Goal: Task Accomplishment & Management: Complete application form

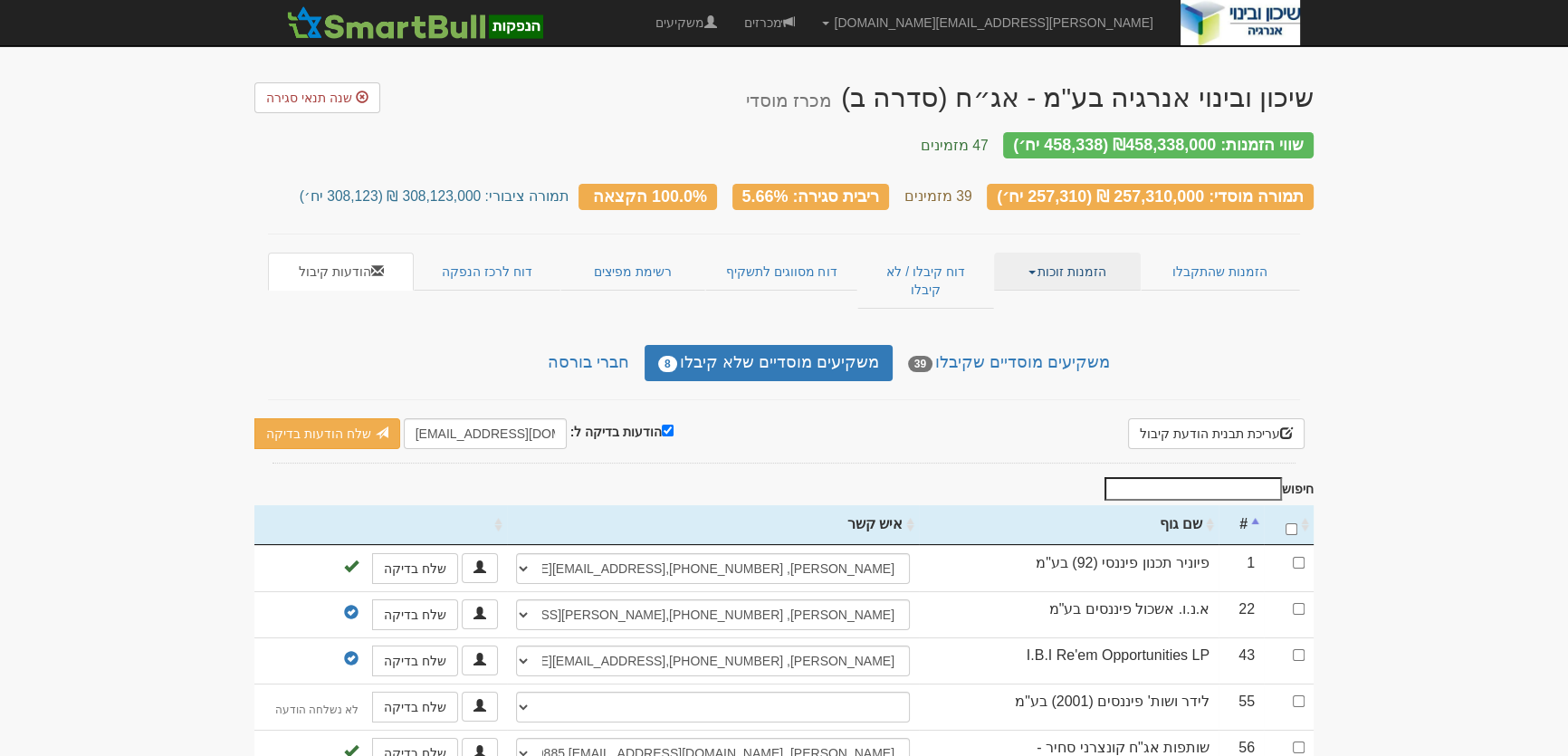
click at [1050, 253] on link "הזמנות זוכות" at bounding box center [1067, 272] width 146 height 38
click at [1045, 319] on link "אנשי קשר וחשבונות" at bounding box center [1068, 330] width 143 height 23
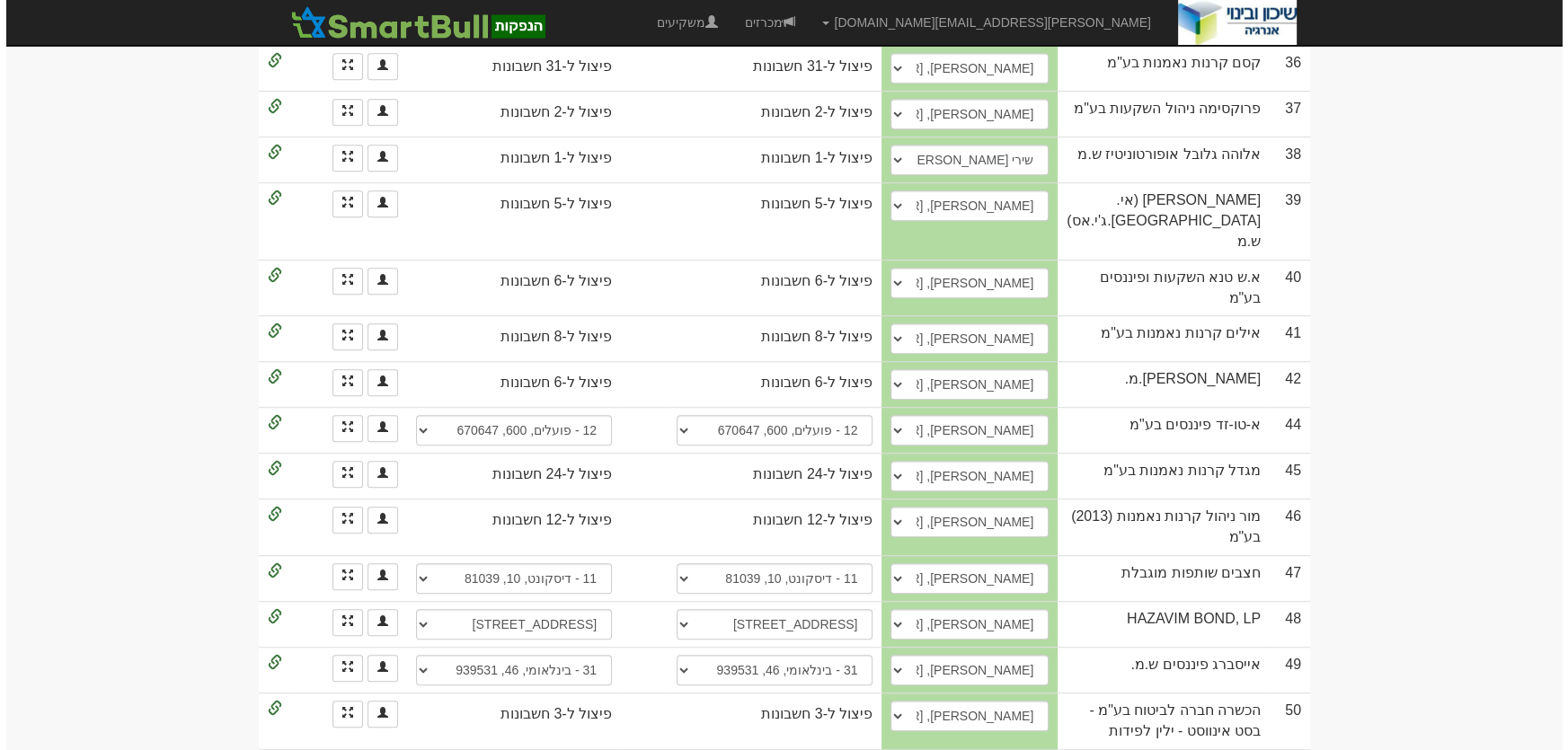
scroll to position [1726, 0]
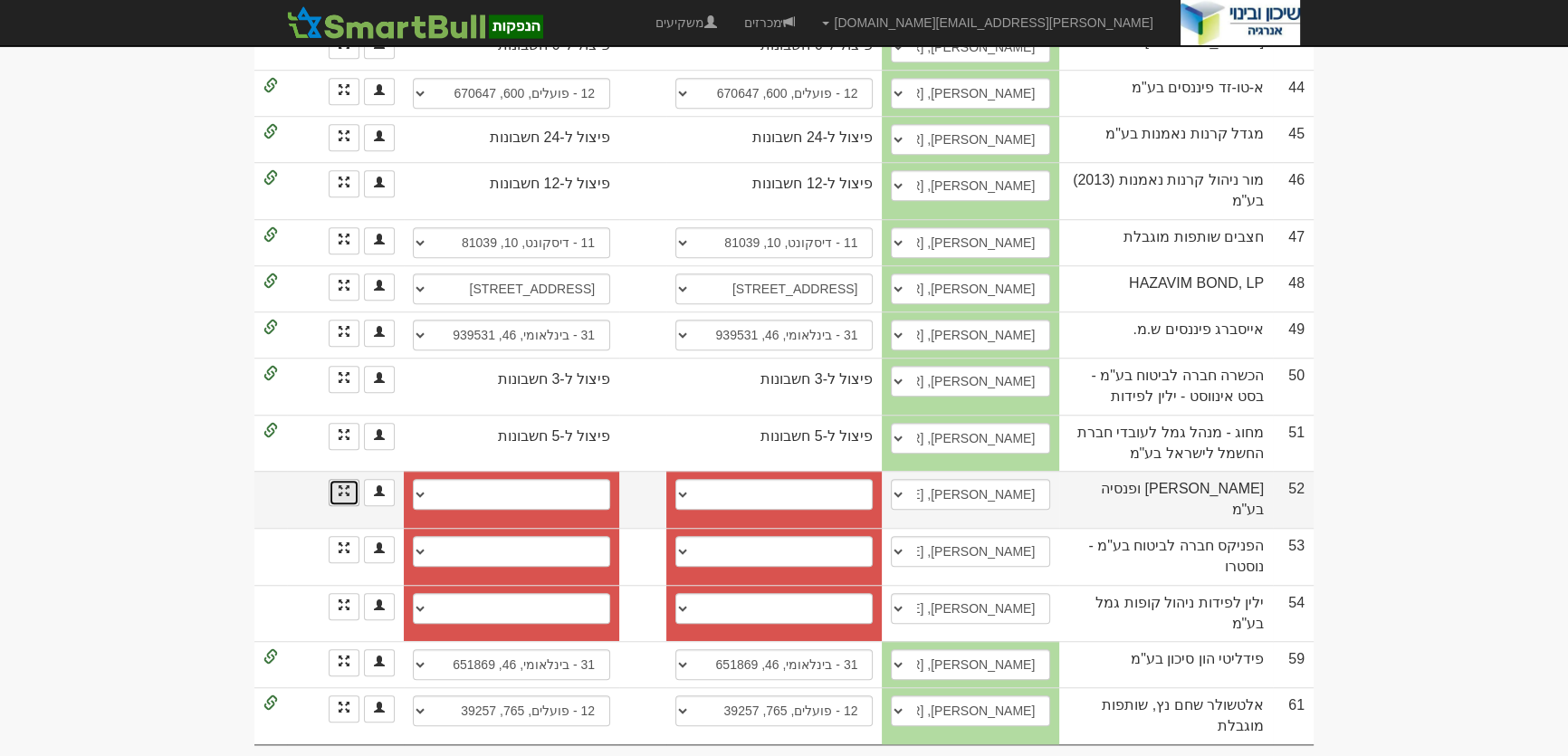
click at [337, 491] on link at bounding box center [344, 492] width 31 height 27
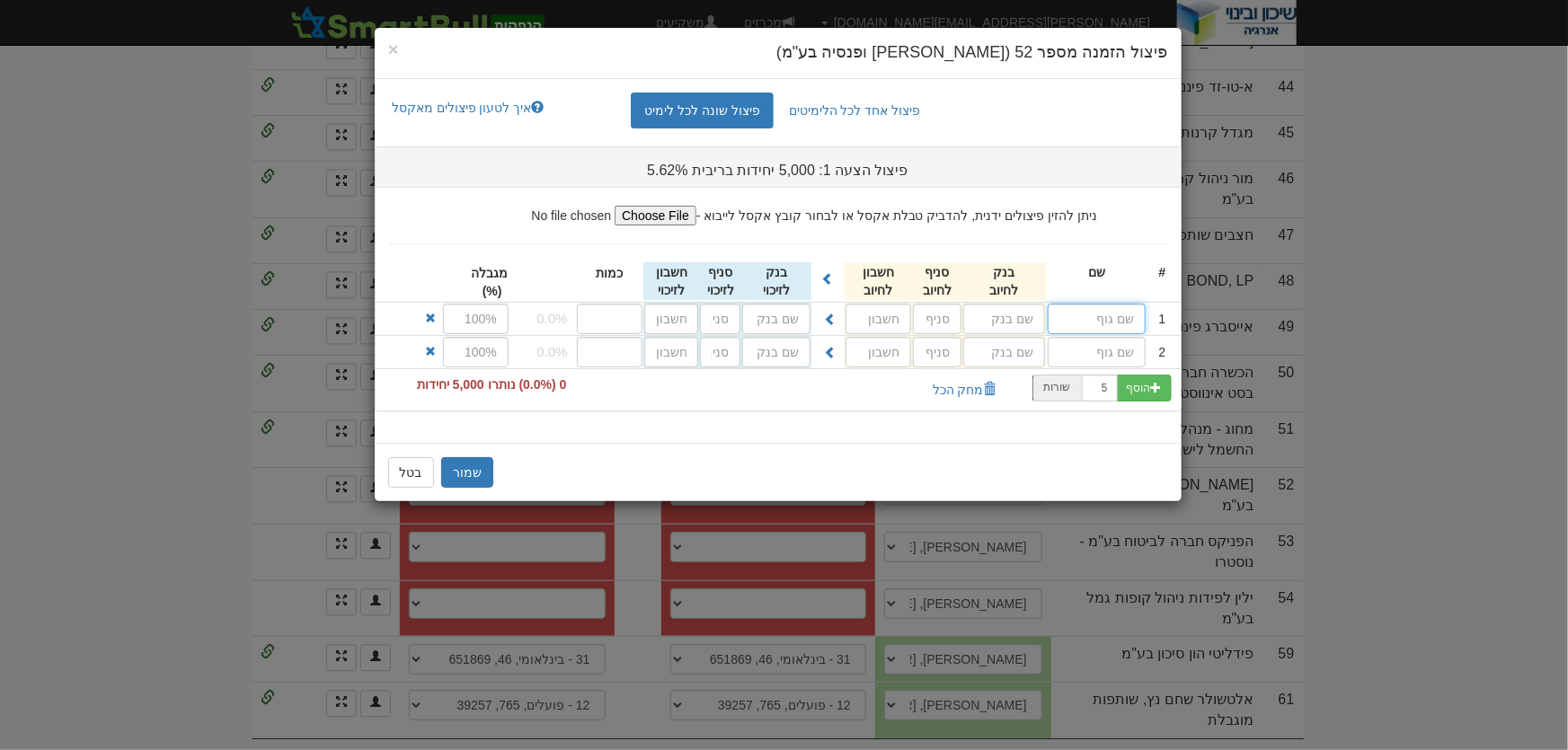
click at [1120, 314] on input "text" at bounding box center [1096, 319] width 98 height 31
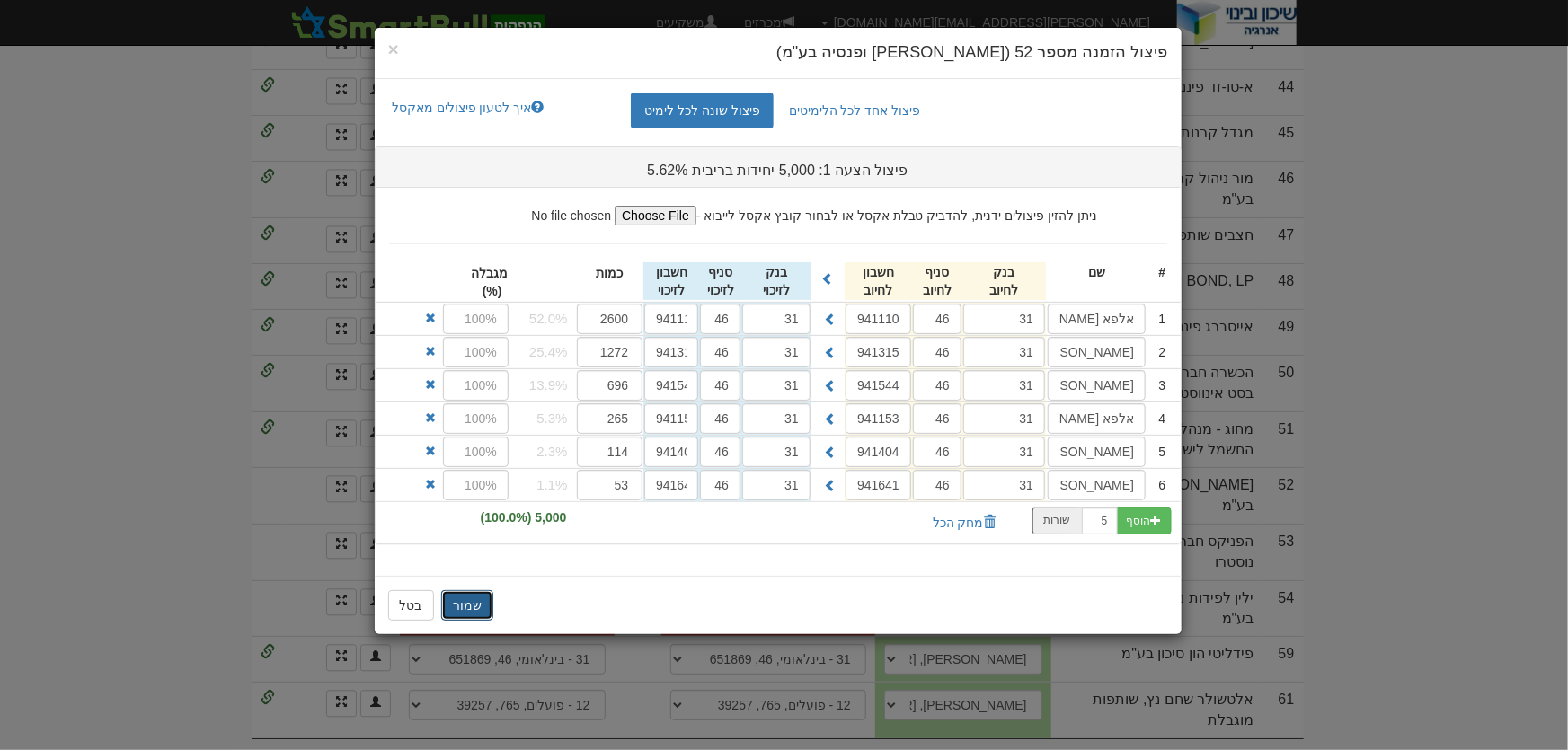
click at [478, 605] on button "שמור" at bounding box center [468, 605] width 52 height 31
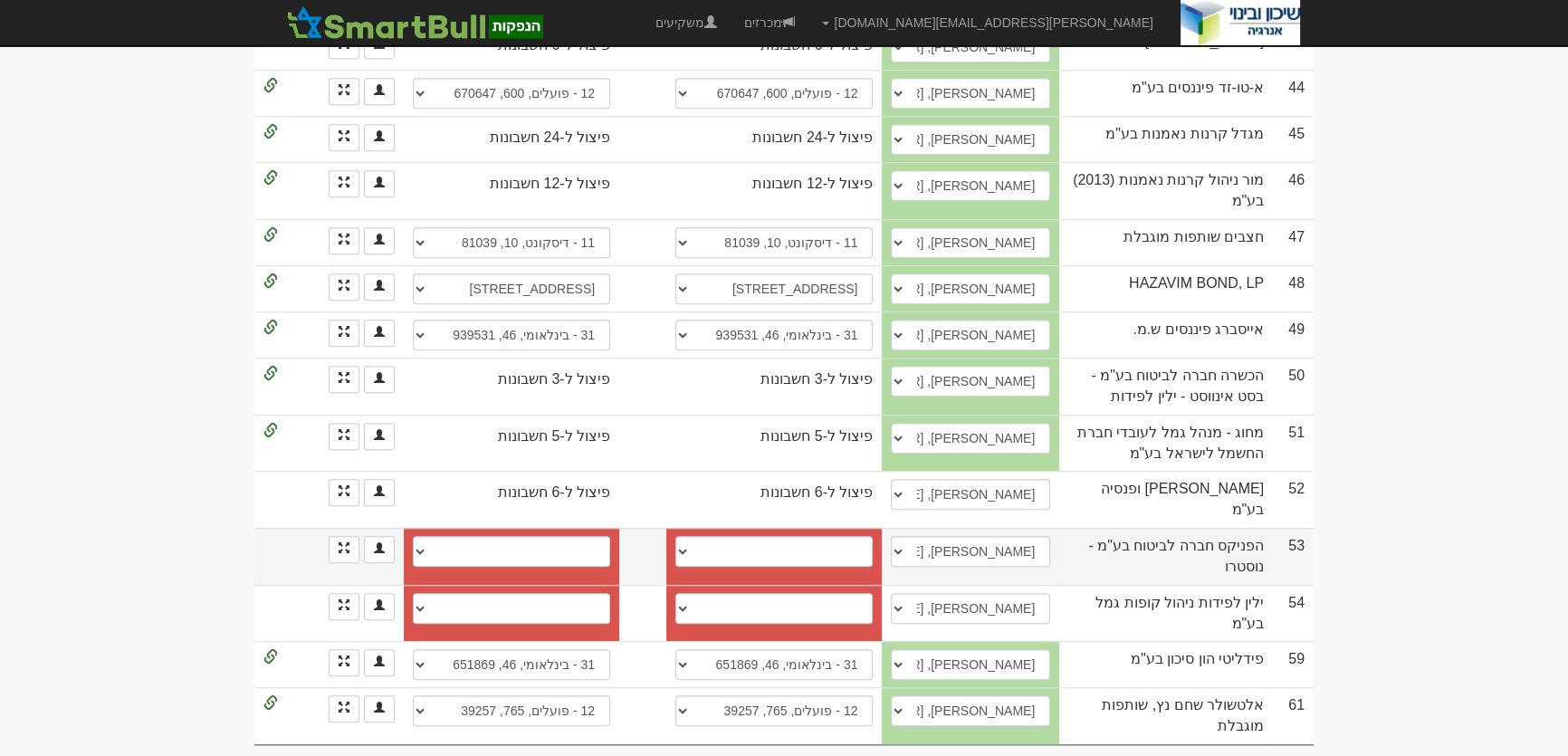
click at [859, 527] on td "מזרחי, 61, 368601 הפועלים, 600, 642031 פועלים, 600, 151184 פועלים, 600, 642015 …" at bounding box center [774, 556] width 215 height 57
click at [869, 541] on select "מזרחי, 61, 368601 הפועלים, 600, 642031 פועלים, 600, 151184 פועלים, 600, 642015 …" at bounding box center [774, 551] width 198 height 31
select select "56e5421392270d110075976f"
click at [694, 536] on select "מזרחי, 61, 368601 הפועלים, 600, 642031 פועלים, 600, 151184 פועלים, 600, 642015 …" at bounding box center [774, 551] width 198 height 31
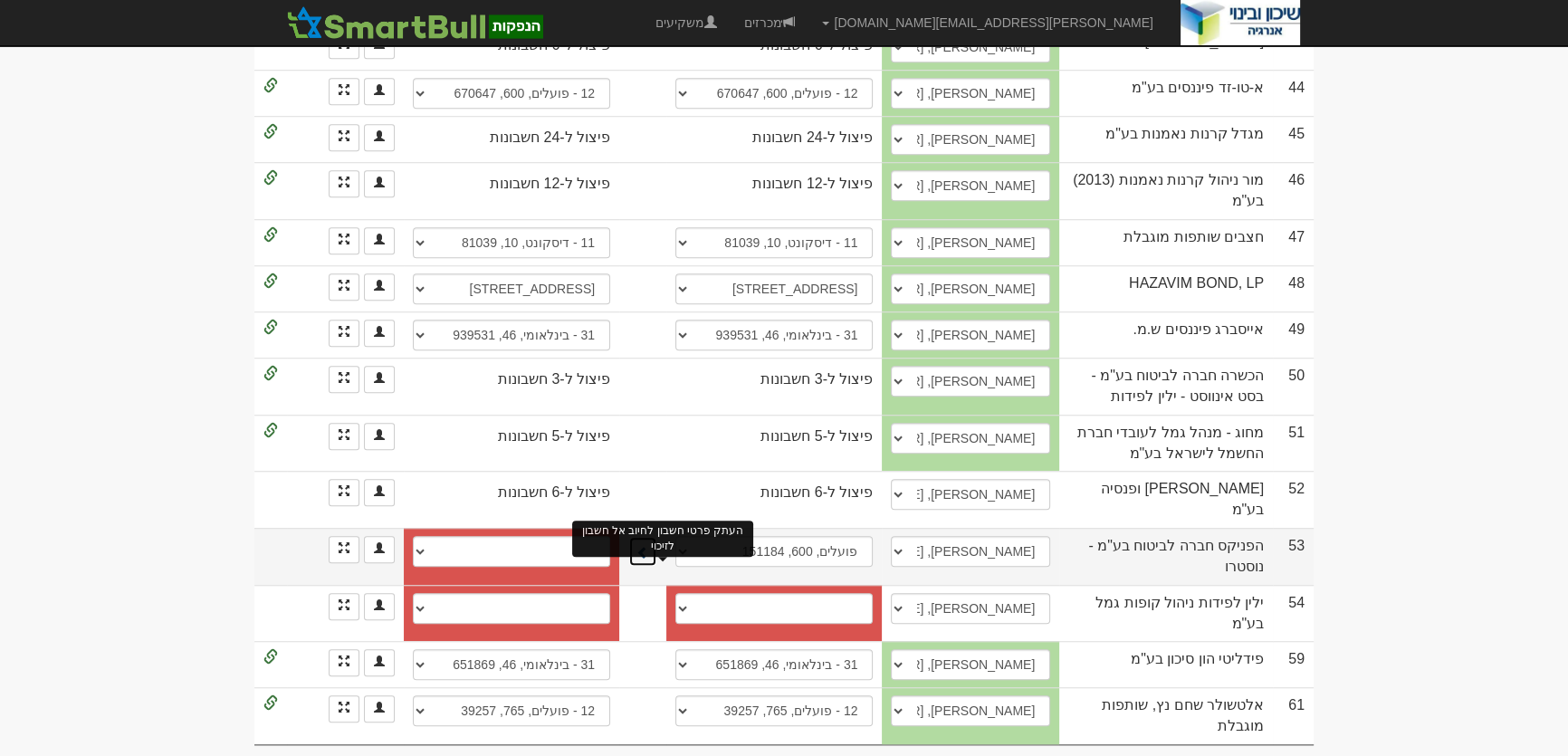
click at [649, 546] on span at bounding box center [643, 553] width 13 height 13
select select "56e5421392270d1100759770"
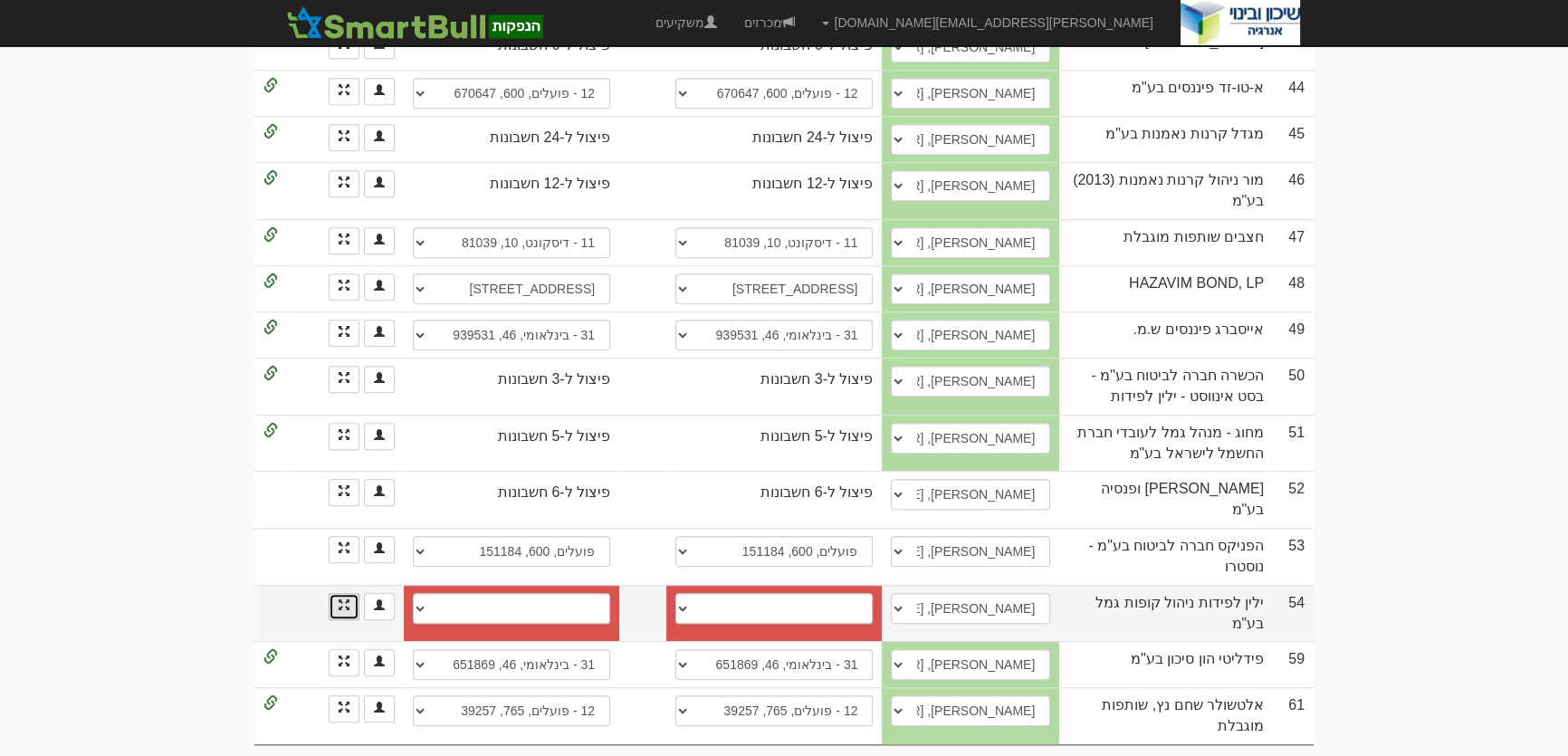
click at [352, 593] on link at bounding box center [344, 606] width 31 height 27
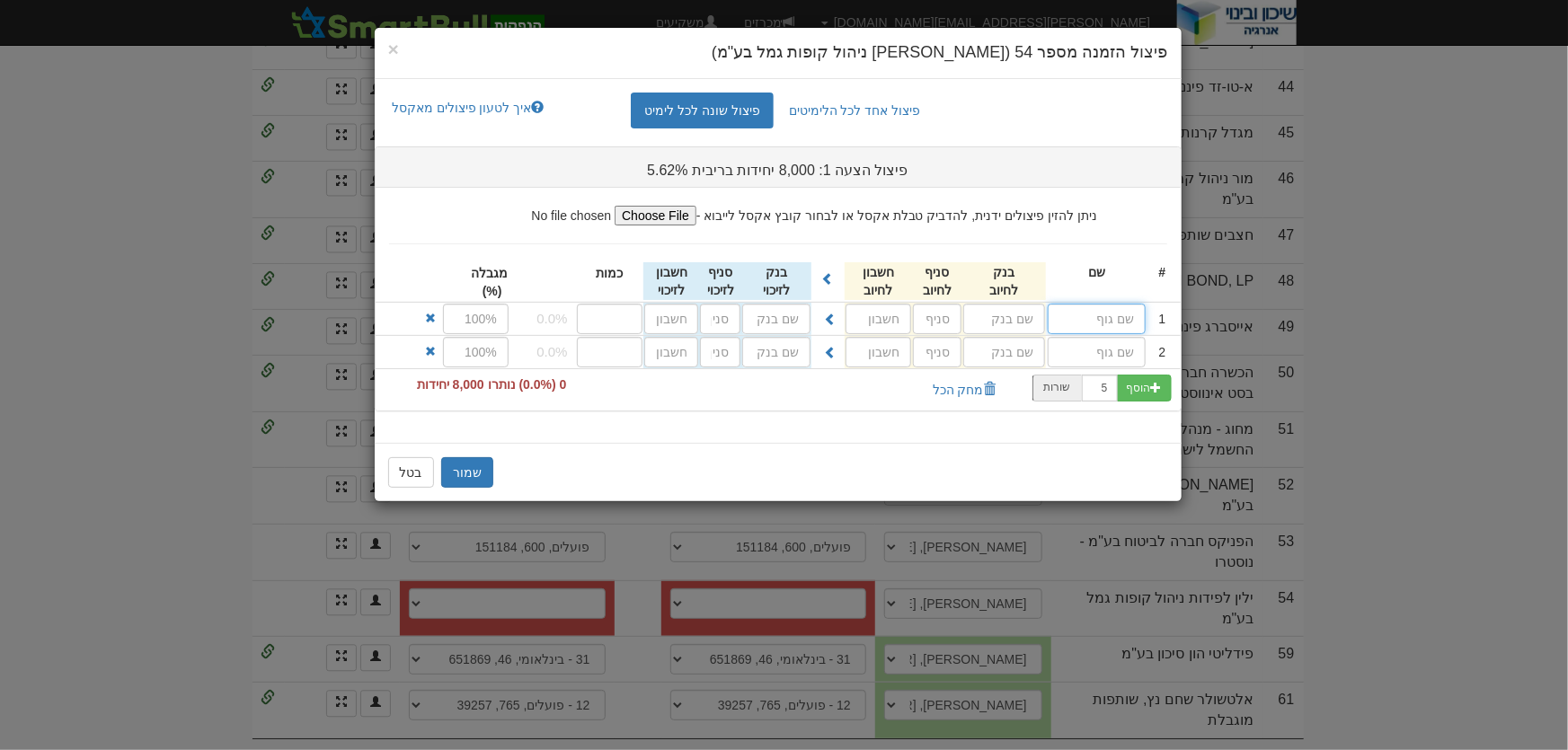
click at [1103, 314] on input "text" at bounding box center [1096, 319] width 98 height 31
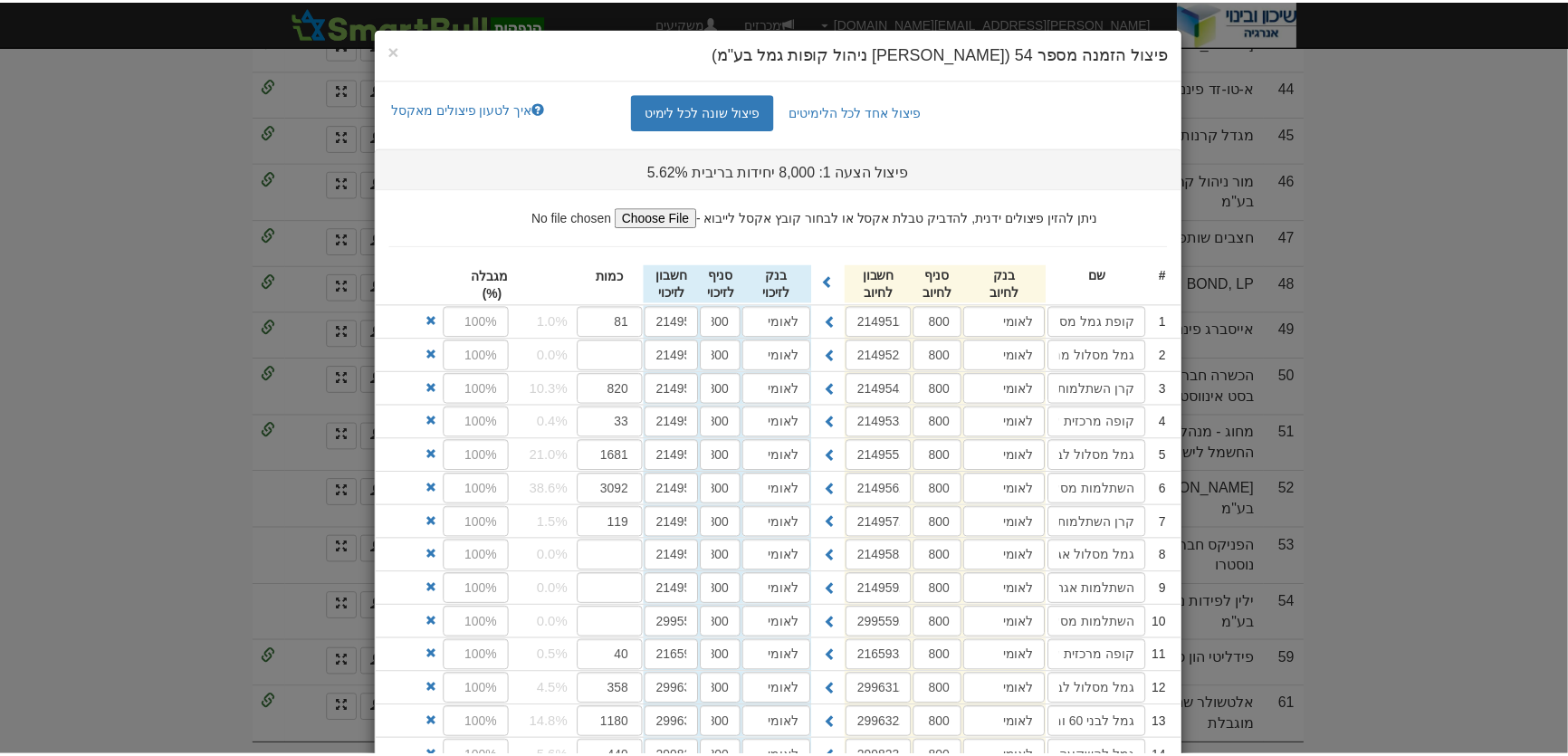
scroll to position [375, 0]
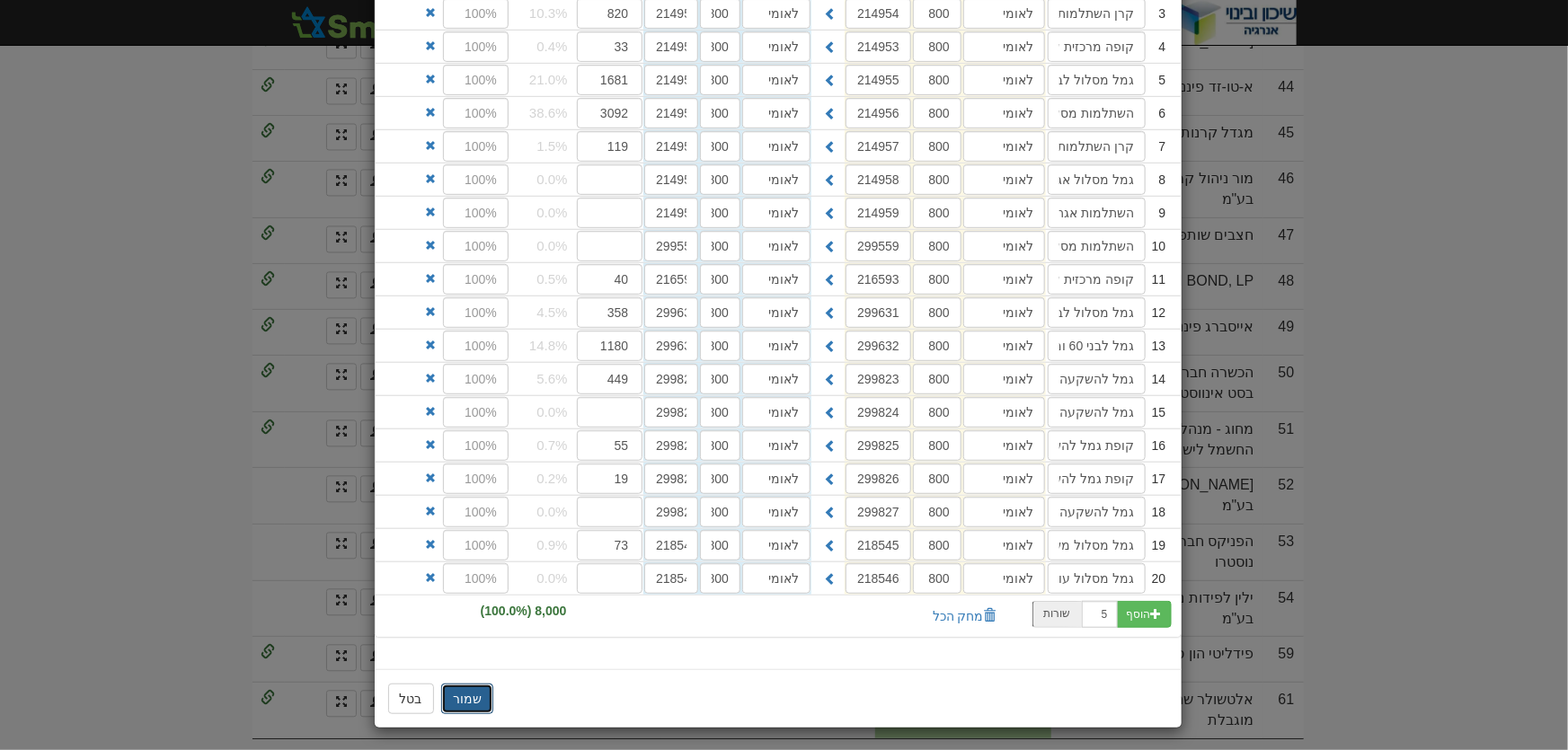
click at [468, 684] on button "שמור" at bounding box center [468, 699] width 52 height 31
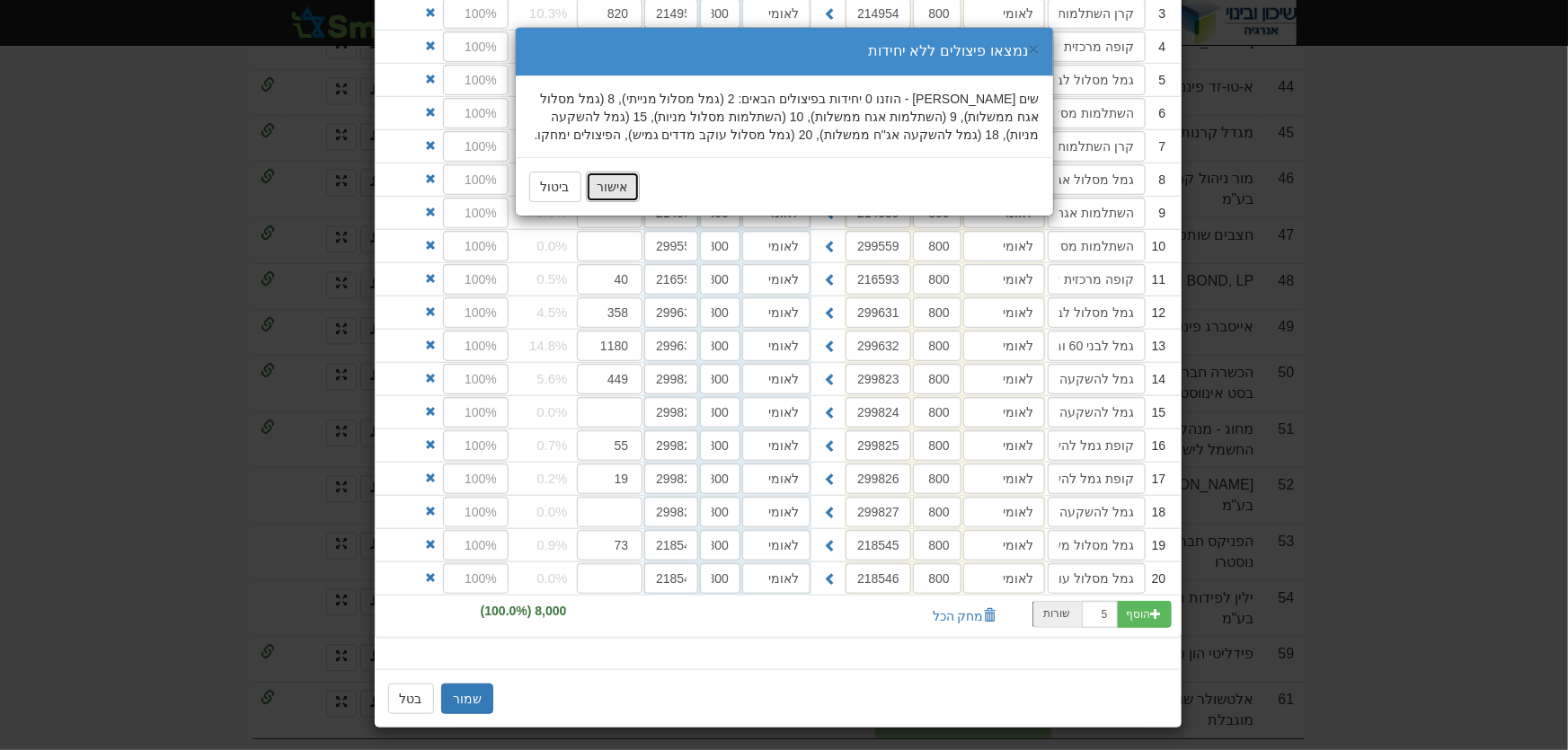
click at [600, 190] on button "אישור" at bounding box center [613, 187] width 54 height 31
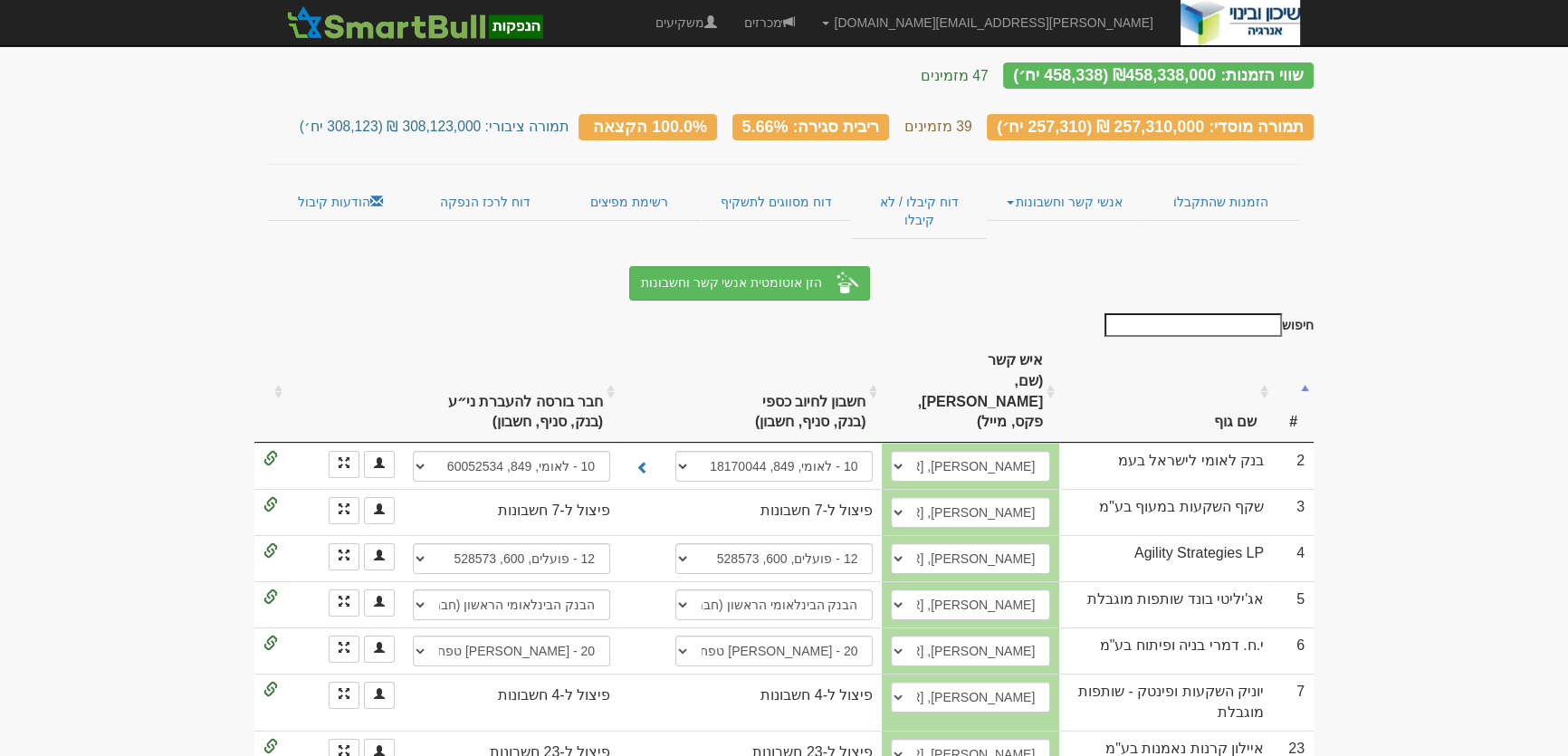
scroll to position [0, 0]
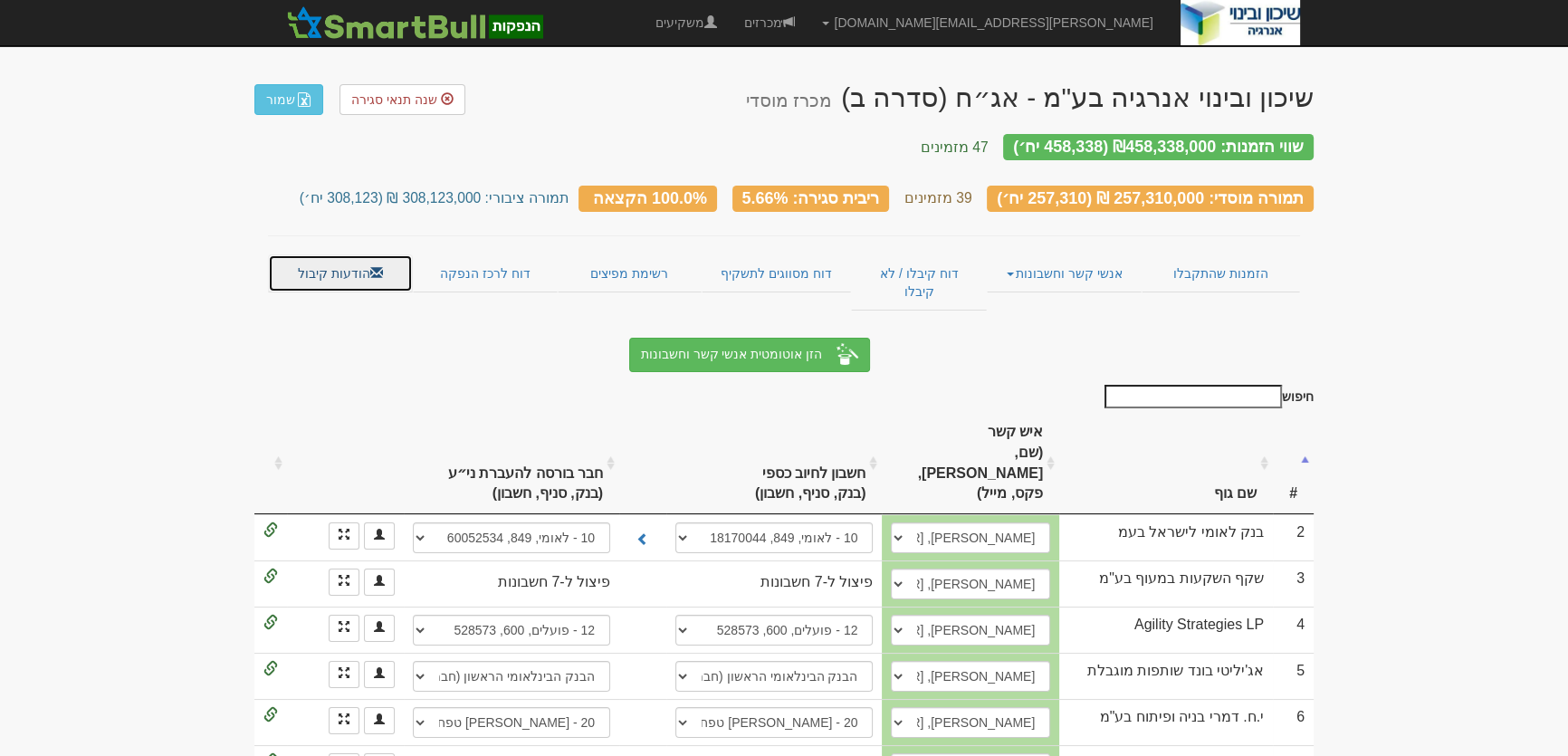
click at [320, 255] on link "הודעות קיבול" at bounding box center [340, 274] width 145 height 38
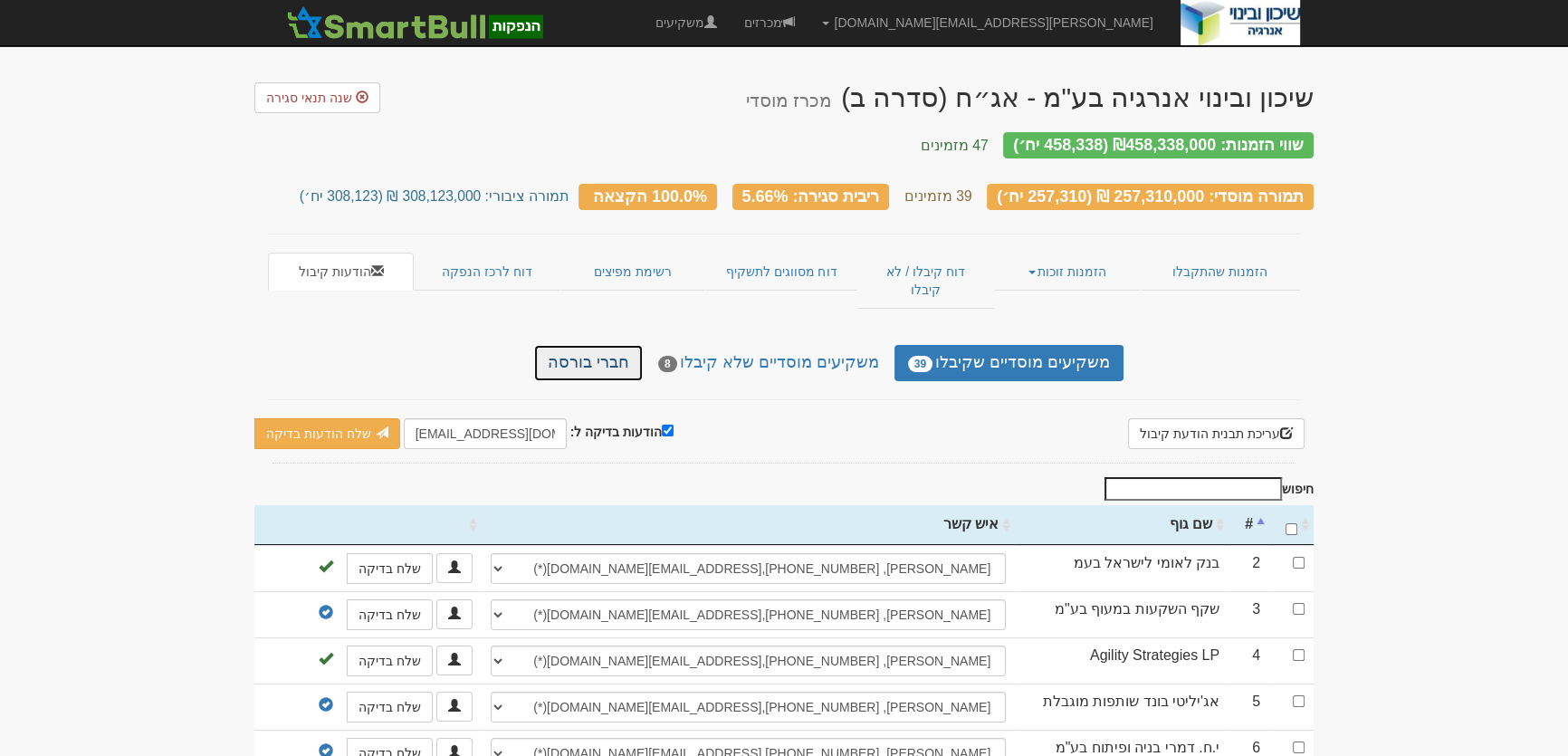
click at [616, 345] on link "חברי בורסה" at bounding box center [588, 363] width 109 height 37
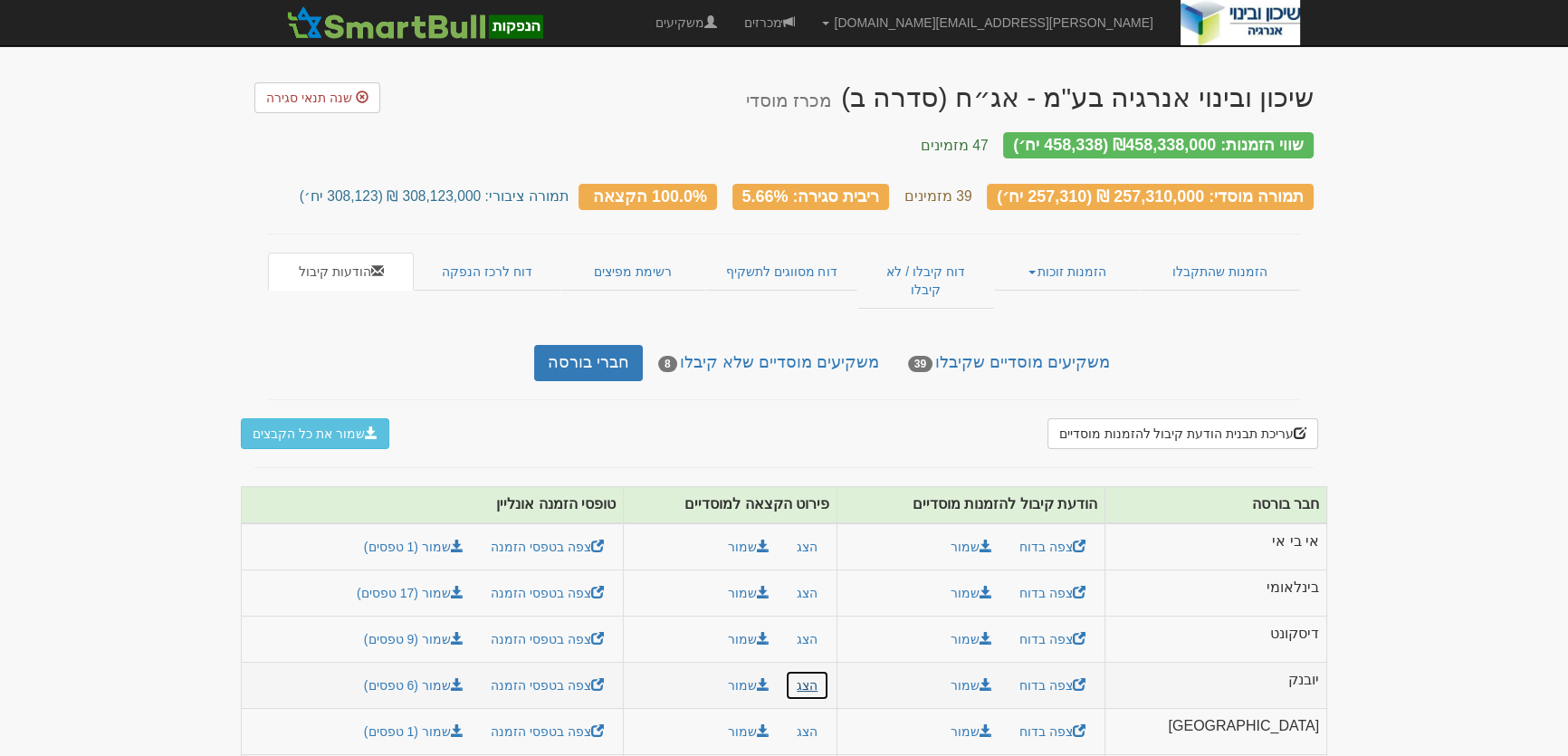
click at [829, 670] on button "הצג" at bounding box center [806, 685] width 44 height 31
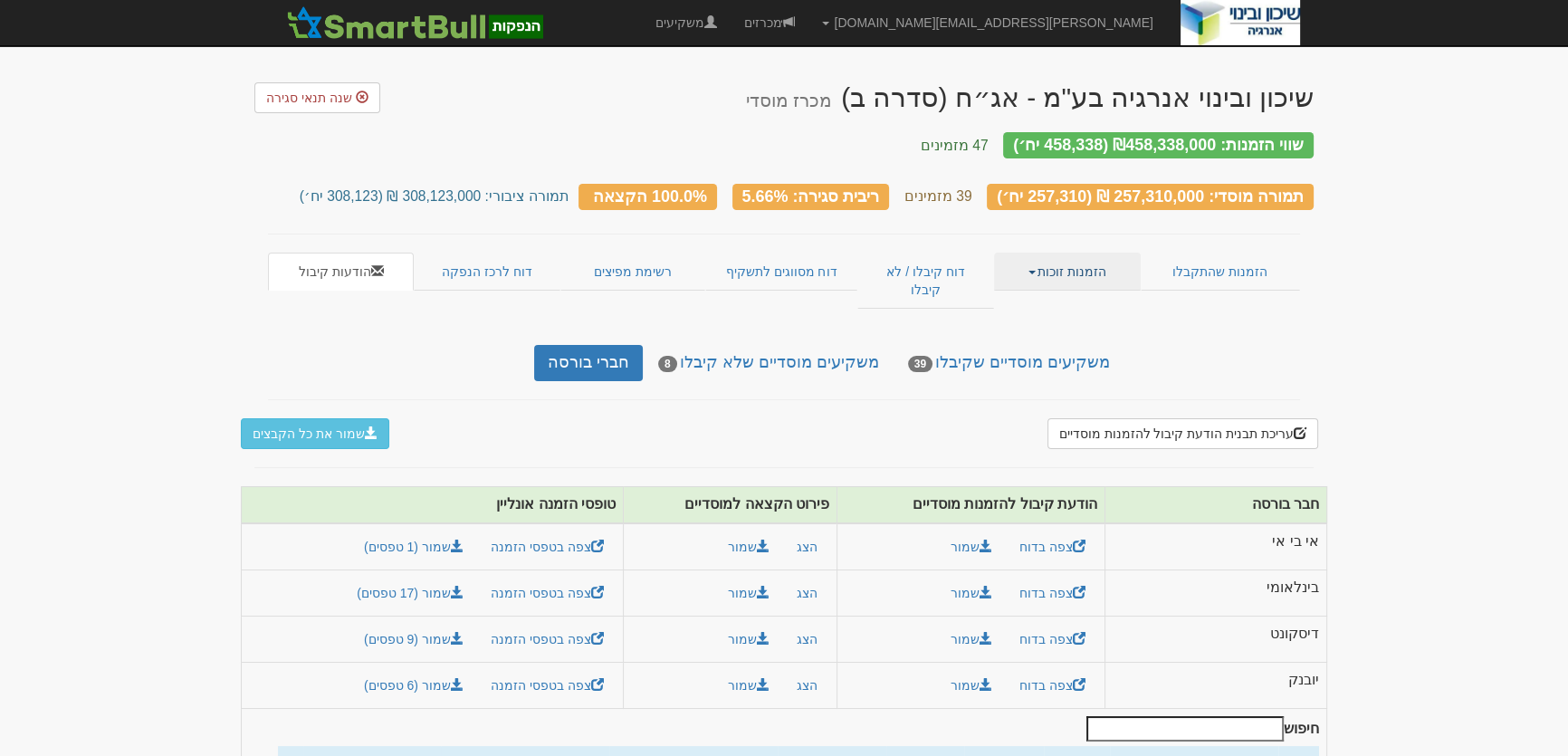
click at [1044, 254] on link "הזמנות זוכות" at bounding box center [1067, 272] width 146 height 38
click at [1070, 319] on link "אנשי קשר וחשבונות" at bounding box center [1068, 330] width 143 height 23
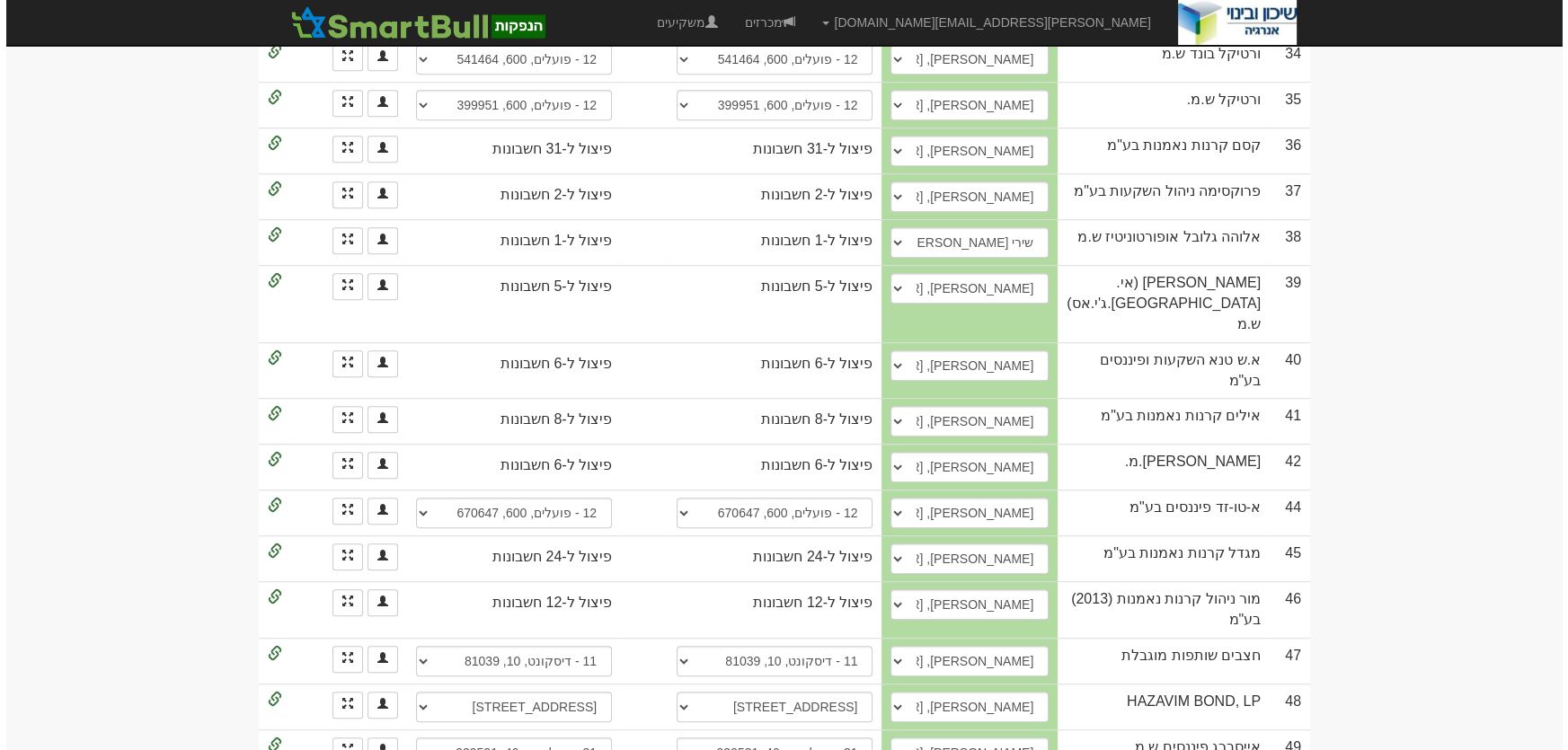
scroll to position [1306, 0]
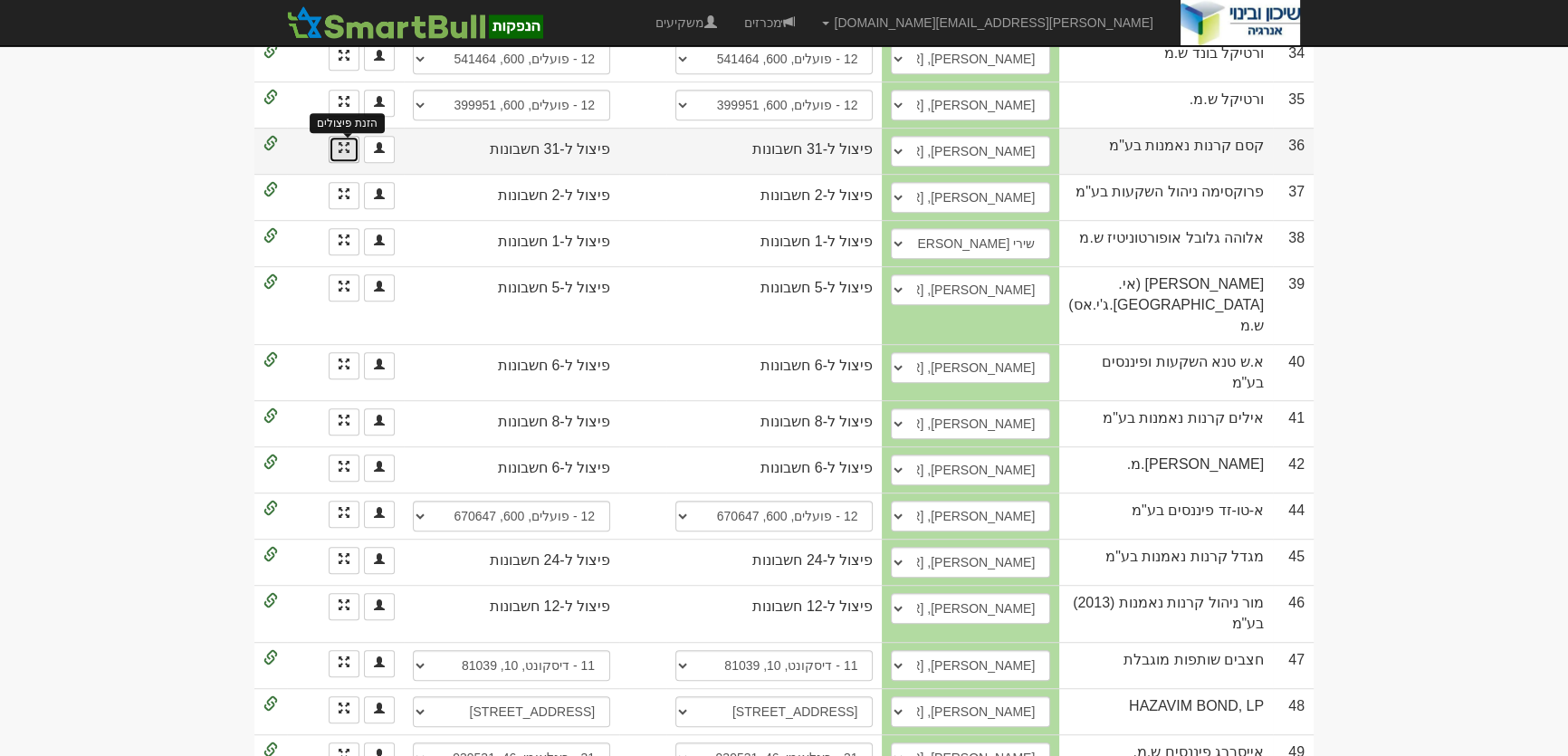
click at [338, 142] on span at bounding box center [344, 148] width 11 height 11
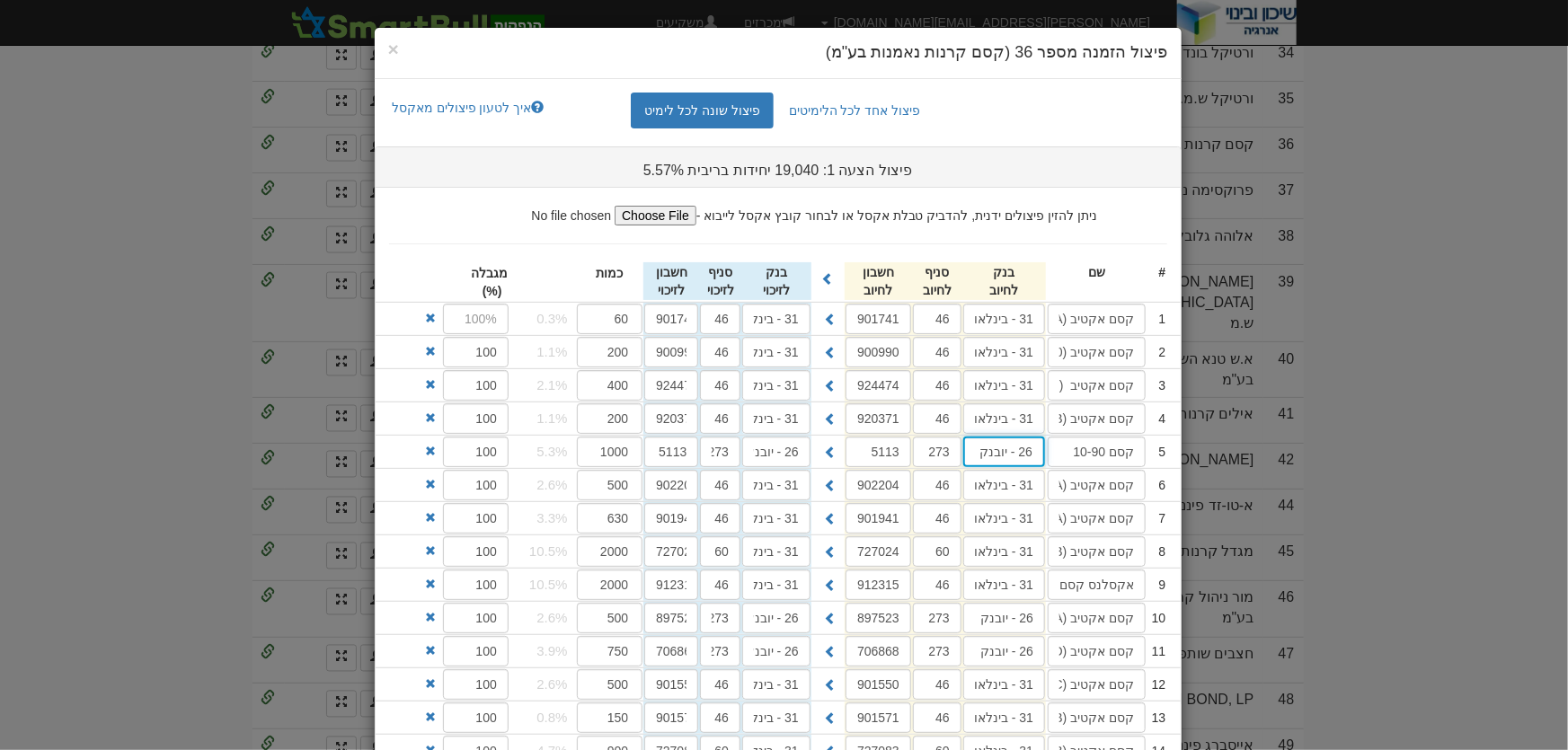
click at [1024, 449] on input "26 - יובנק" at bounding box center [1004, 452] width 82 height 31
click at [1027, 448] on input "26 - יובנק" at bounding box center [1004, 452] width 82 height 31
click at [1043, 486] on div "בינלאומי ( 31 )" at bounding box center [1039, 486] width 151 height 23
type input "בינלאומי (31)"
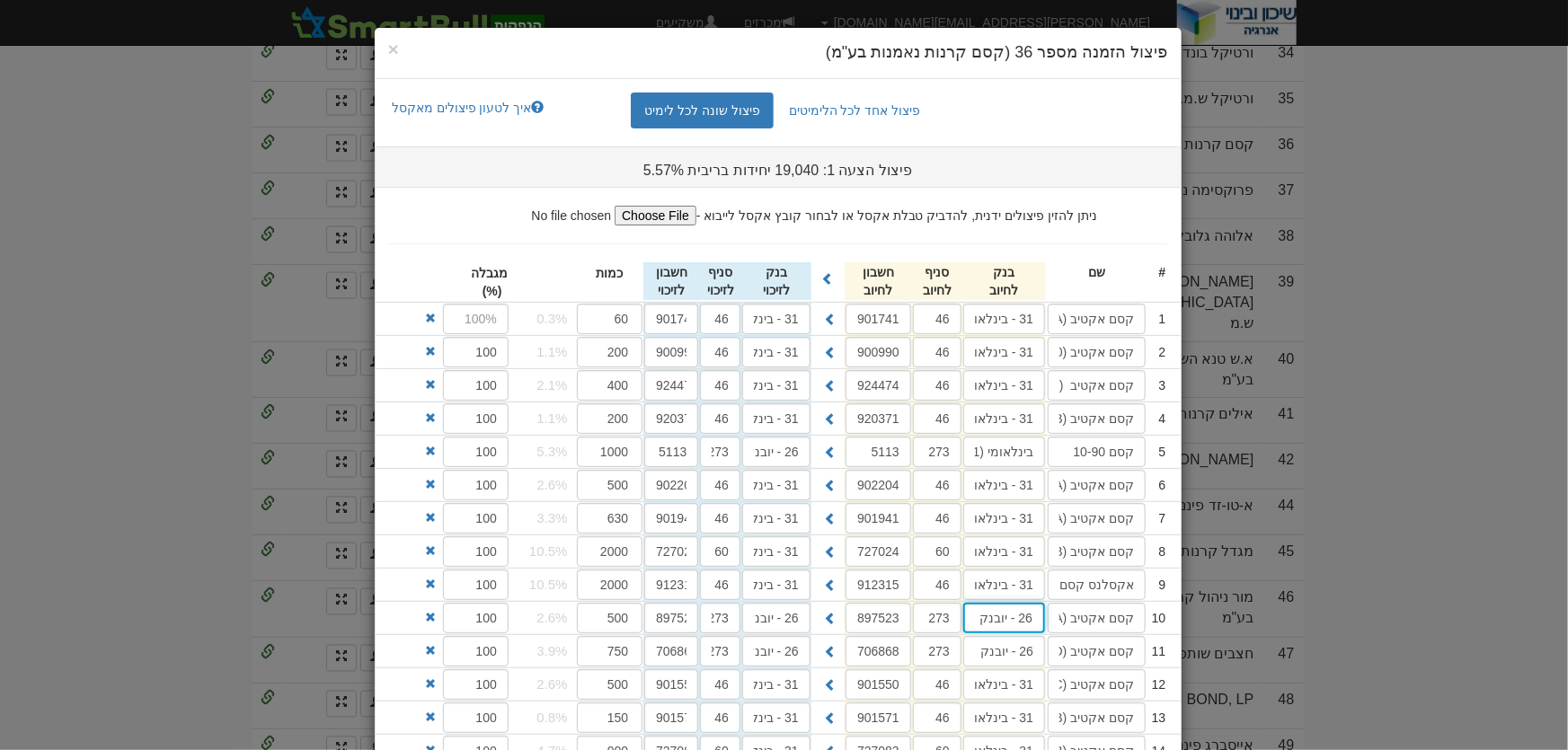
click at [1038, 611] on input "26 - יובנק" at bounding box center [1004, 618] width 82 height 31
type input "31- יובנק"
click at [1031, 651] on input "26 - יובנק" at bounding box center [1004, 651] width 82 height 31
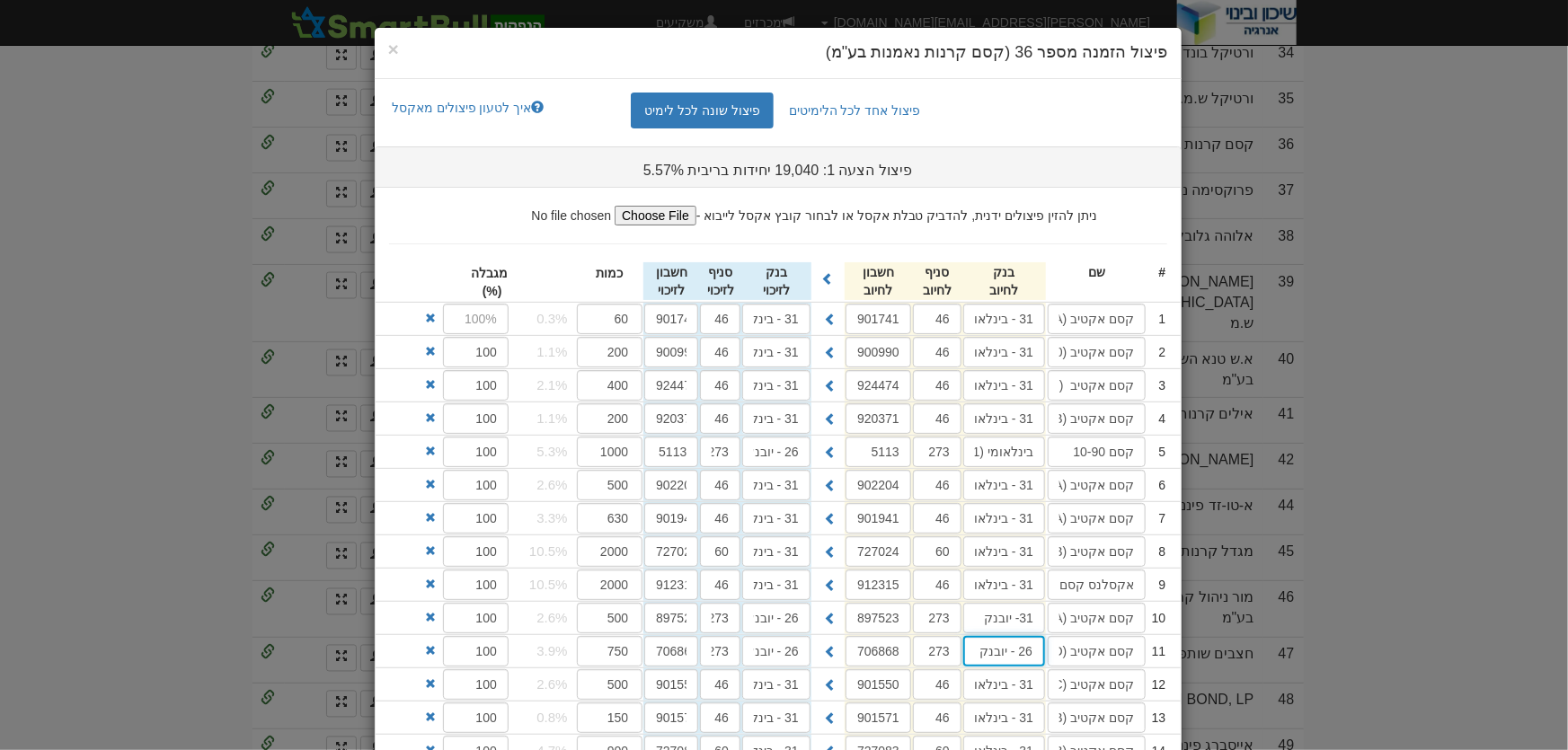
click at [1031, 651] on input "26 - יובנק" at bounding box center [1004, 651] width 82 height 31
click at [1078, 684] on div "בינלאומי ( 31 )" at bounding box center [1039, 686] width 151 height 23
type input "בינלאומי (31)"
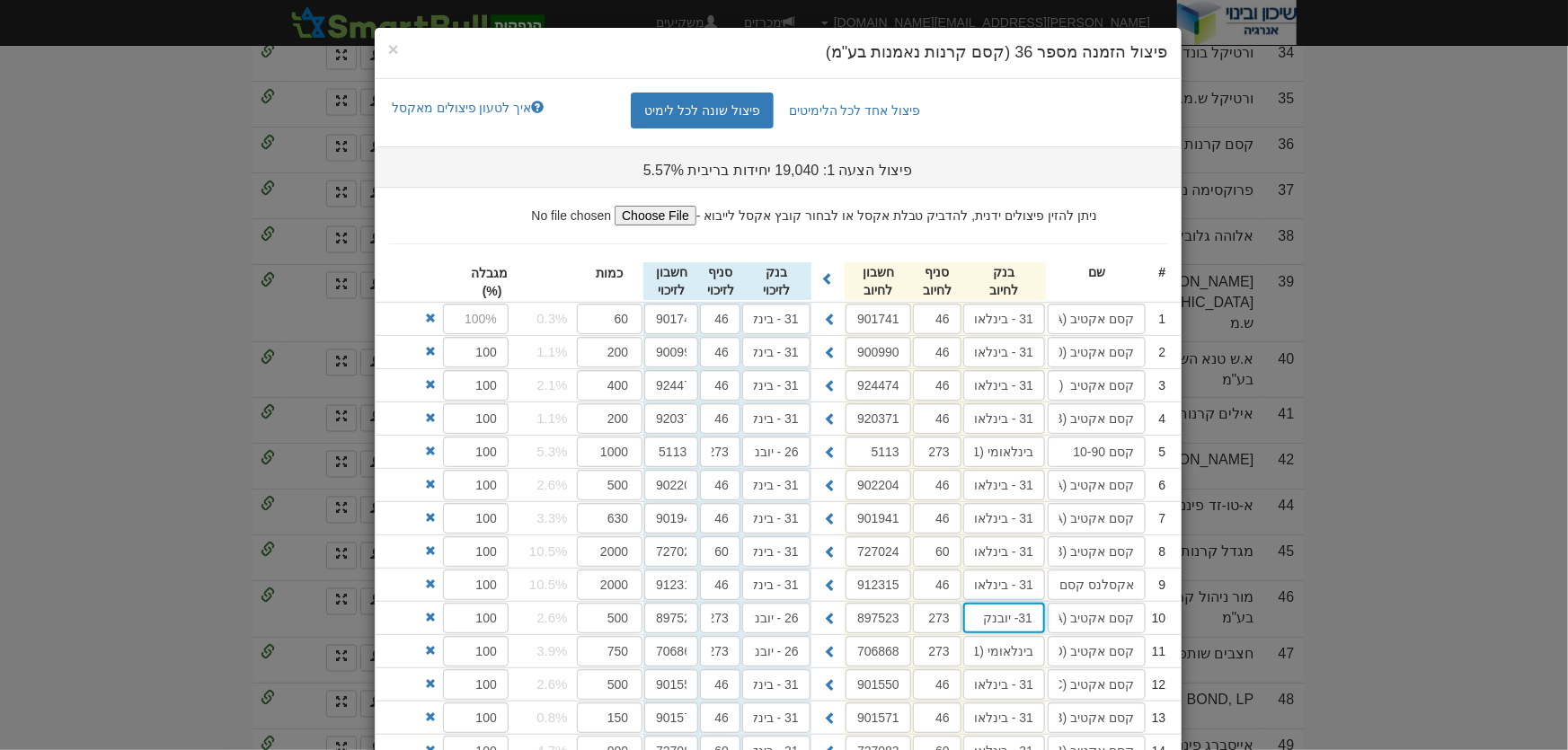
click at [1021, 618] on input "31- יובנק" at bounding box center [1004, 618] width 82 height 31
click at [1067, 656] on div "בינלאומי ( 31 )" at bounding box center [1039, 652] width 151 height 23
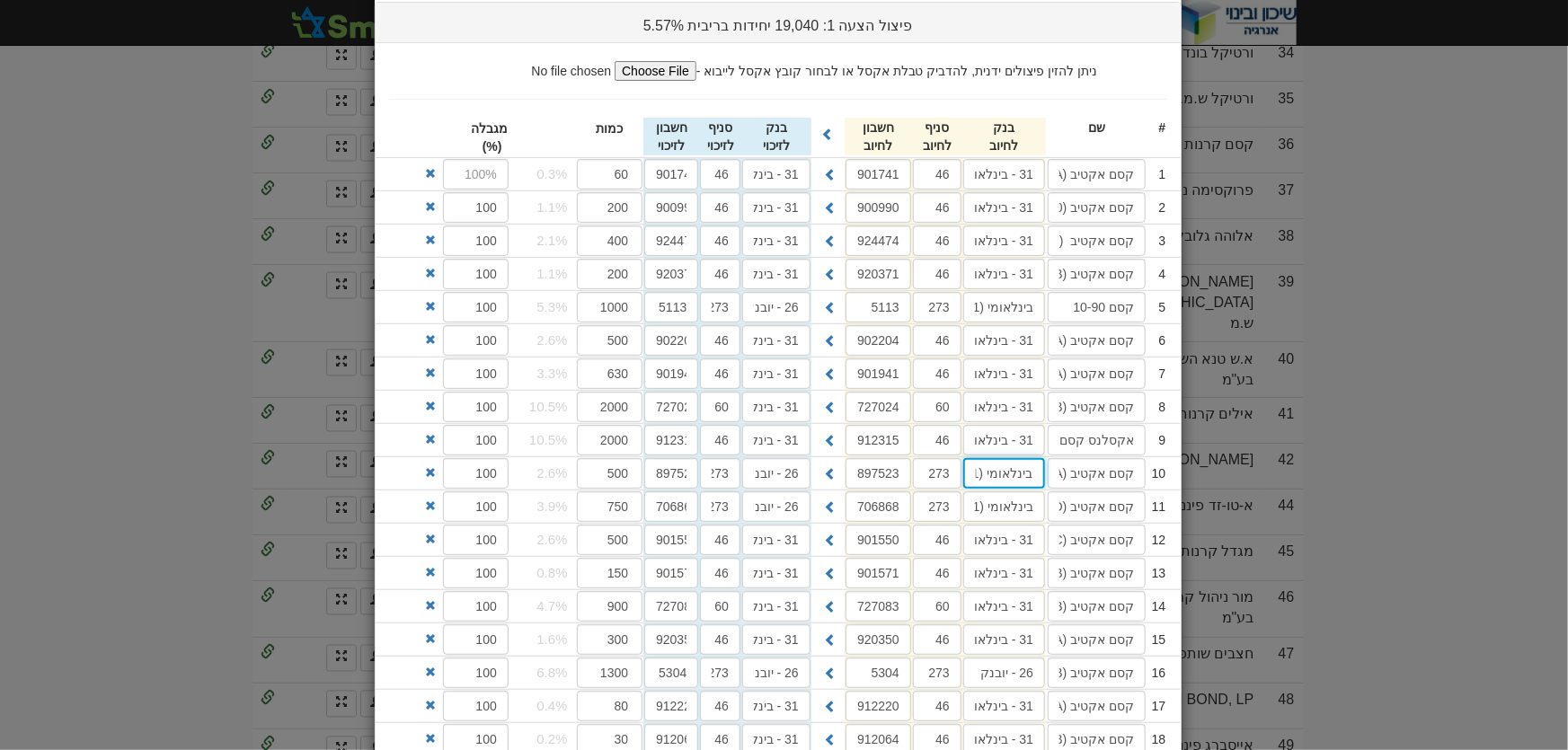
scroll to position [326, 0]
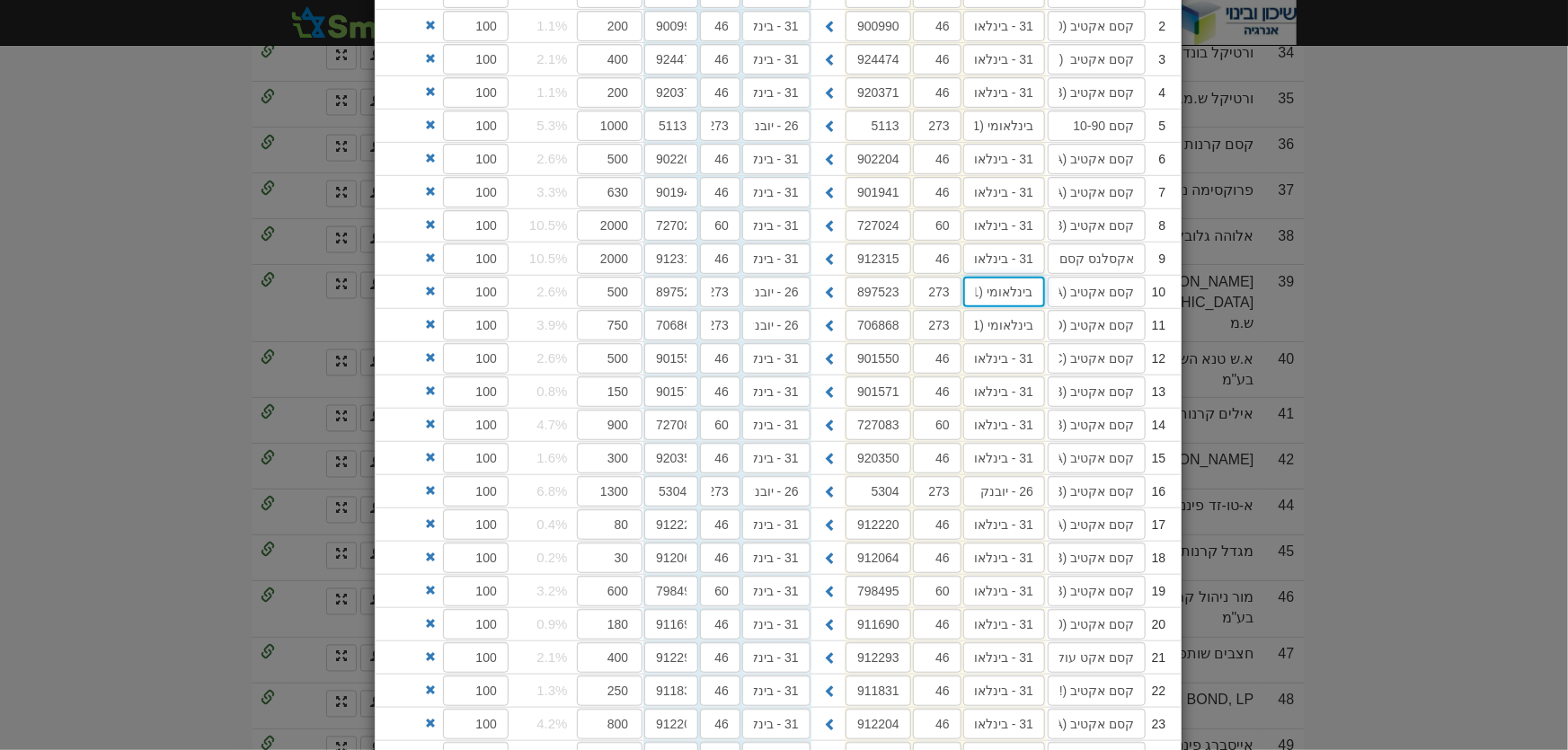
type input "בינלאומי (31)"
click at [1021, 488] on input "26 - יובנק" at bounding box center [1004, 491] width 82 height 31
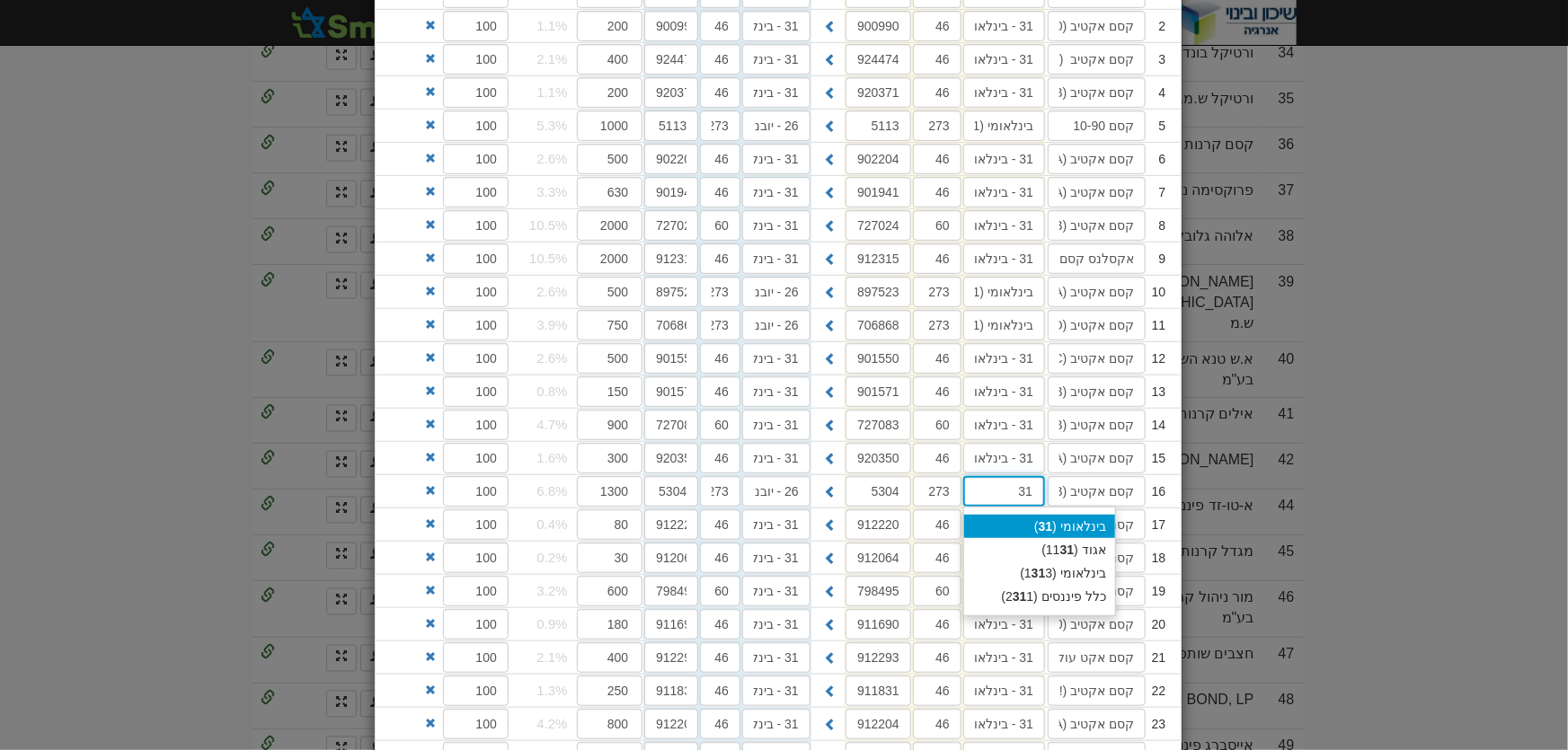
click at [1067, 519] on div "בינלאומי ( 31 )" at bounding box center [1039, 526] width 151 height 23
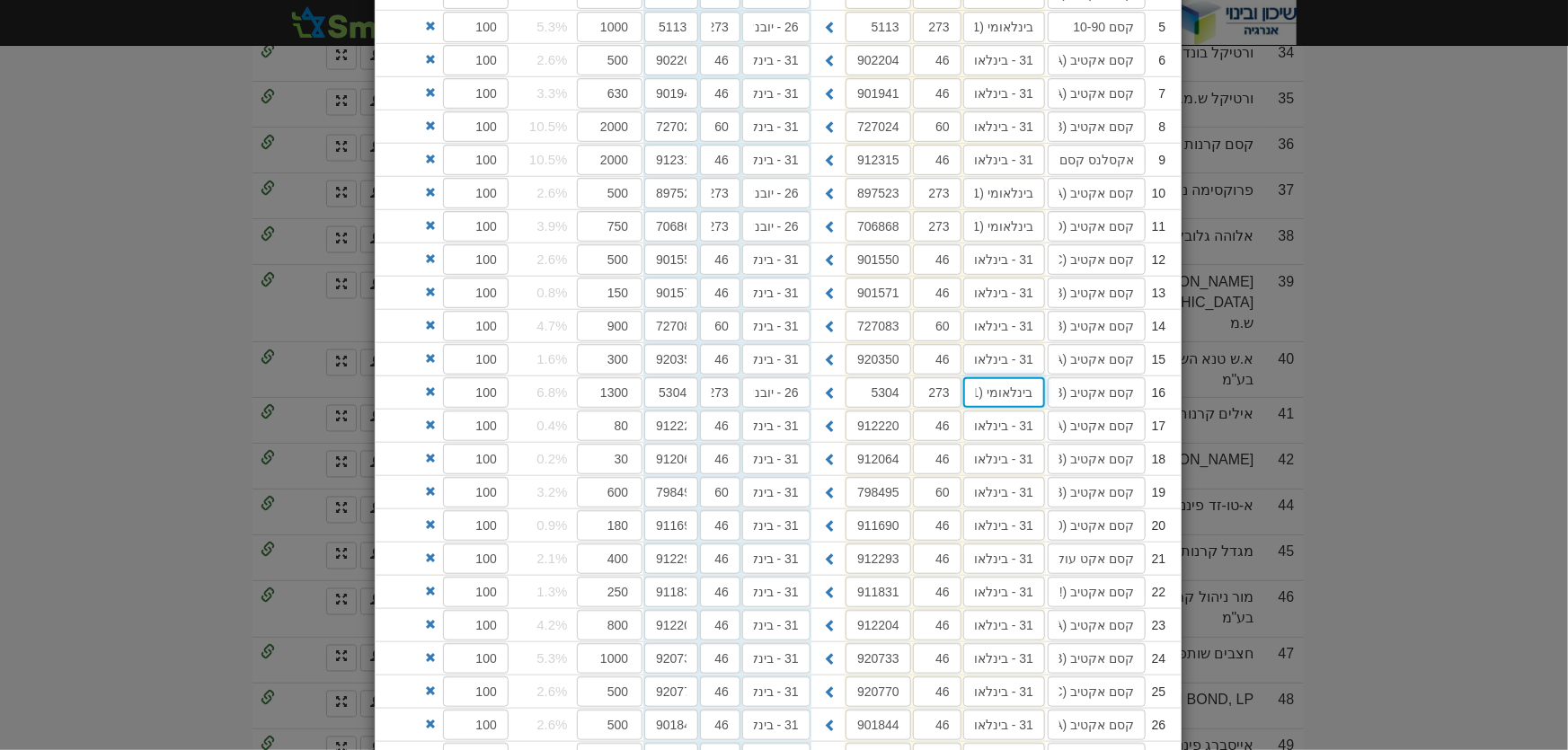
scroll to position [653, 0]
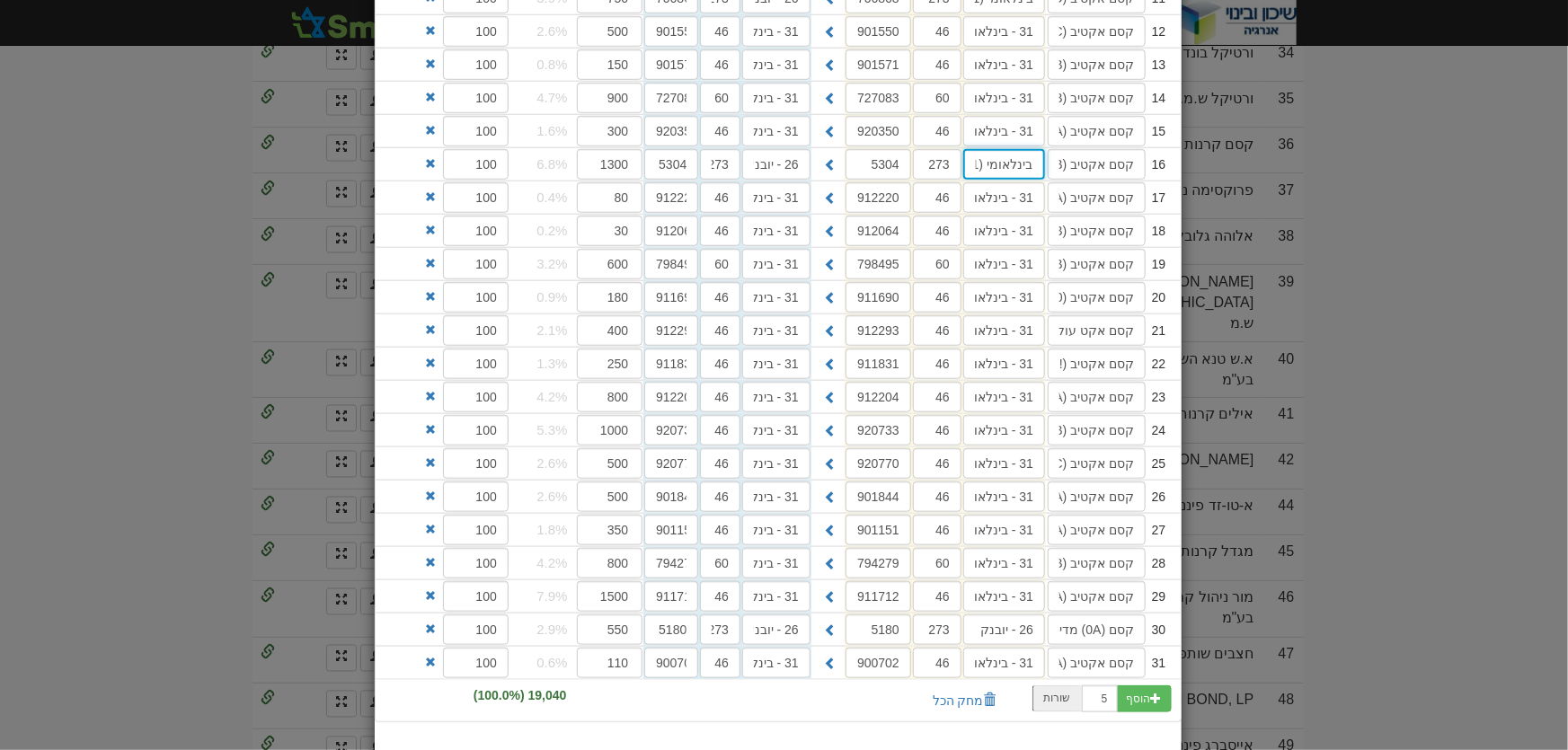
type input "בינלאומי (31)"
click at [1019, 628] on input "26 - יובנק" at bounding box center [1004, 629] width 82 height 31
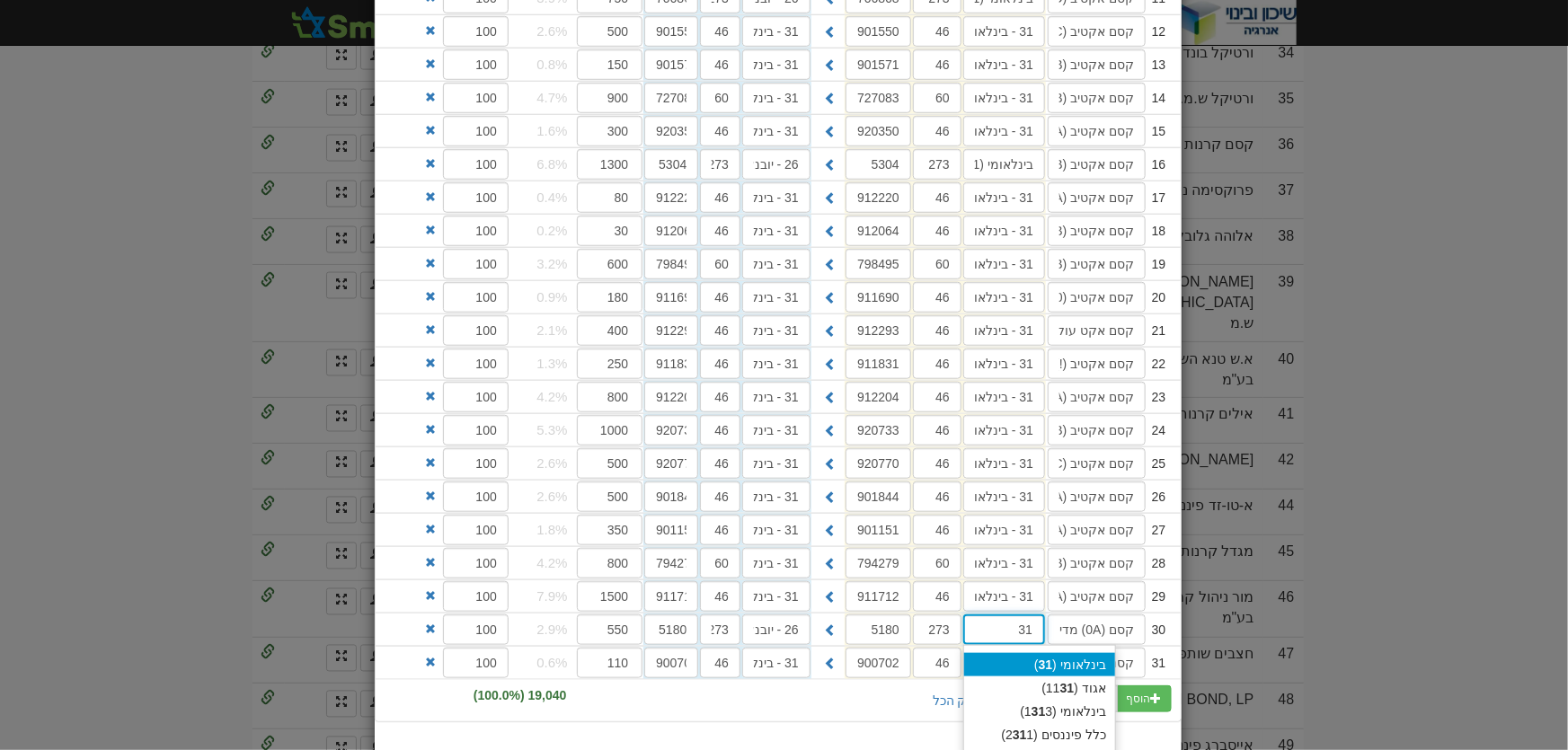
click at [1078, 662] on div "בינלאומי ( 31 )" at bounding box center [1039, 664] width 151 height 23
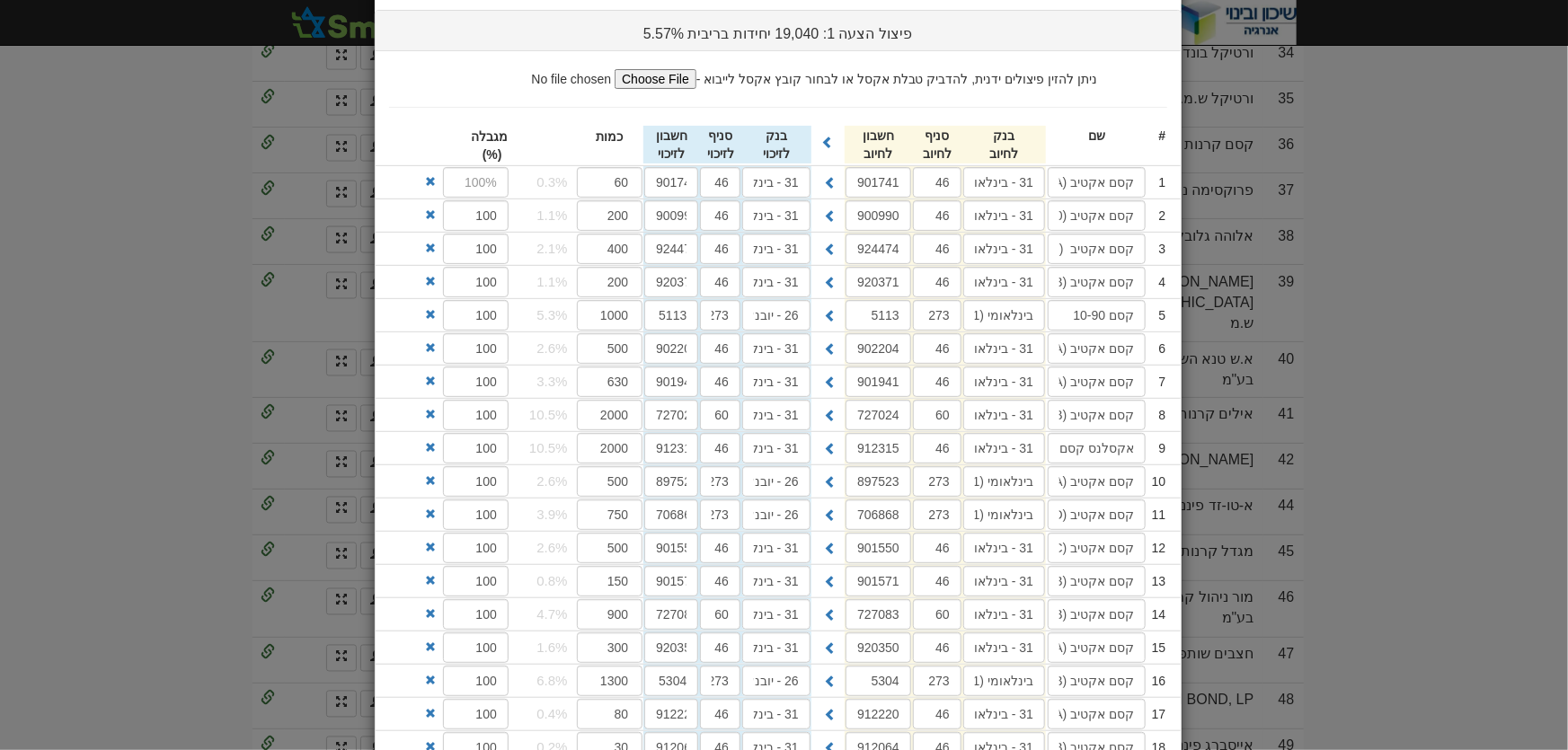
scroll to position [81, 0]
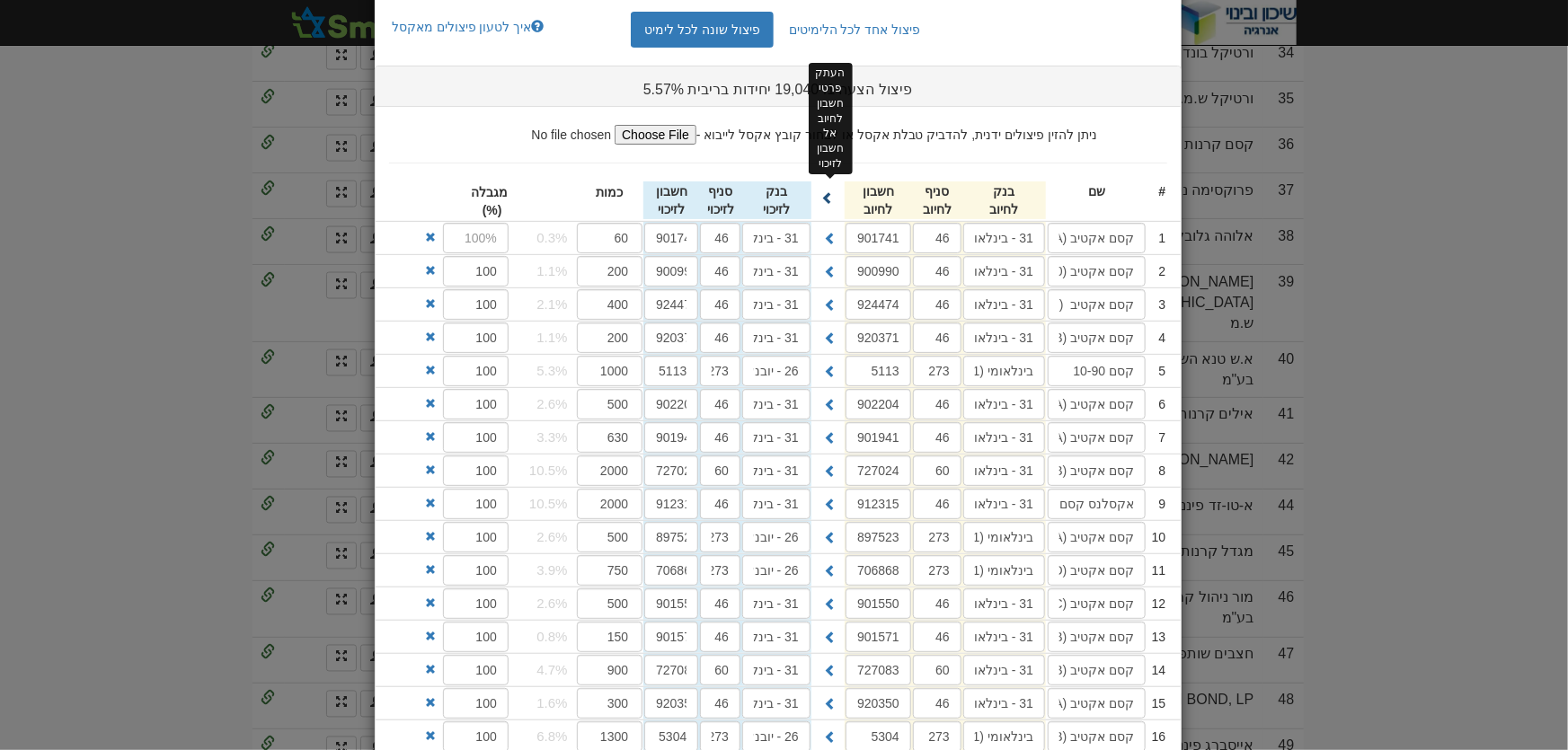
type input "בינלאומי (31)"
click at [833, 192] on span at bounding box center [828, 198] width 13 height 13
type input "בינלאומי (31)"
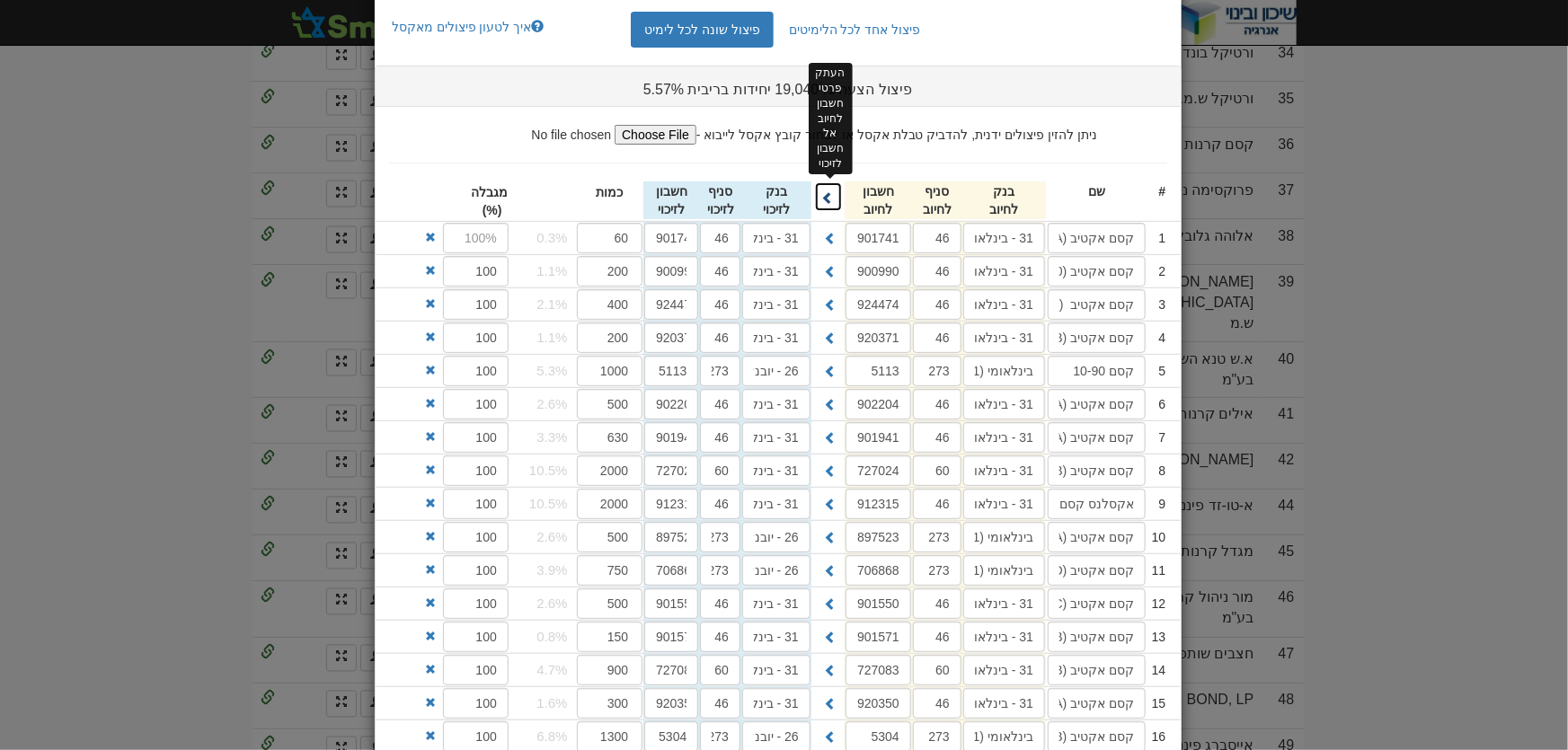
type input "בינלאומי (31)"
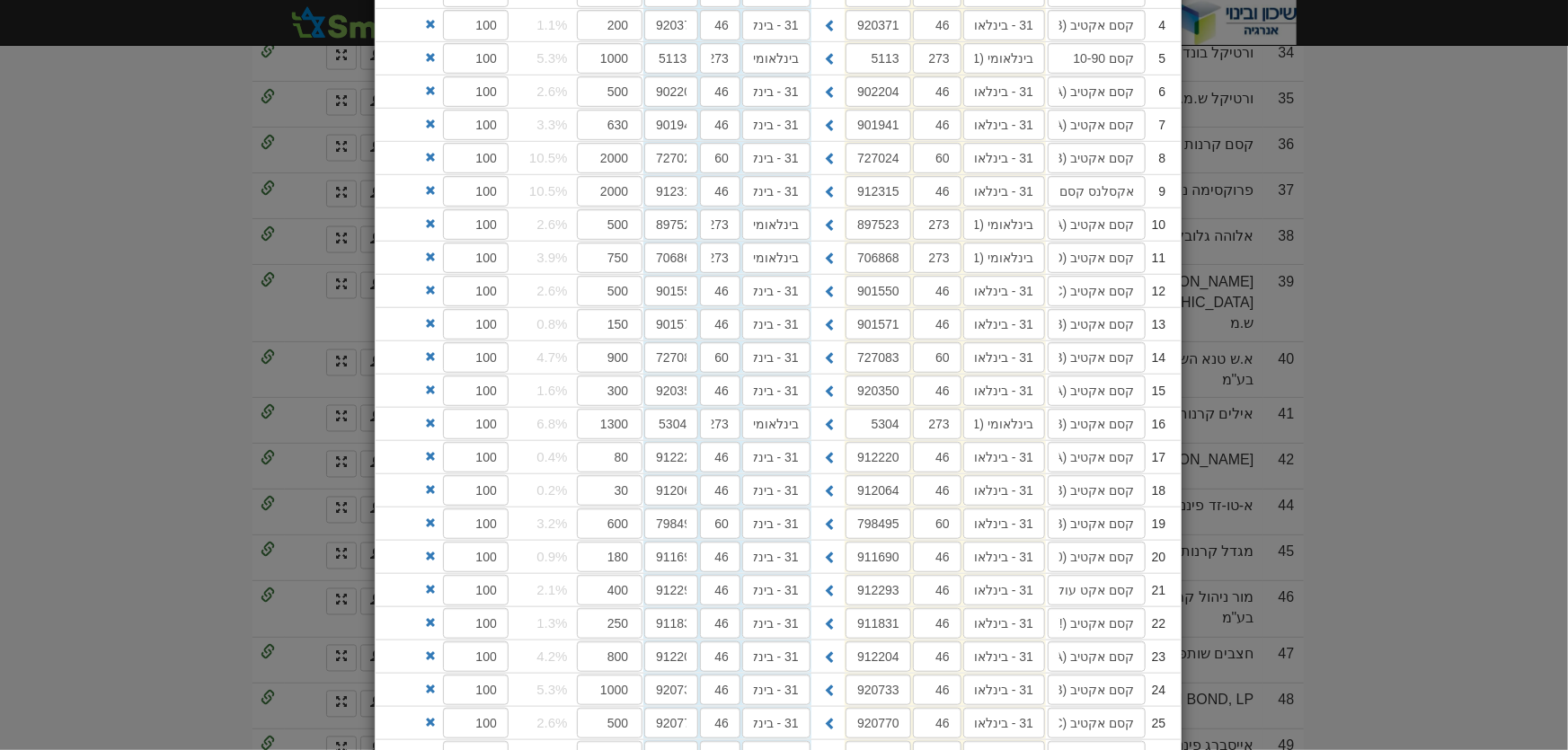
scroll to position [735, 0]
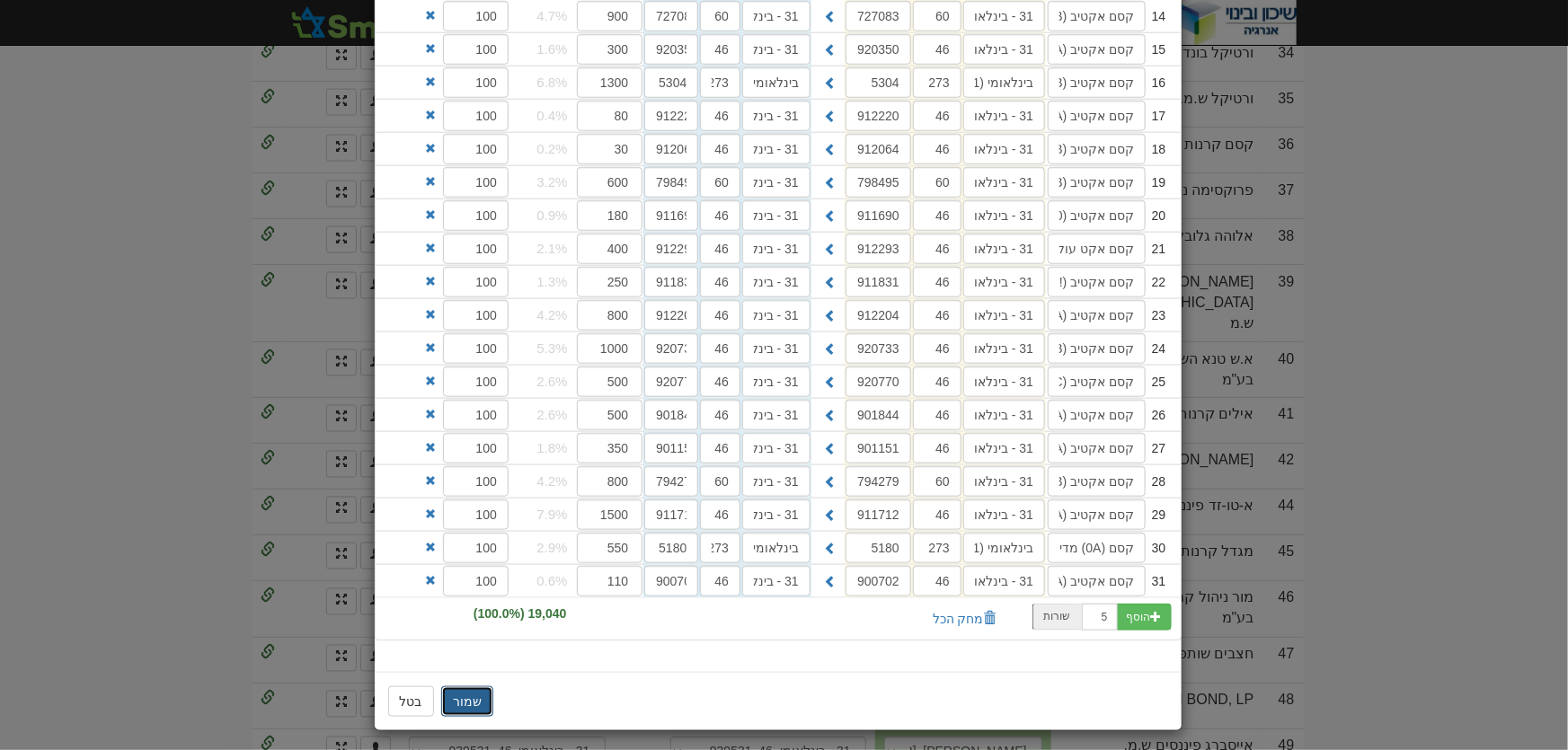
click at [461, 693] on button "שמור" at bounding box center [468, 701] width 52 height 31
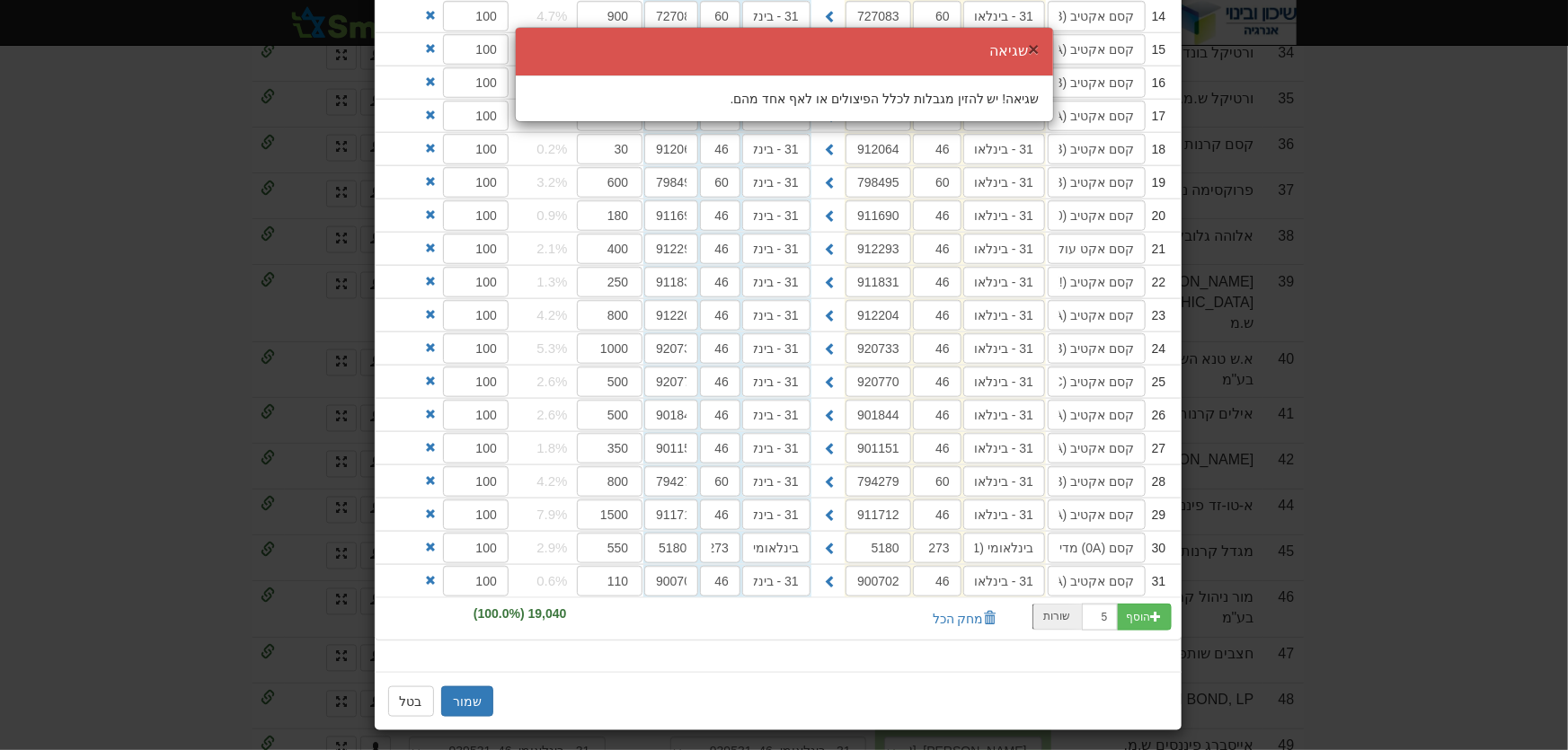
click at [1034, 42] on button "×" at bounding box center [1034, 49] width 11 height 19
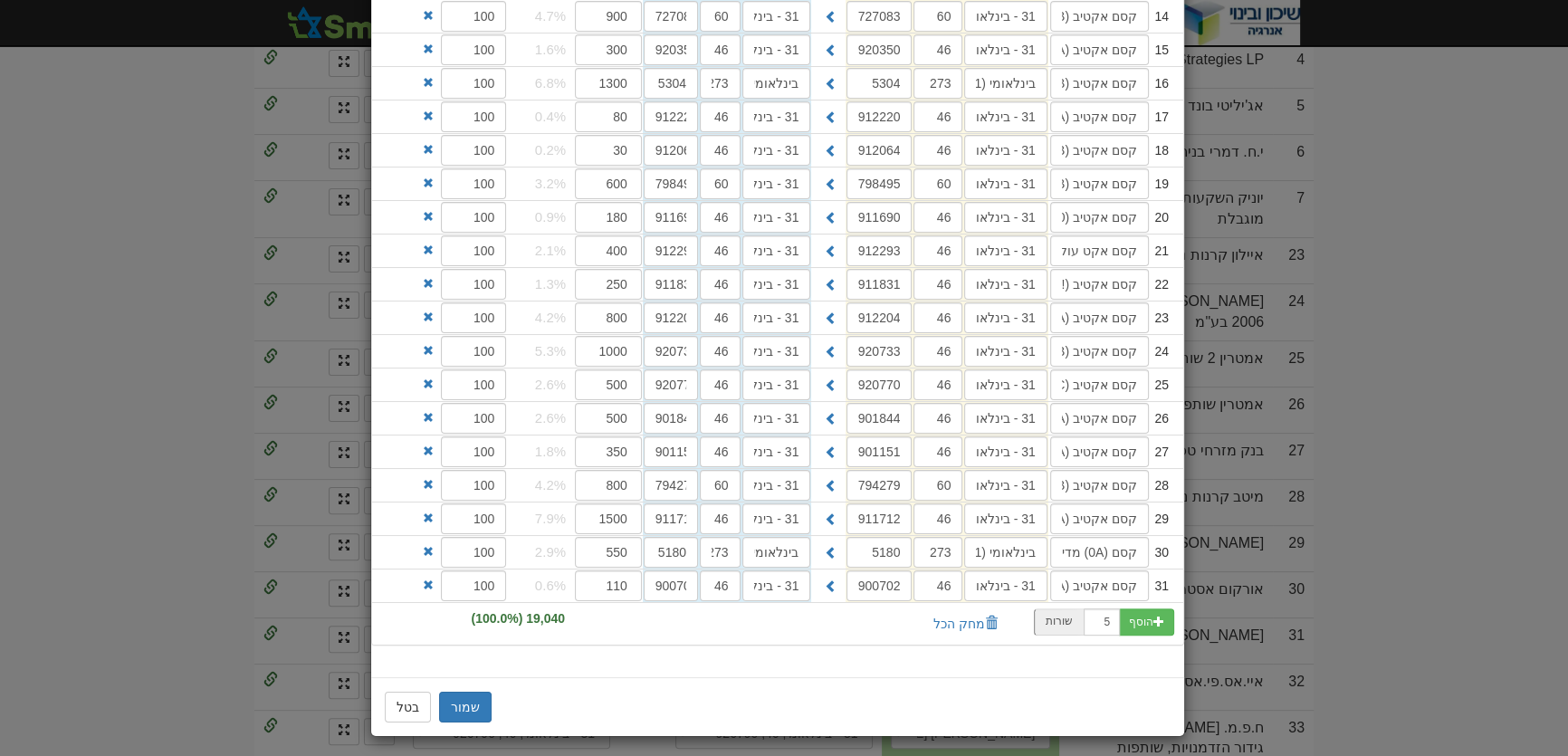
scroll to position [82, 0]
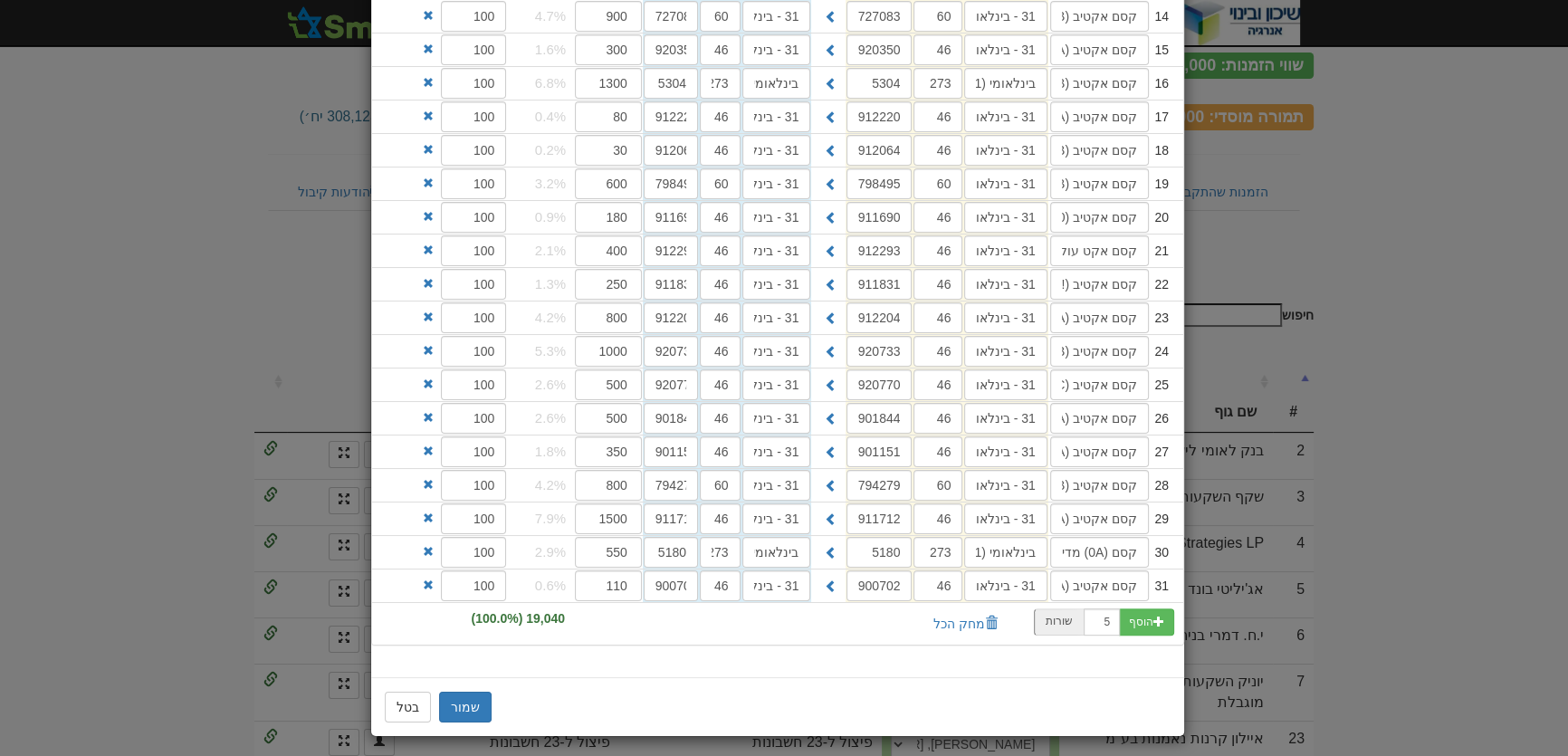
click at [880, 682] on div "שמור בטל" at bounding box center [777, 706] width 813 height 59
click at [555, 638] on div "פיצול הצעה 1: 19,040 יחידות בריבית 5.57% ניתן להזין פיצולים ידנית, להדביק טבלת …" at bounding box center [777, 26] width 813 height 1239
click at [605, 543] on input "550" at bounding box center [609, 552] width 67 height 31
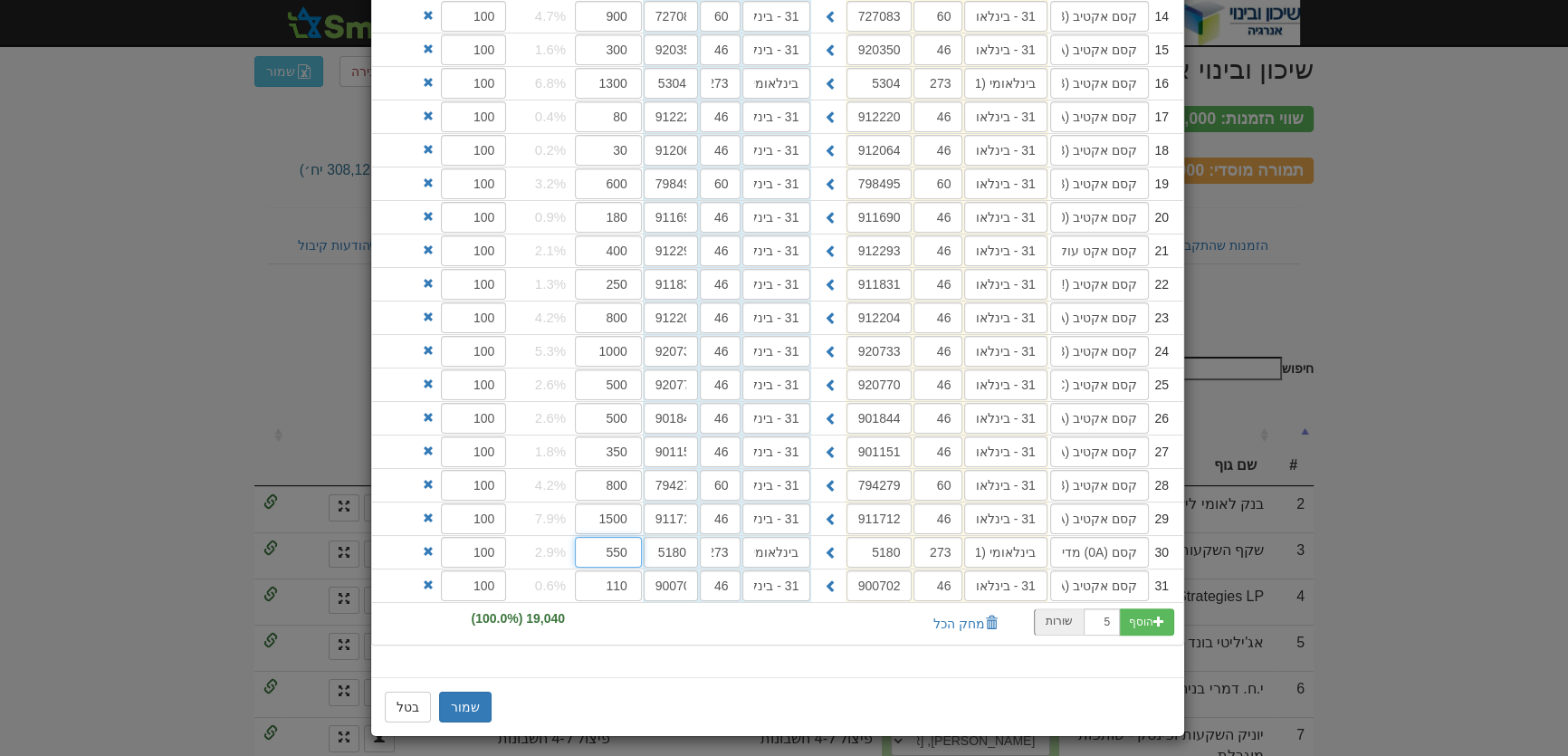
scroll to position [0, 0]
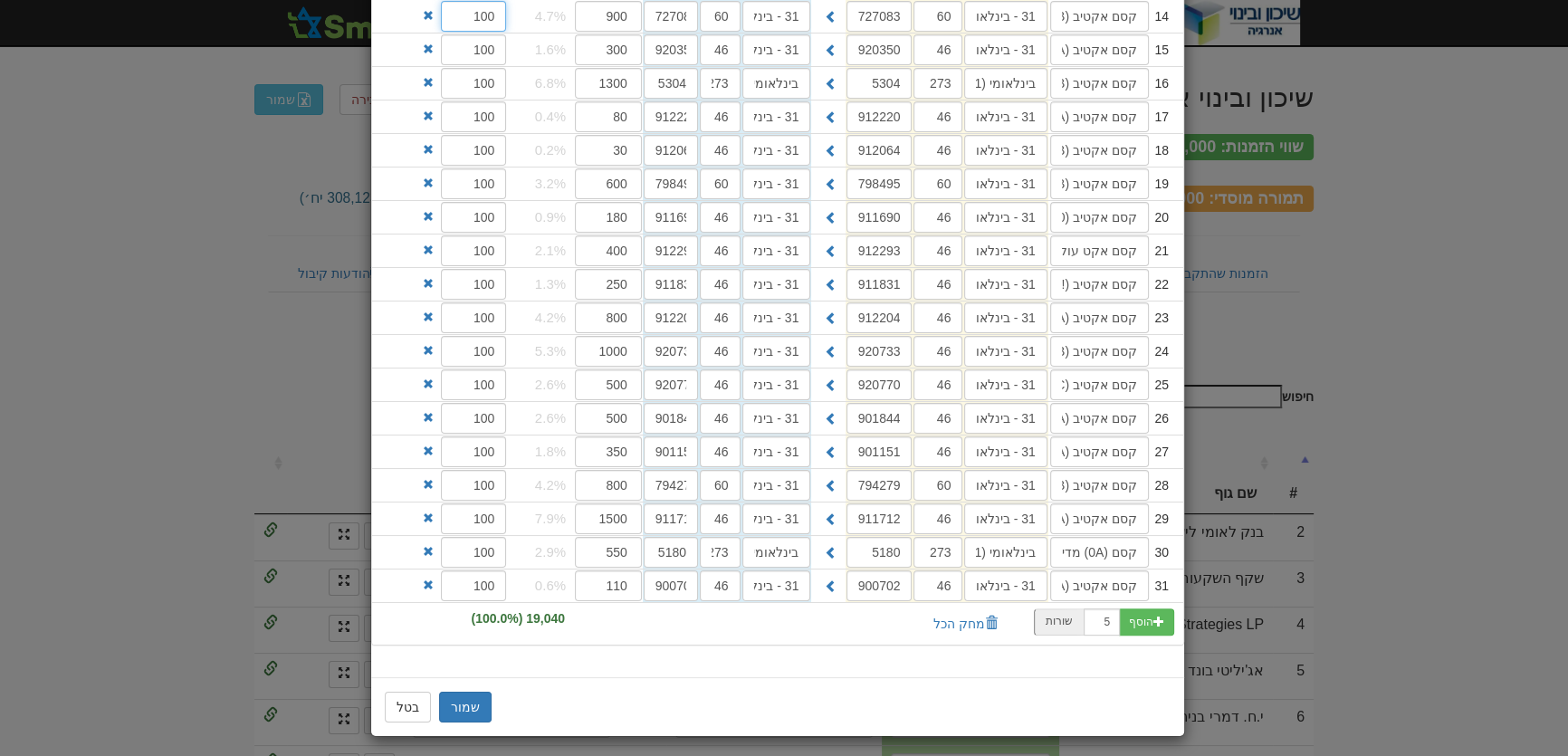
click at [456, 14] on input "100" at bounding box center [474, 16] width 67 height 31
click at [397, 697] on button "בטל" at bounding box center [407, 706] width 46 height 31
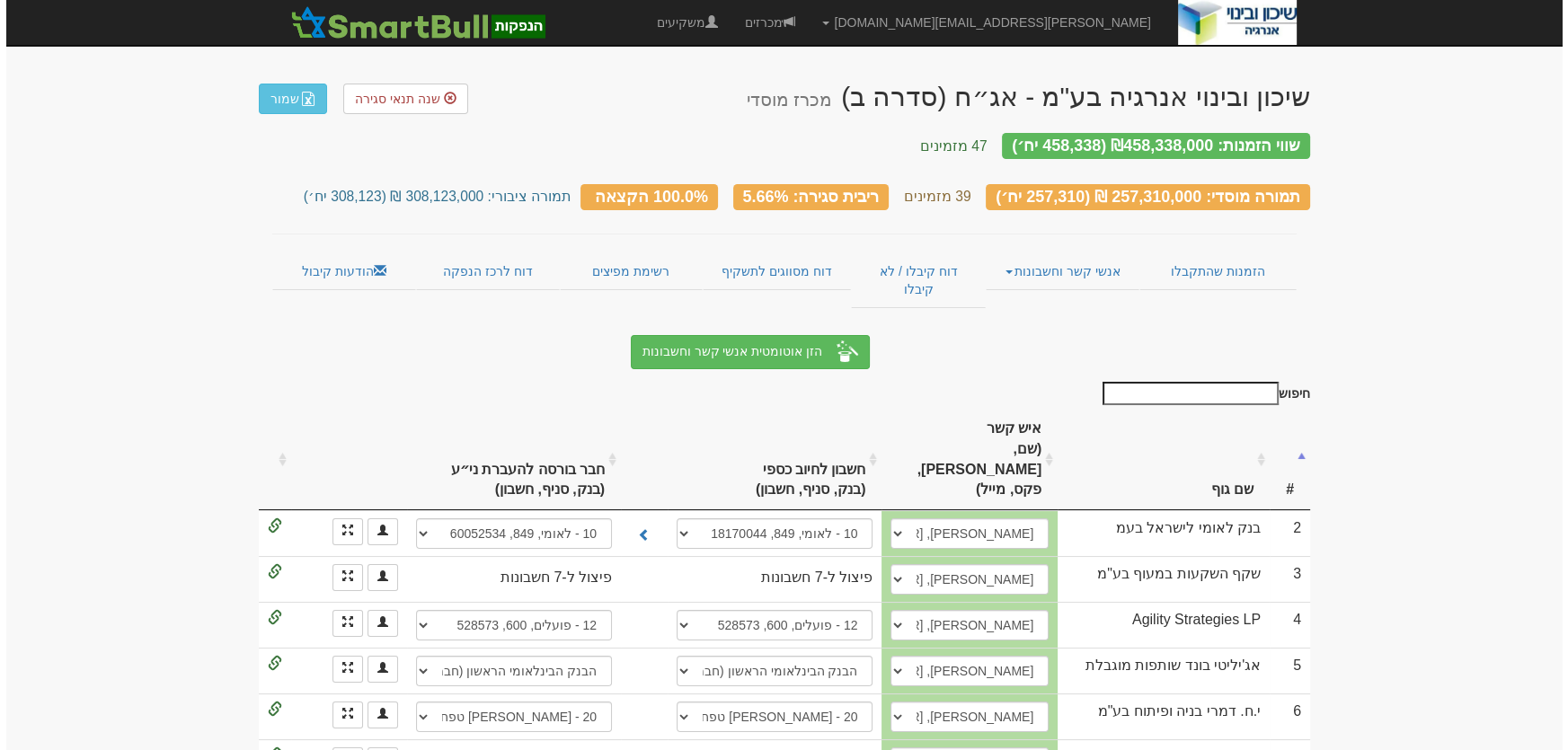
scroll to position [1043, 0]
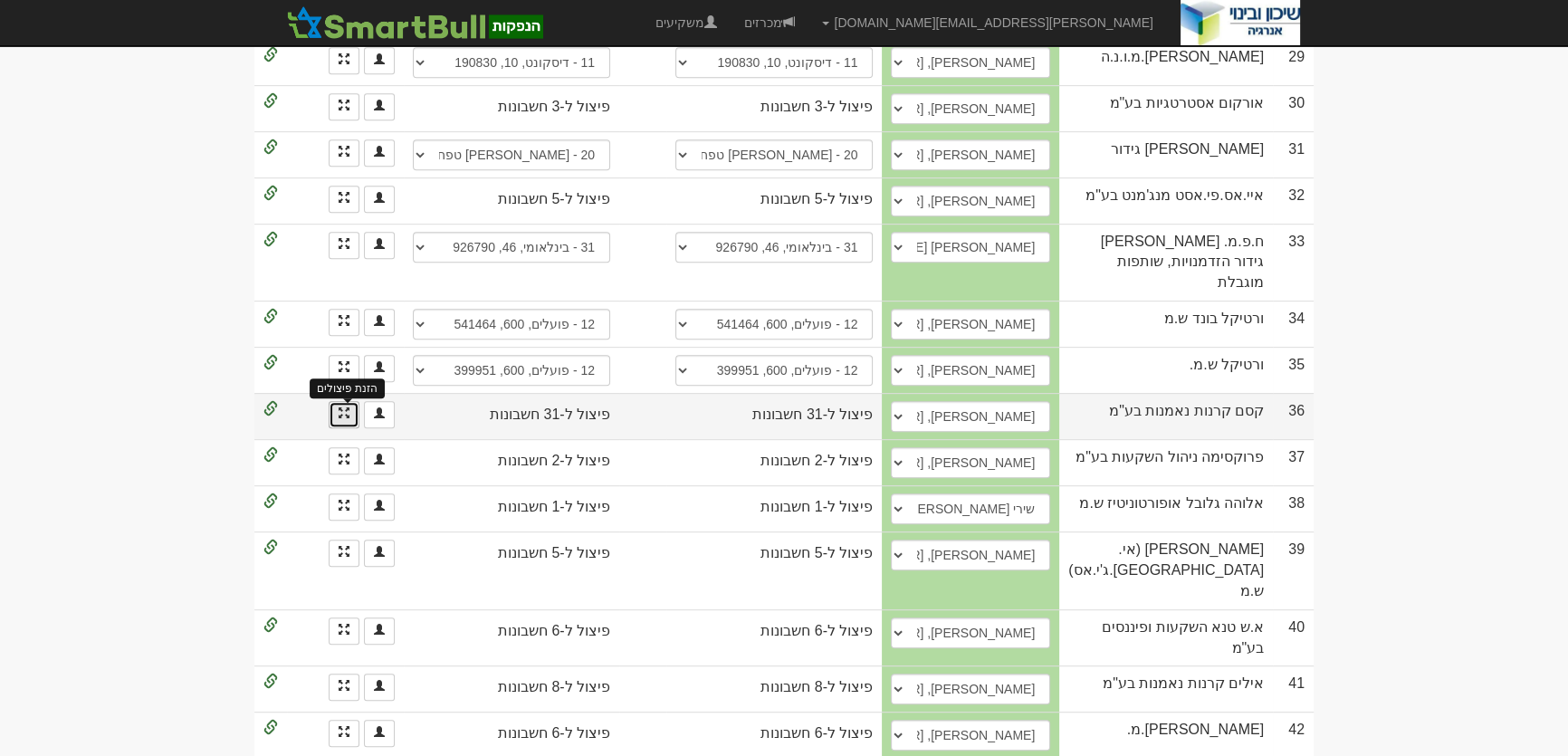
click at [339, 408] on span at bounding box center [344, 413] width 11 height 11
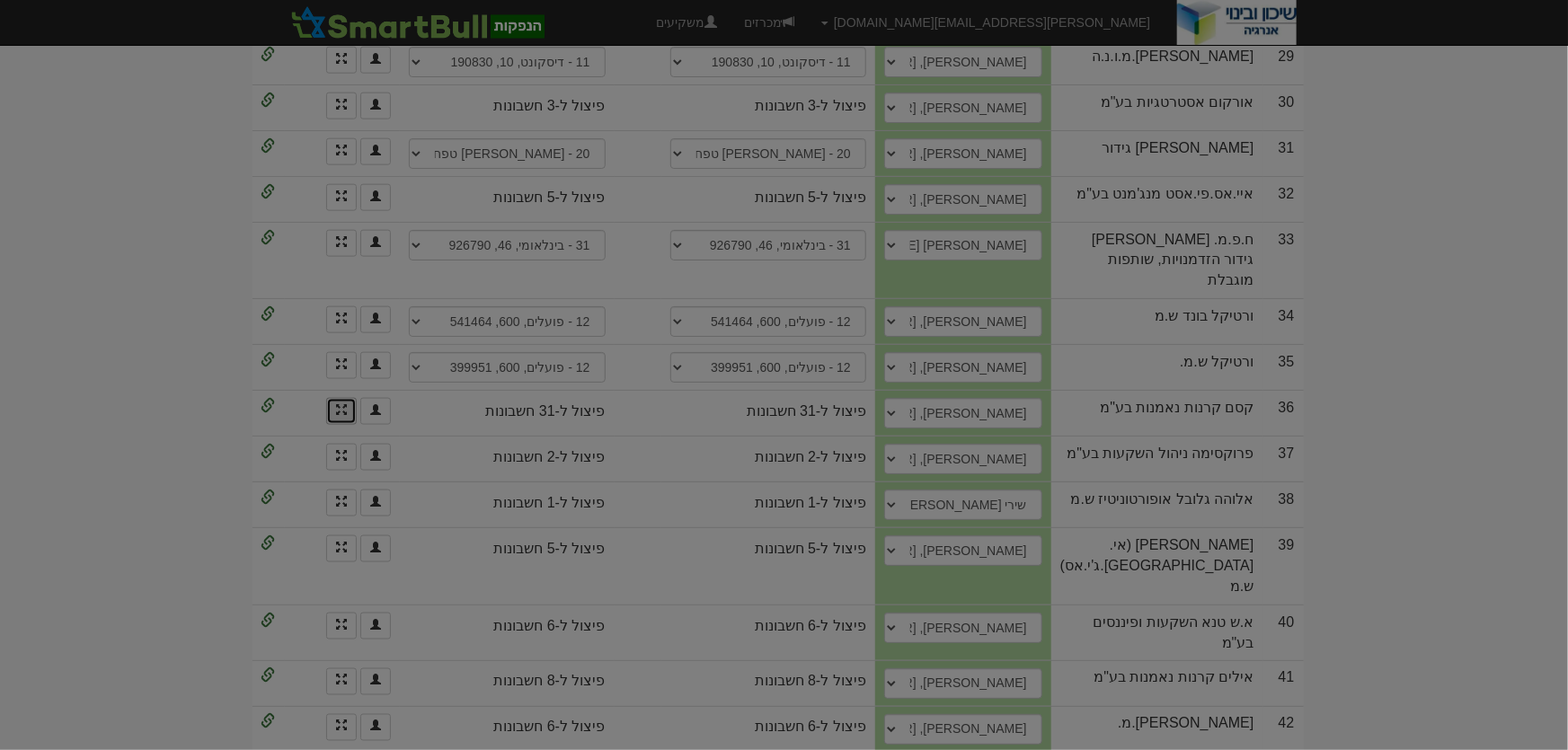
scroll to position [0, 0]
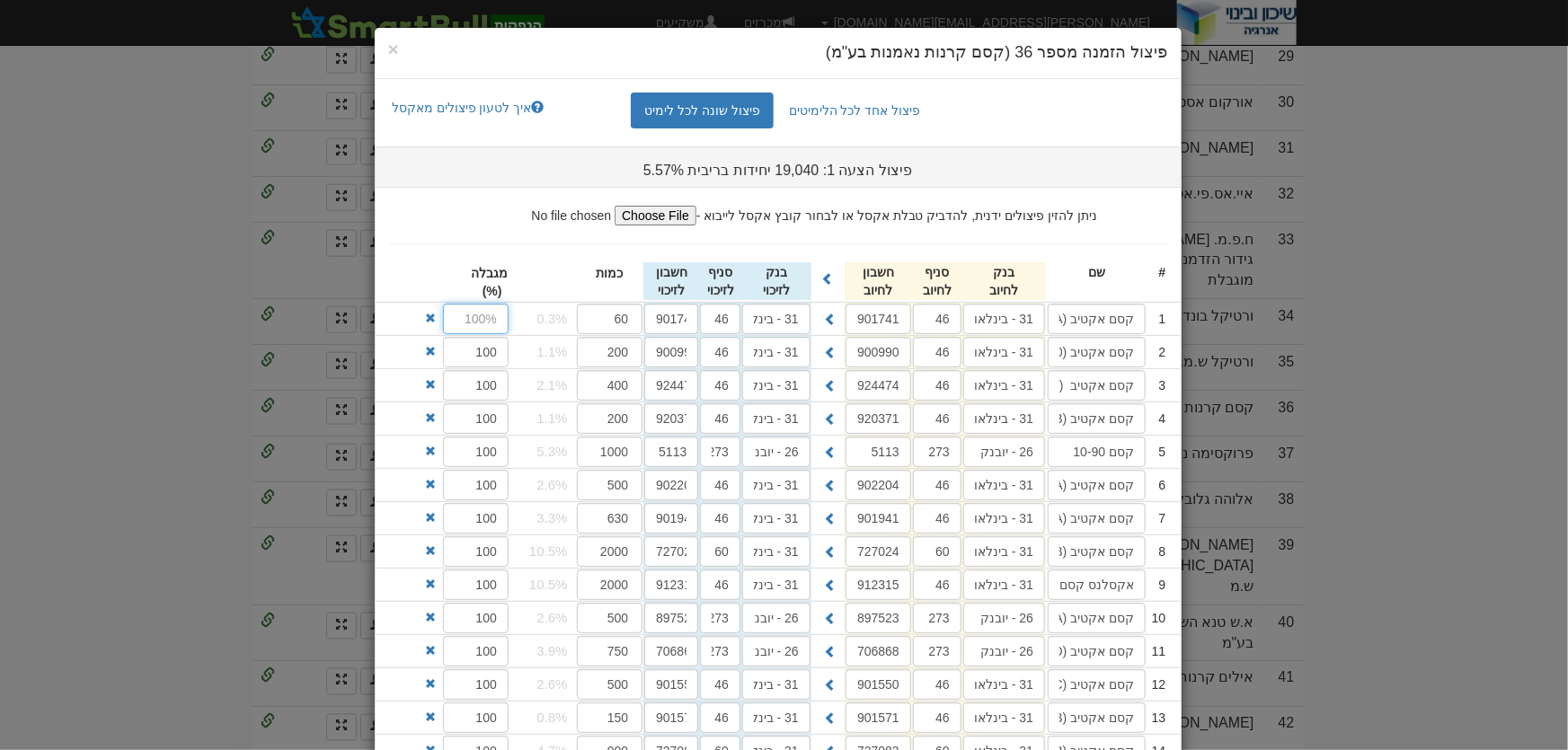
click at [476, 323] on input "text" at bounding box center [476, 319] width 66 height 31
type input "100"
click at [1027, 445] on input "26 - יובנק" at bounding box center [1004, 452] width 82 height 31
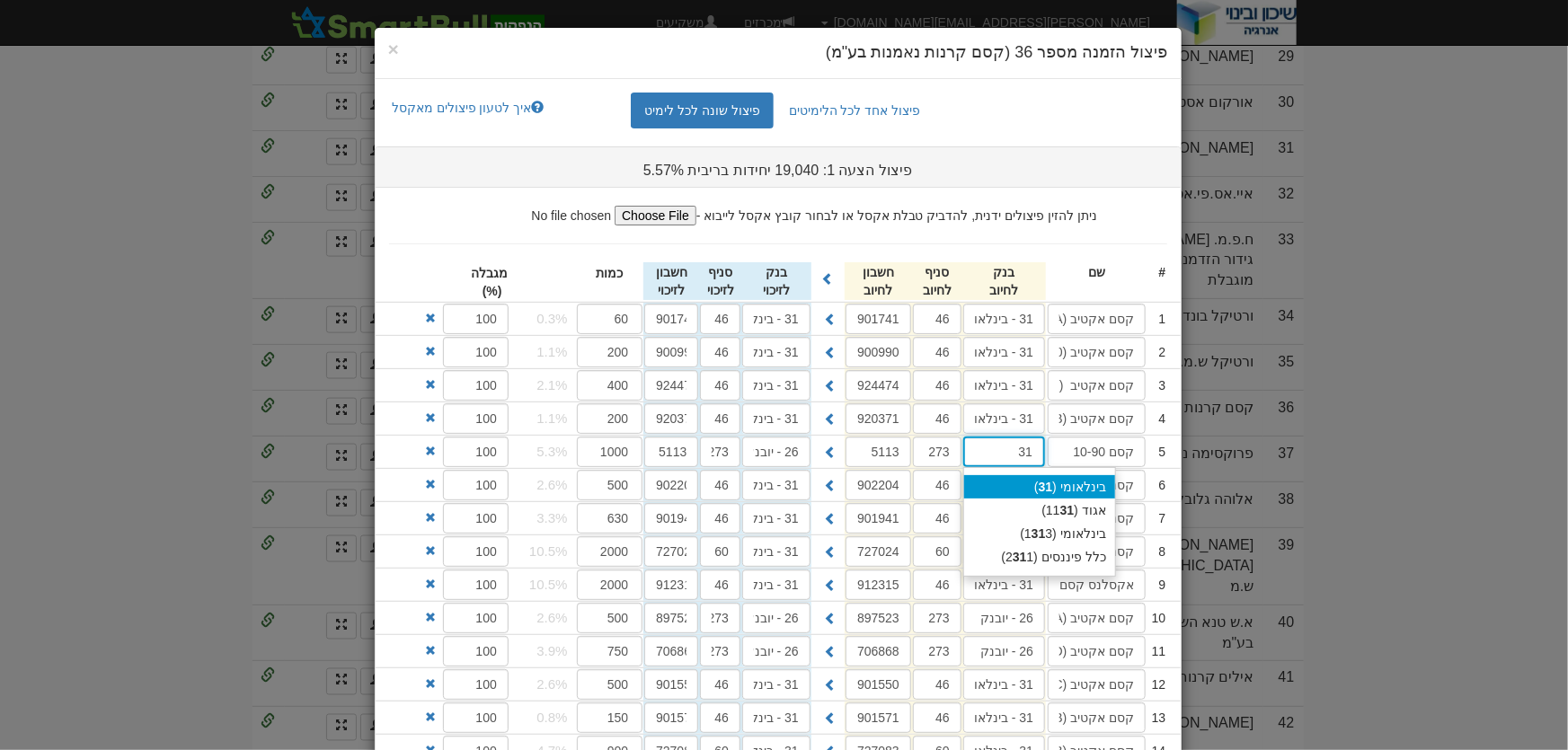
click at [1070, 476] on div "בינלאומי ( 31 )" at bounding box center [1039, 486] width 151 height 23
type input "בינלאומי (31)"
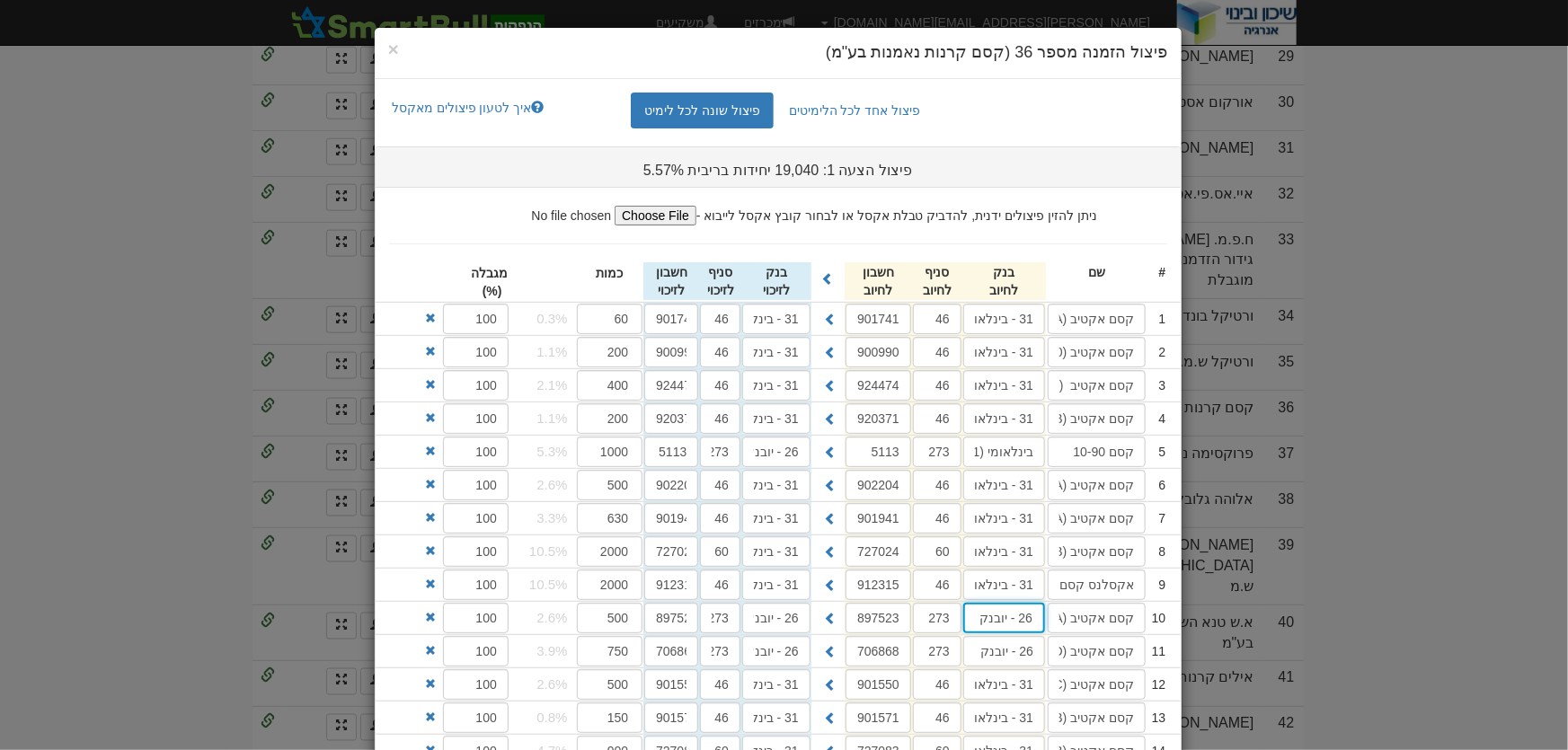
click at [1036, 622] on input "26 - יובנק" at bounding box center [1004, 618] width 82 height 31
click at [1053, 648] on strong "31" at bounding box center [1045, 652] width 14 height 14
type input "בינלאומי (31)"
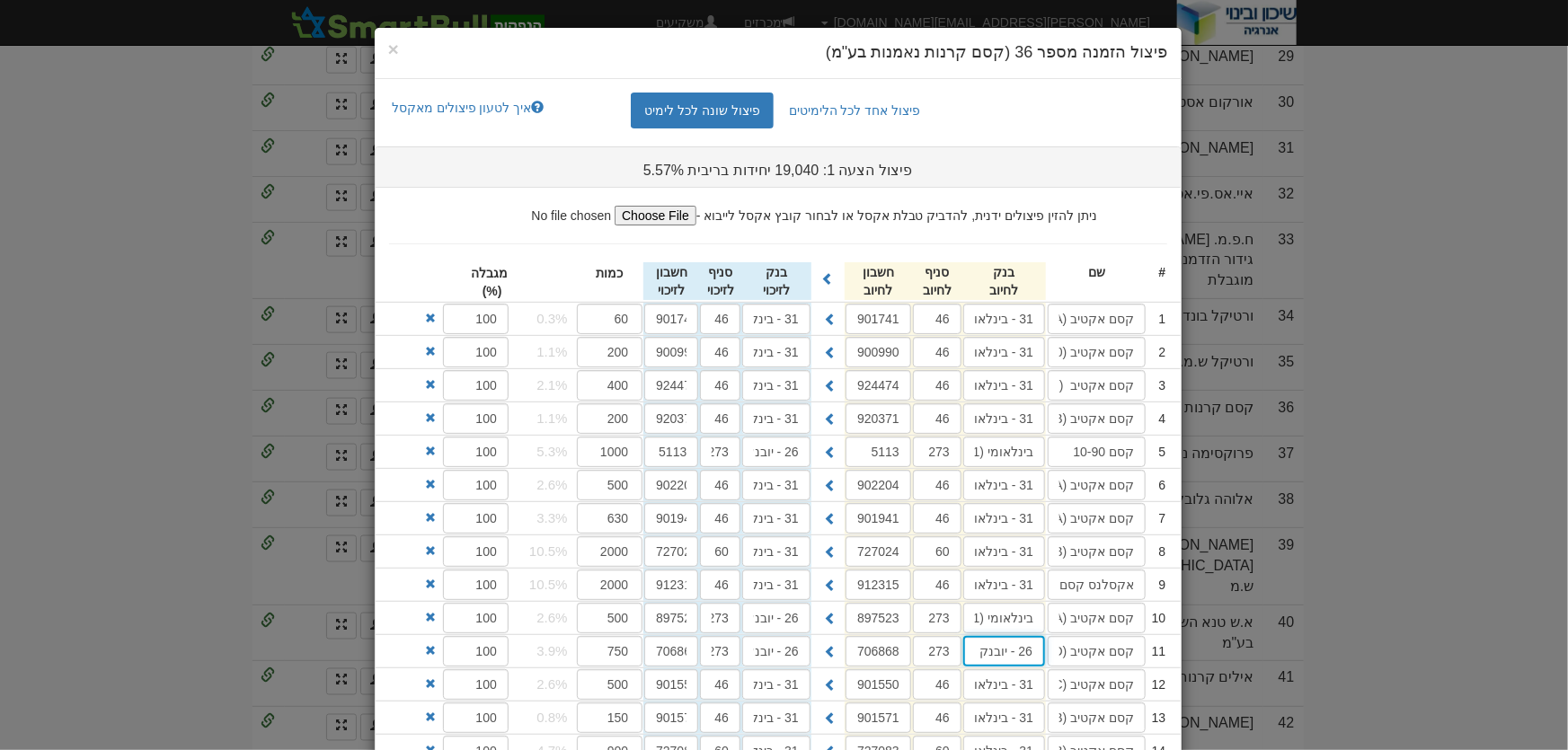
click at [1030, 646] on input "26 - יובנק" at bounding box center [1004, 651] width 82 height 31
type input "1"
click at [1064, 681] on div "בינלאומי ( 31 )" at bounding box center [1039, 686] width 151 height 23
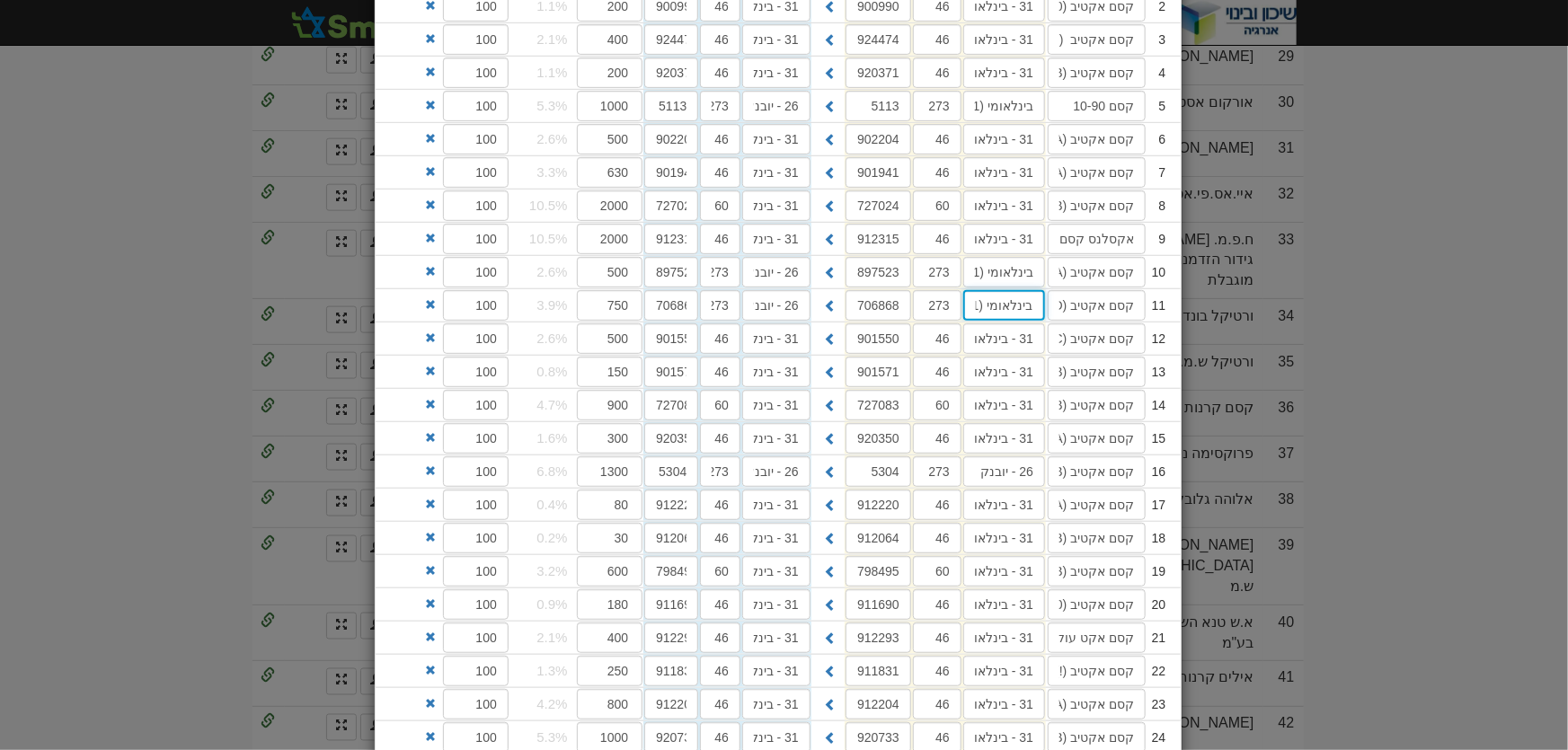
scroll to position [408, 0]
type input "בינלאומי (31)"
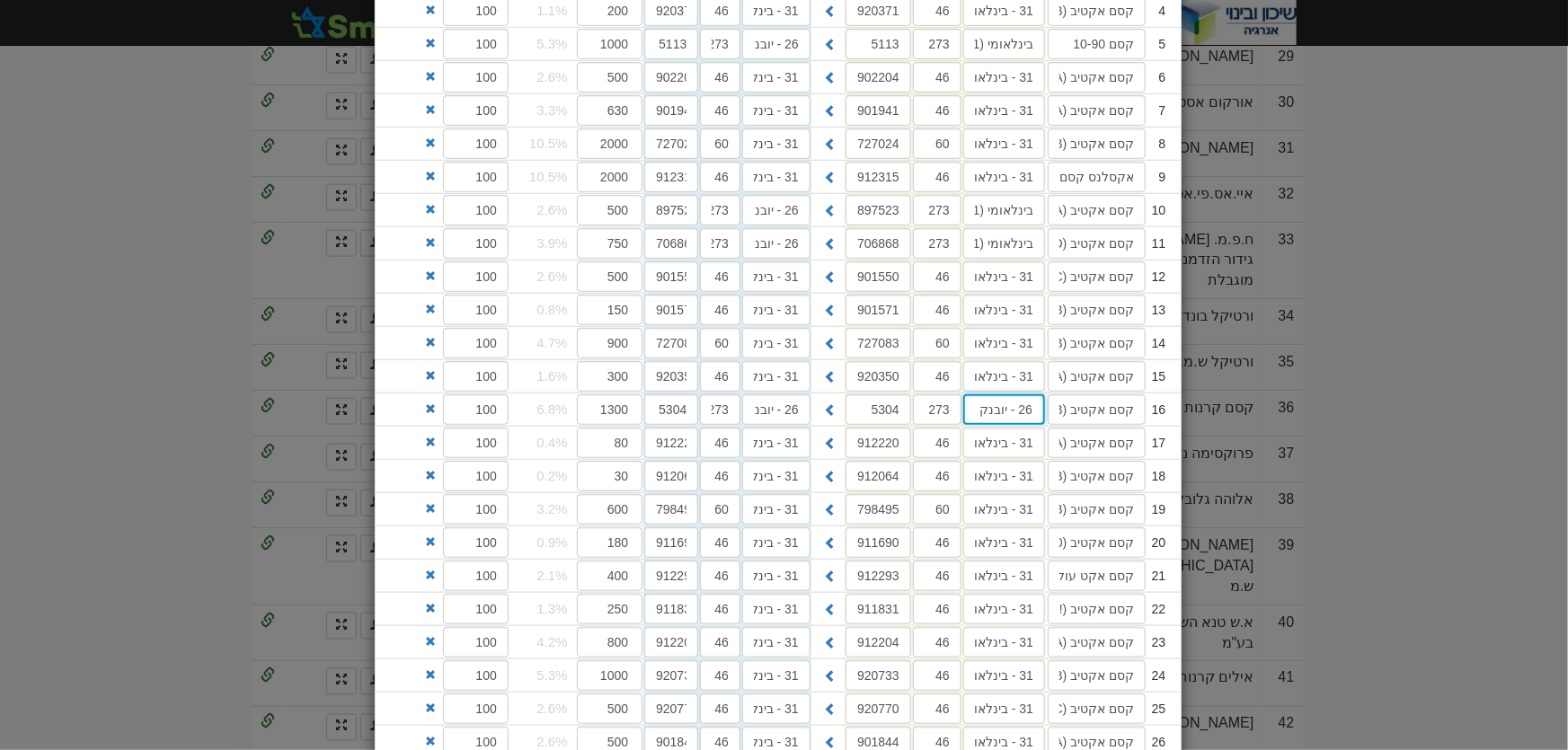
click at [1022, 417] on input "26 - יובנק" at bounding box center [1004, 409] width 82 height 31
click at [1078, 445] on div "בינלאומי ( 31 )" at bounding box center [1039, 444] width 151 height 23
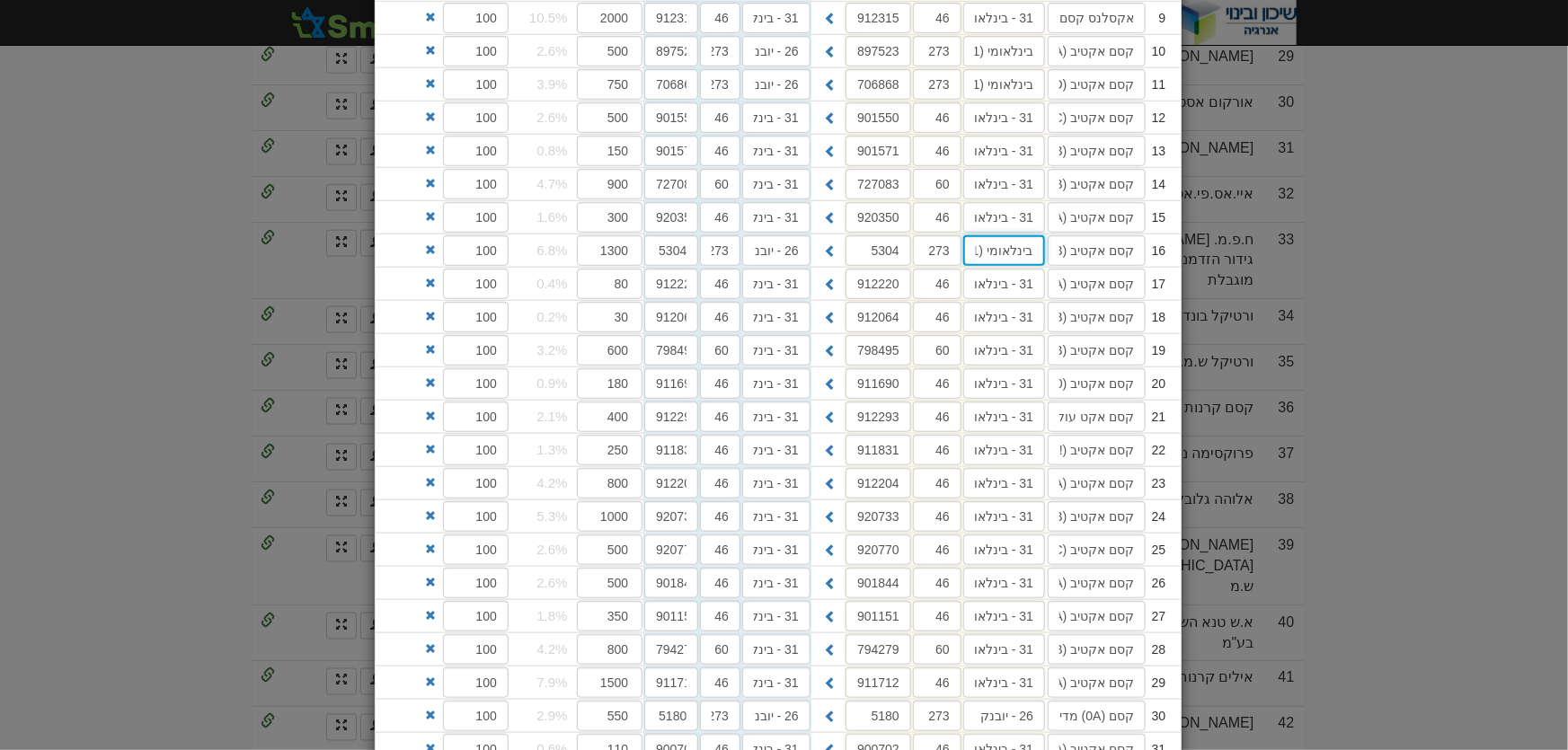
scroll to position [736, 0]
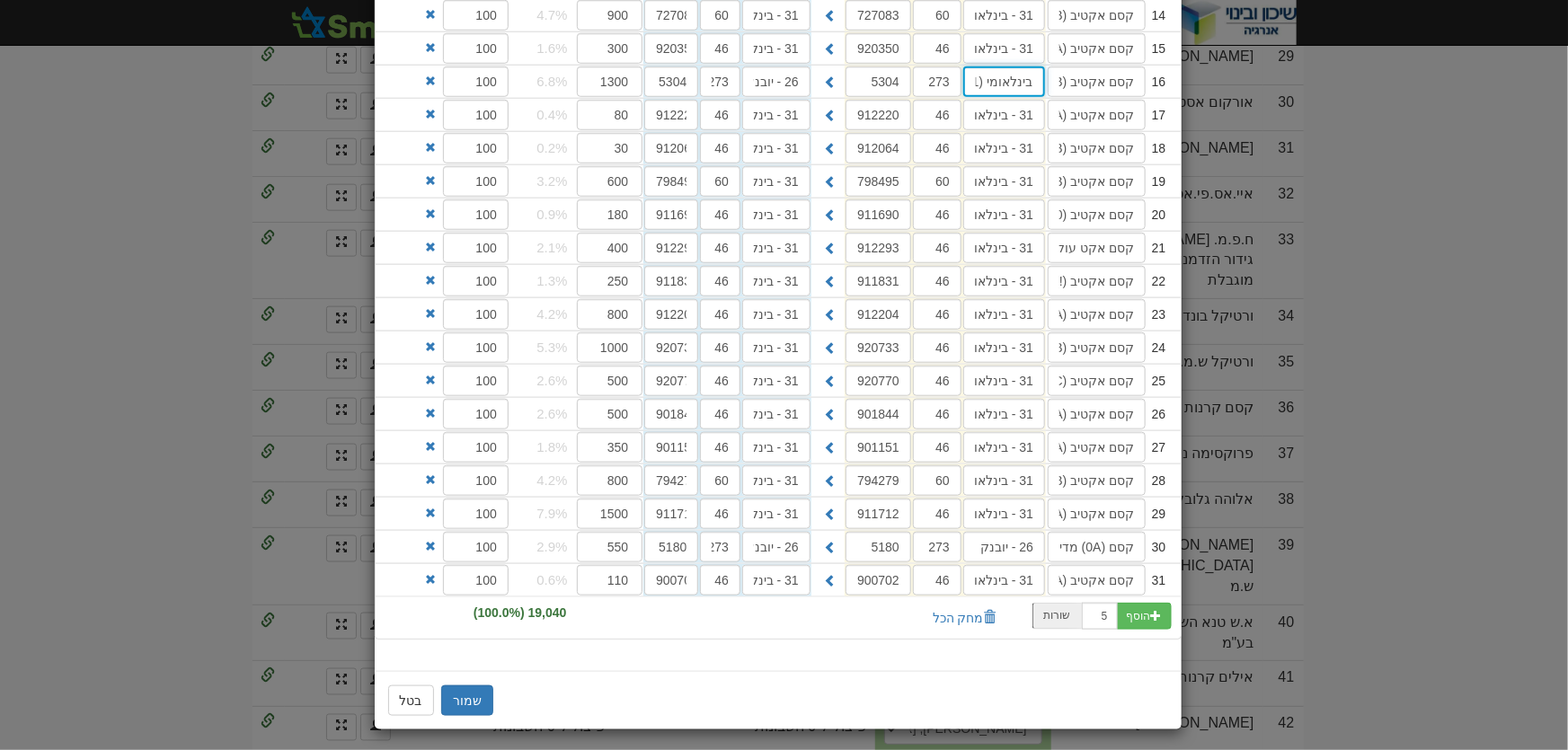
type input "בינלאומי (31)"
click at [1024, 544] on input "26 - יובנק" at bounding box center [1004, 546] width 82 height 31
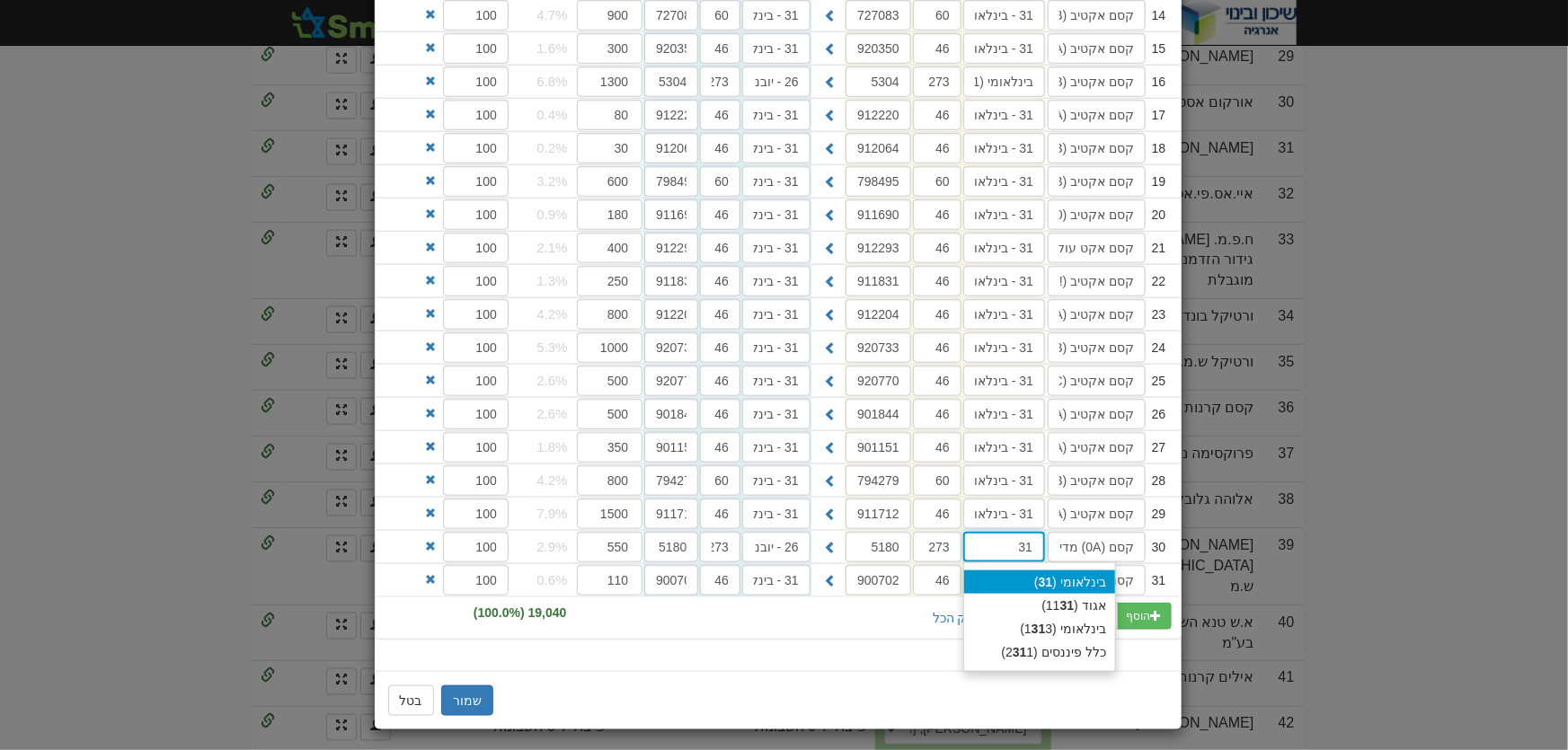
click at [1080, 577] on div "בינלאומי ( 31 )" at bounding box center [1039, 582] width 151 height 23
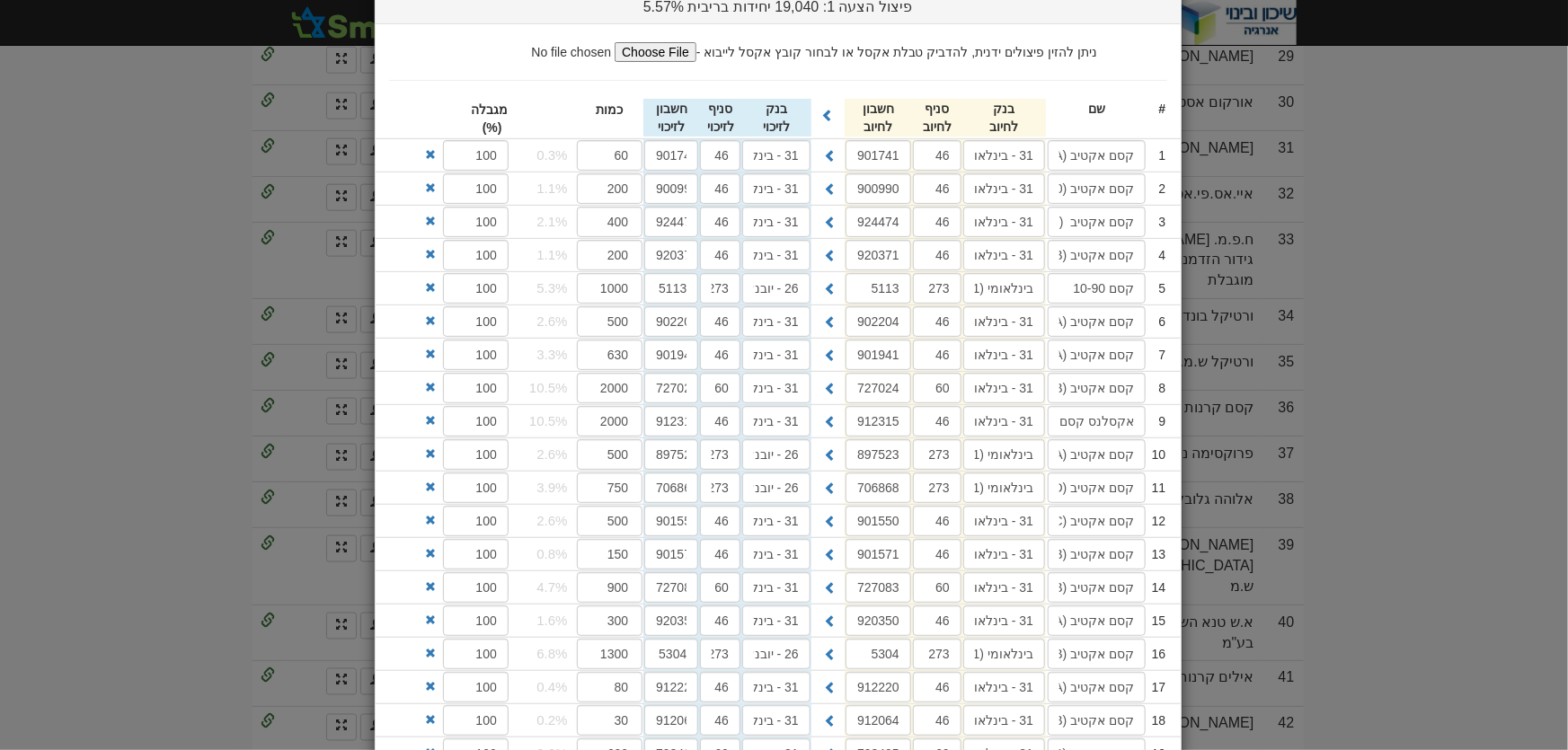
scroll to position [82, 0]
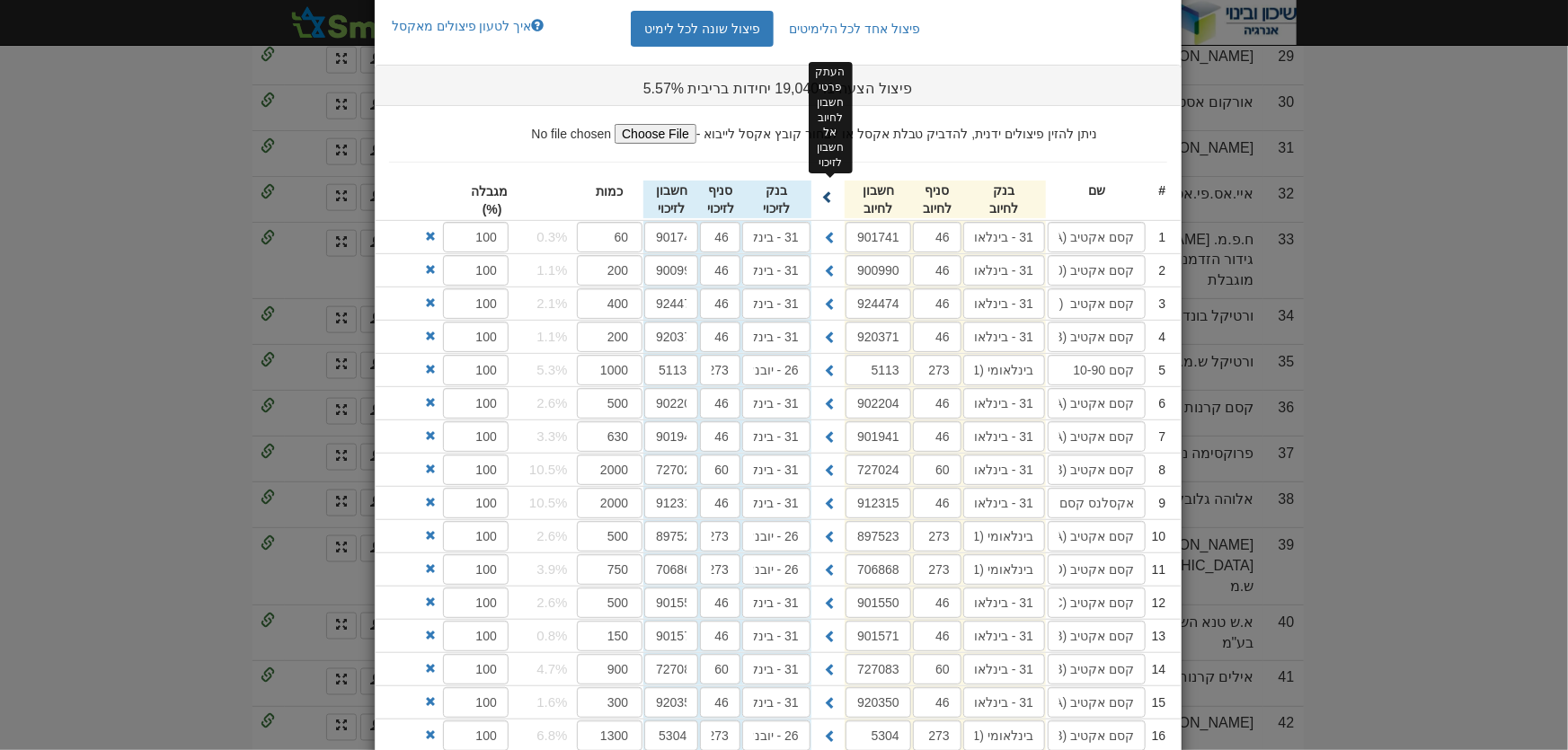
type input "בינלאומי (31)"
click at [830, 197] on span at bounding box center [828, 197] width 13 height 13
type input "בינלאומי (31)"
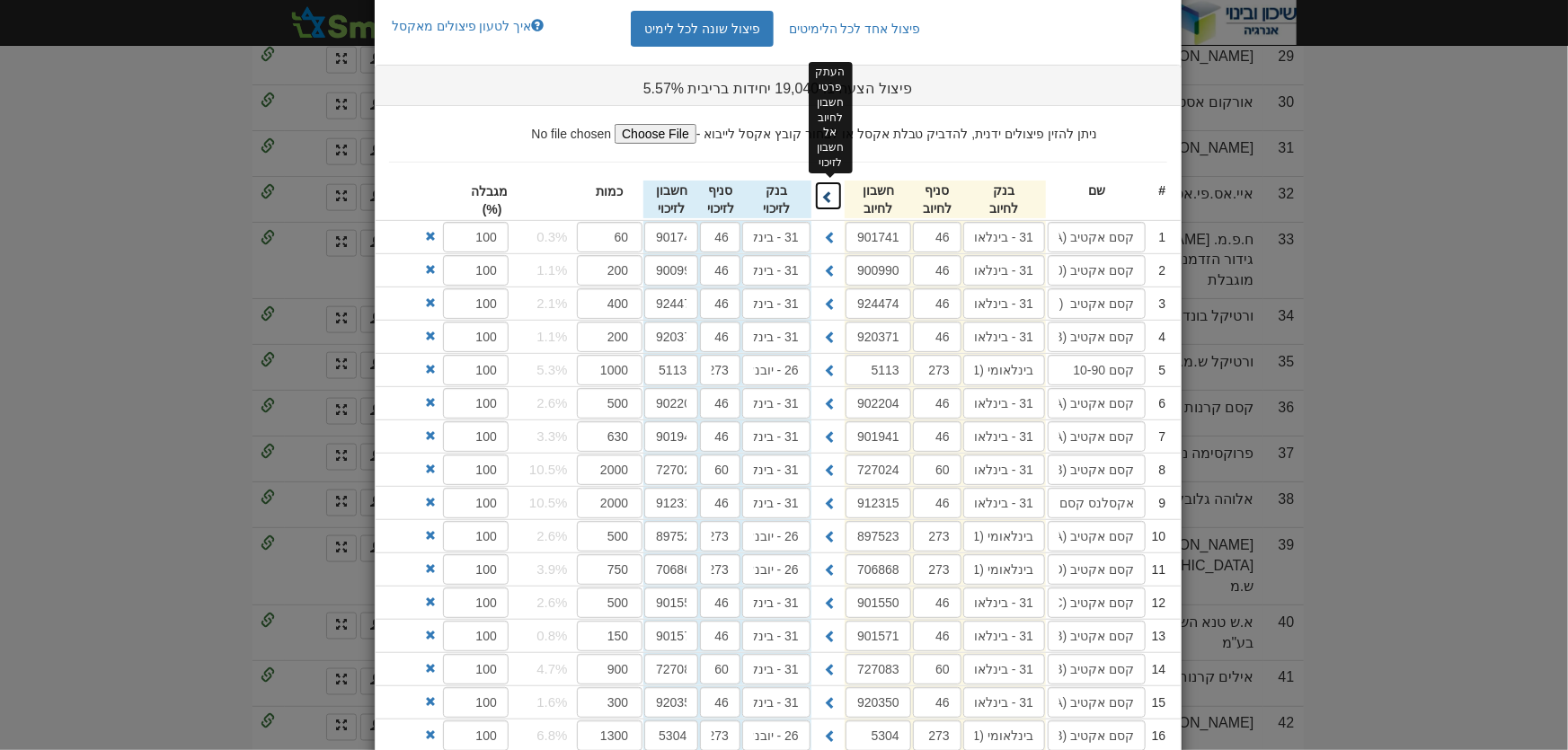
type input "בינלאומי (31)"
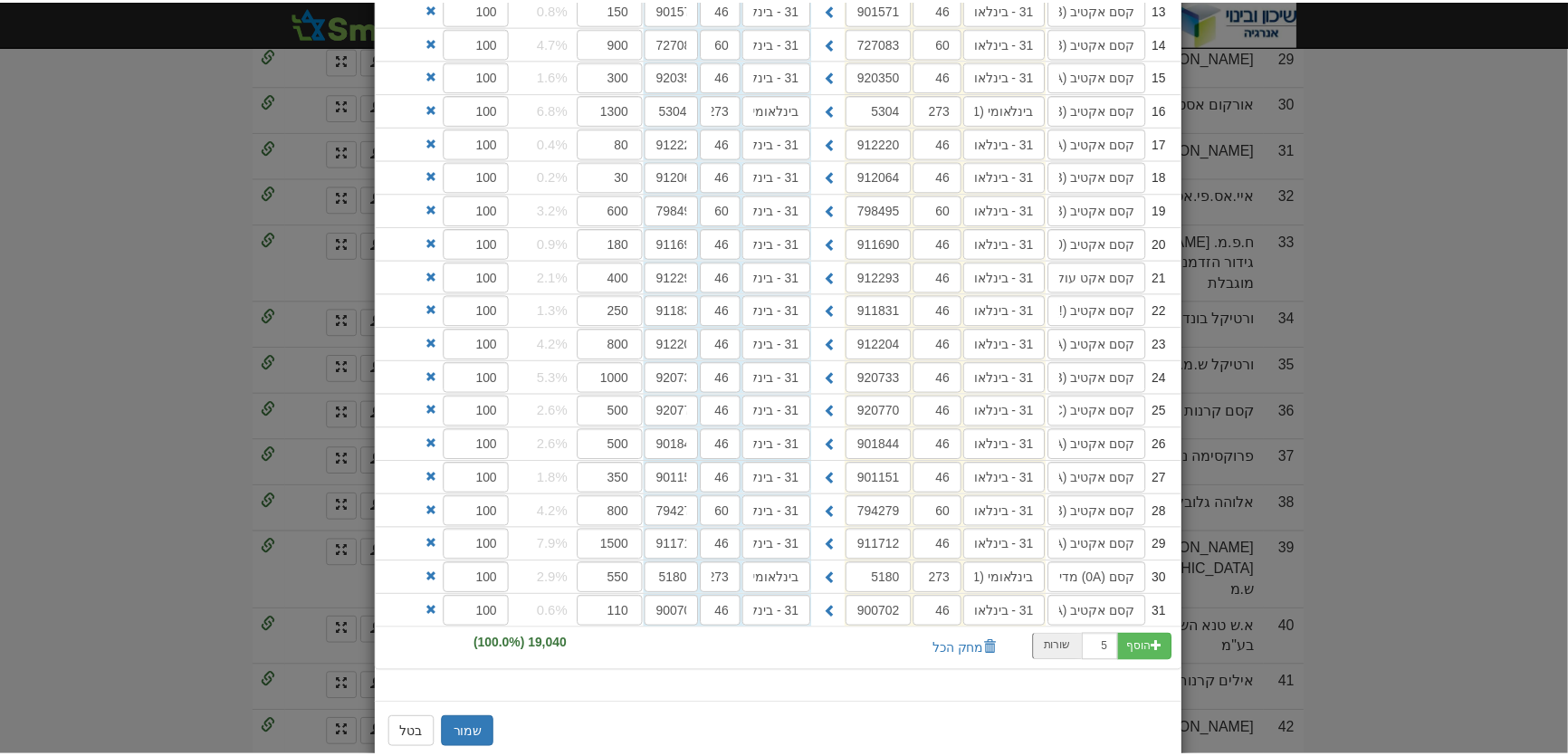
scroll to position [742, 0]
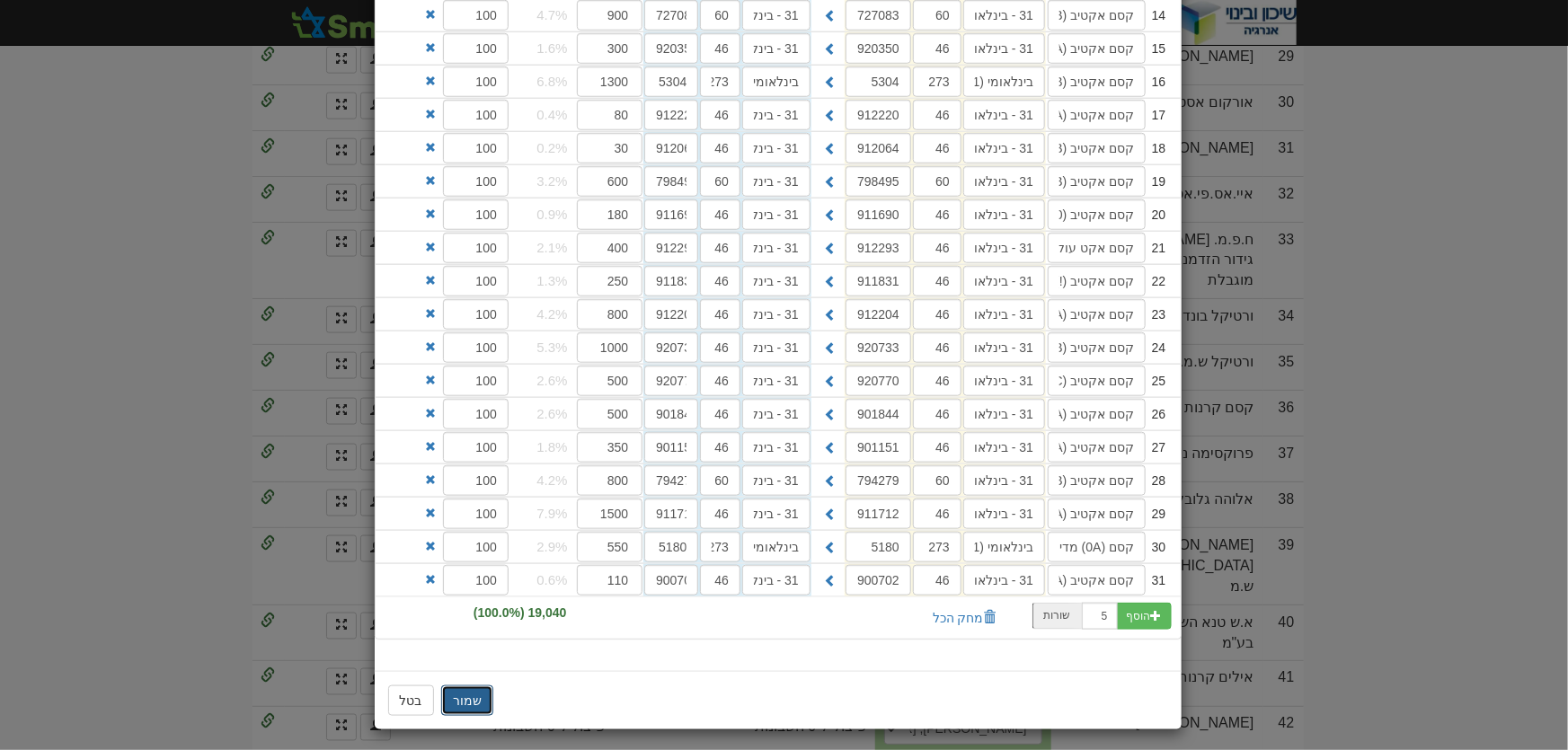
click at [475, 696] on button "שמור" at bounding box center [468, 700] width 52 height 31
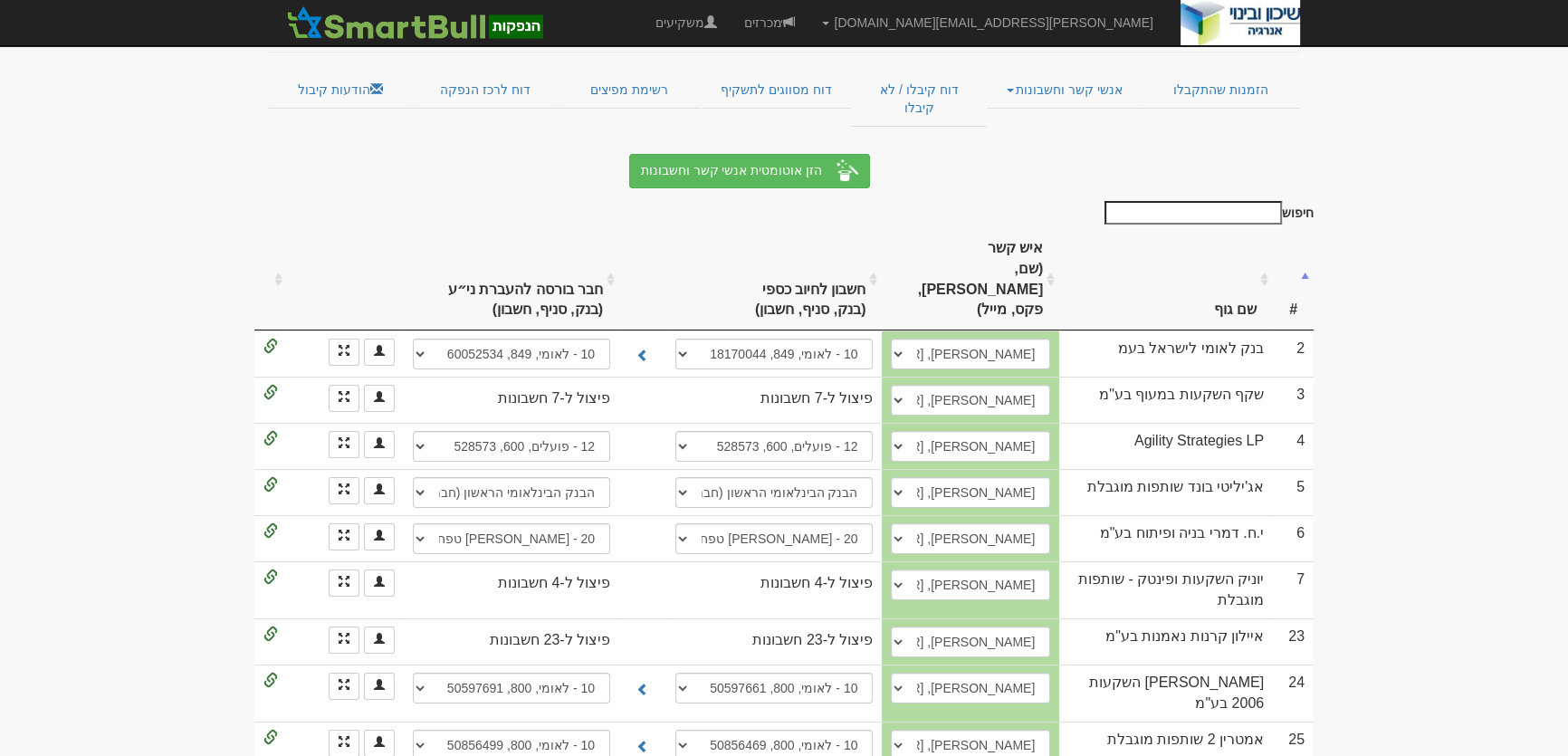
scroll to position [176, 0]
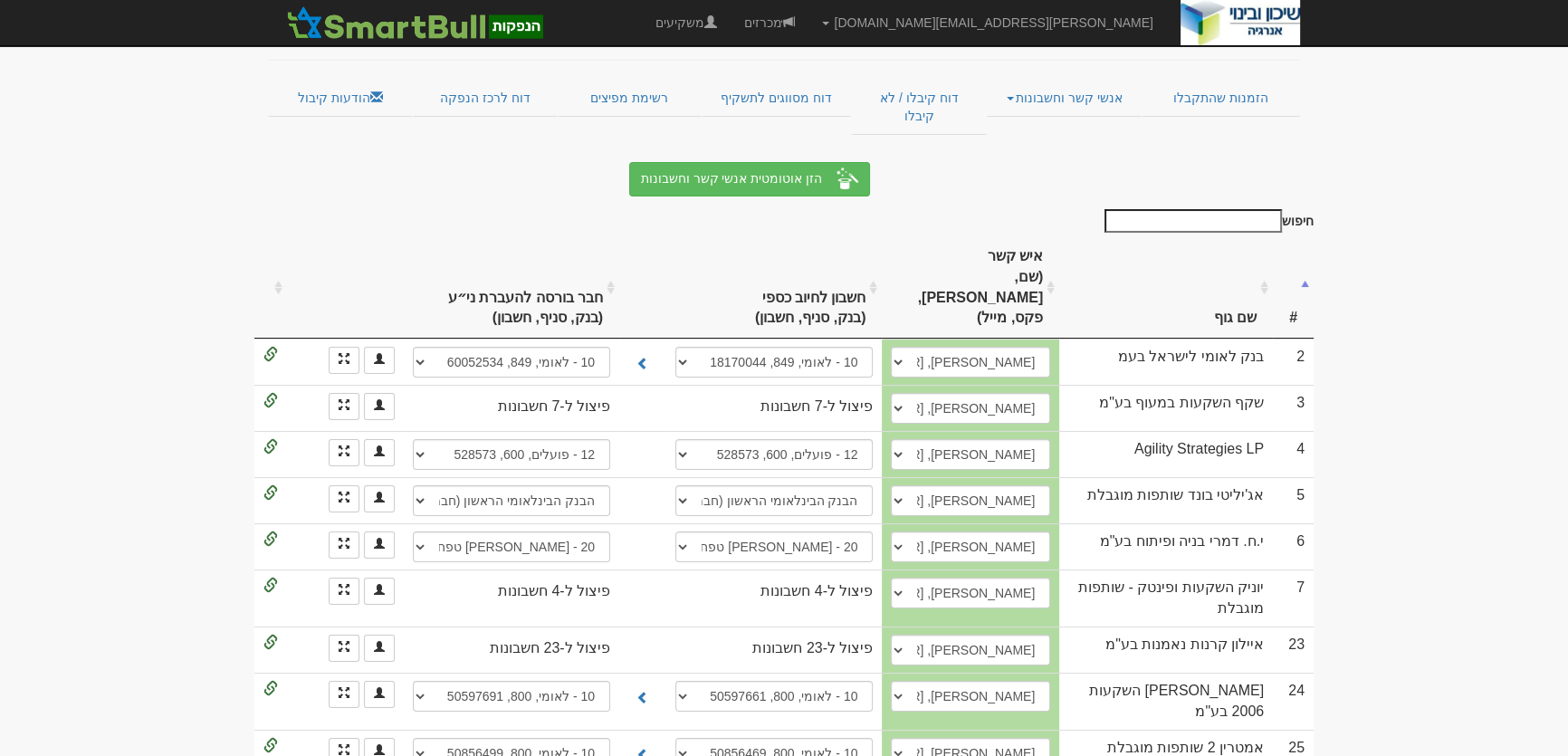
click at [1210, 245] on th "שם גוף" at bounding box center [1166, 288] width 214 height 101
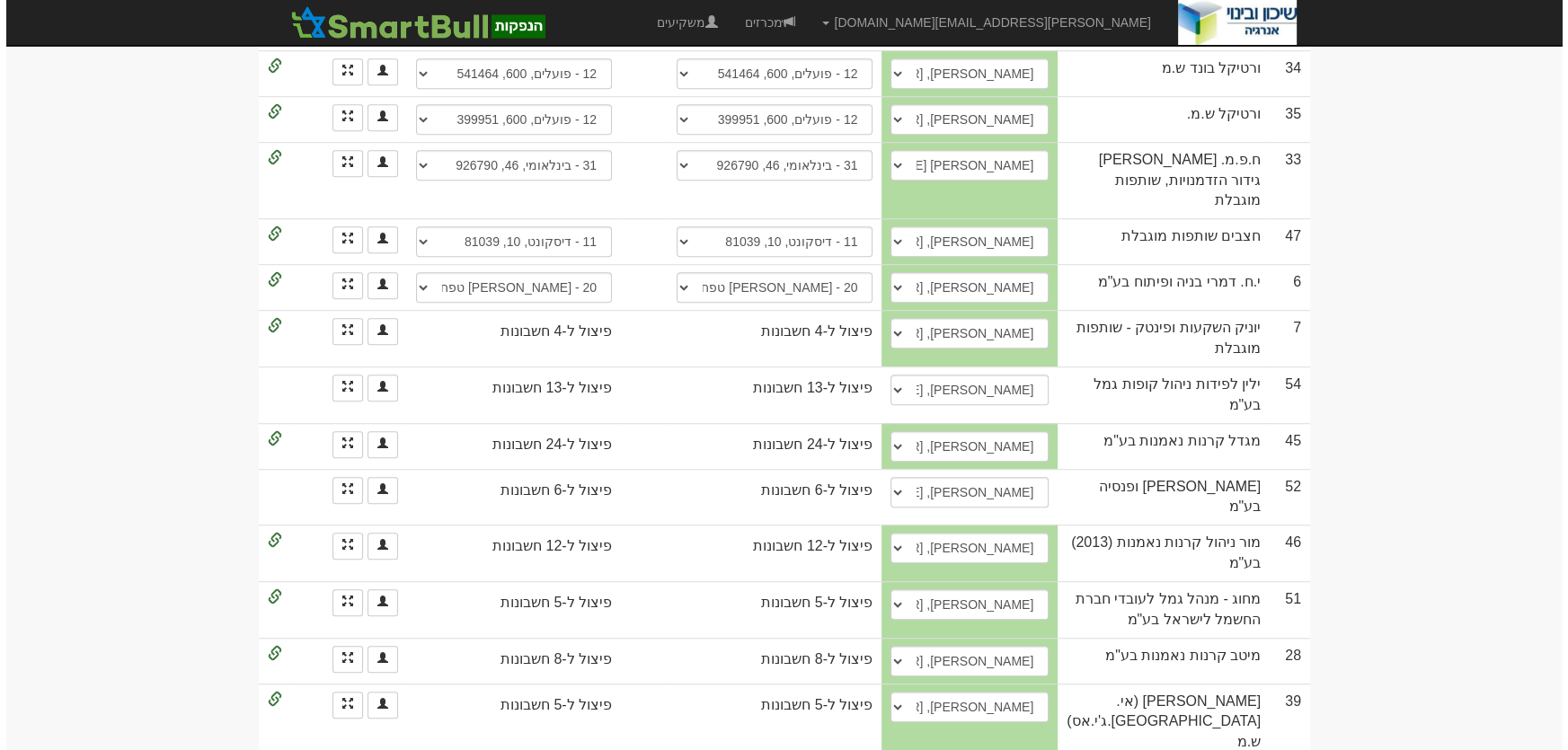
scroll to position [1644, 0]
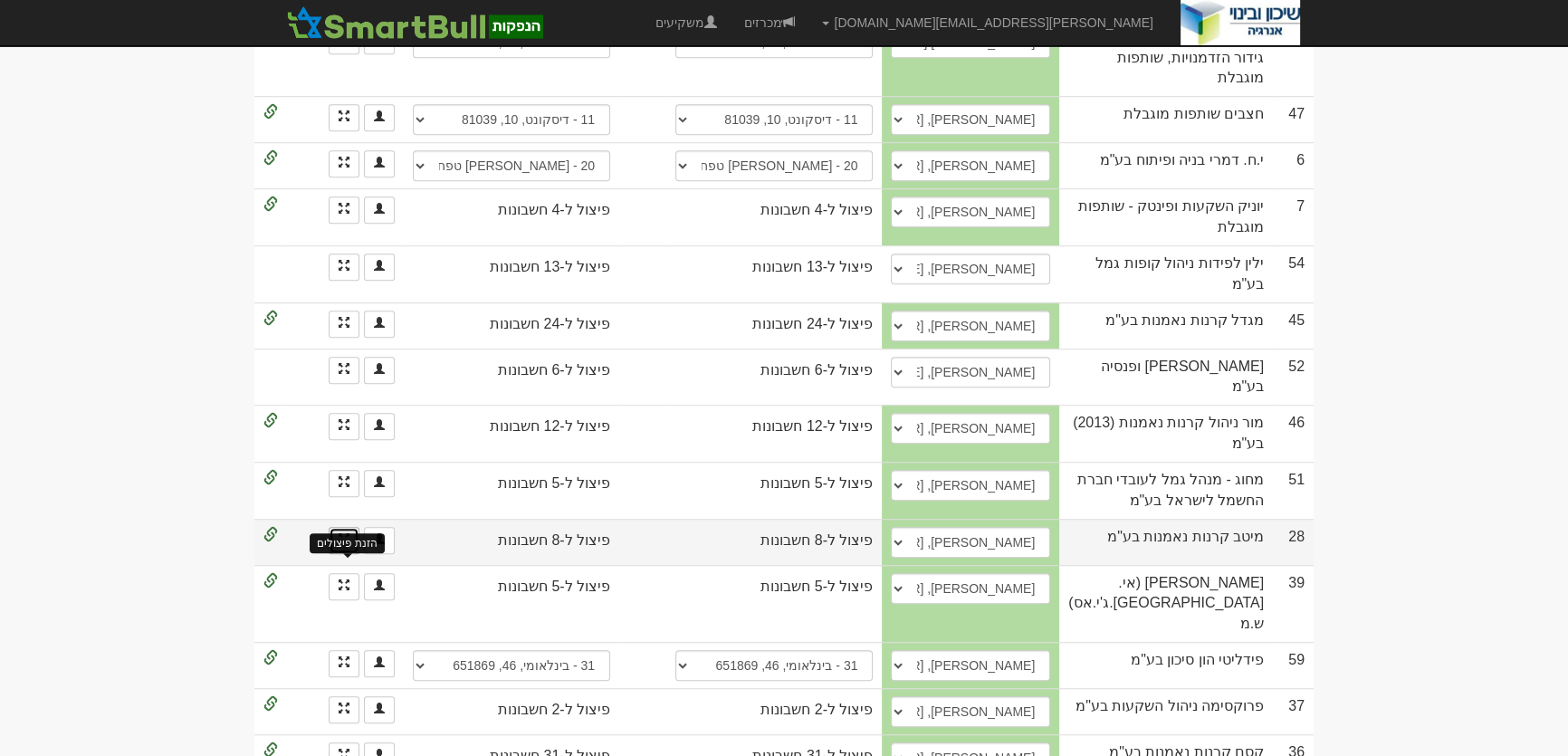
click at [341, 534] on span at bounding box center [344, 539] width 11 height 11
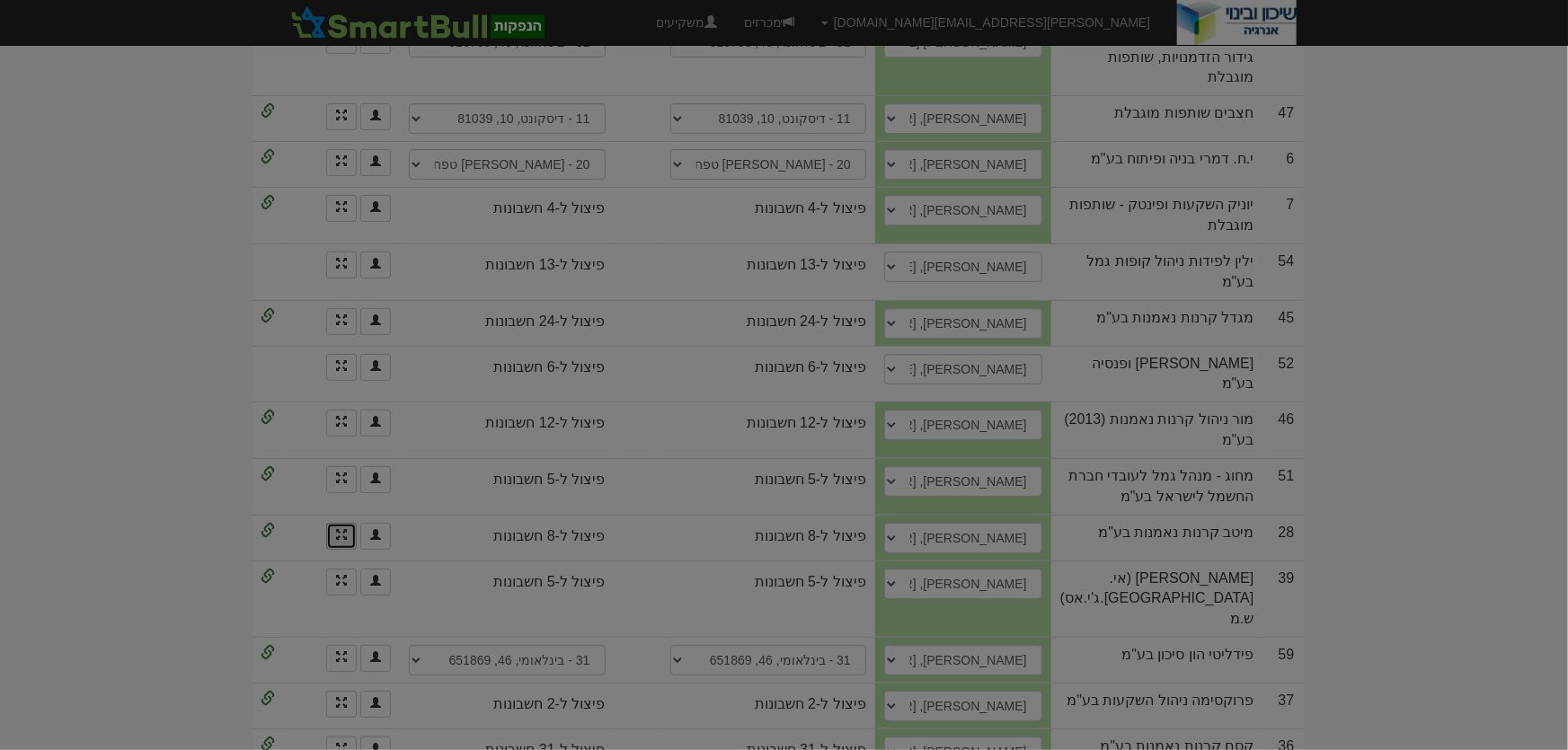
scroll to position [0, 0]
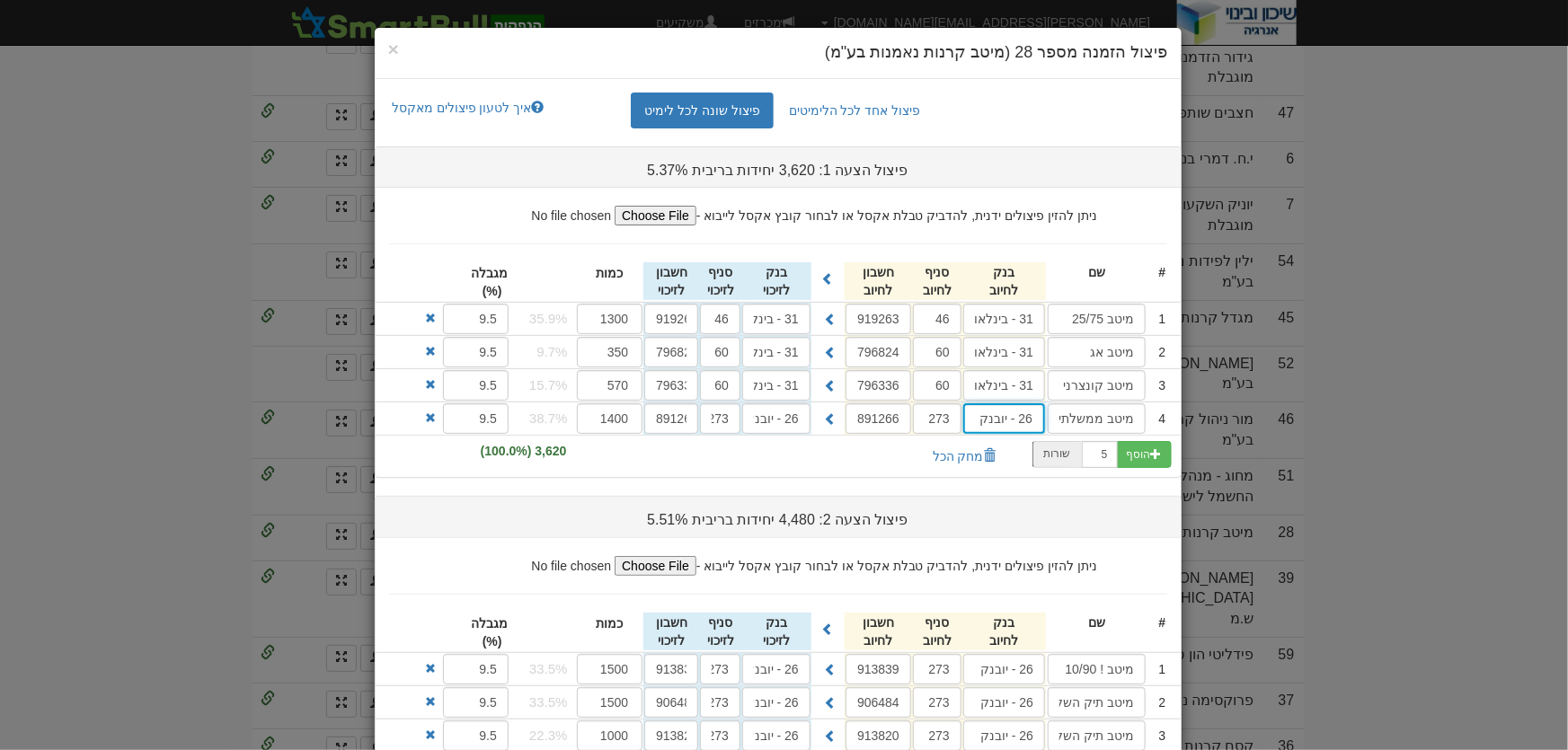
click at [1026, 416] on input "26 - יובנק" at bounding box center [1004, 418] width 82 height 31
click at [1061, 442] on div "בינלאומי ( 31 )" at bounding box center [1039, 454] width 151 height 23
type input "בינלאומי (31)"
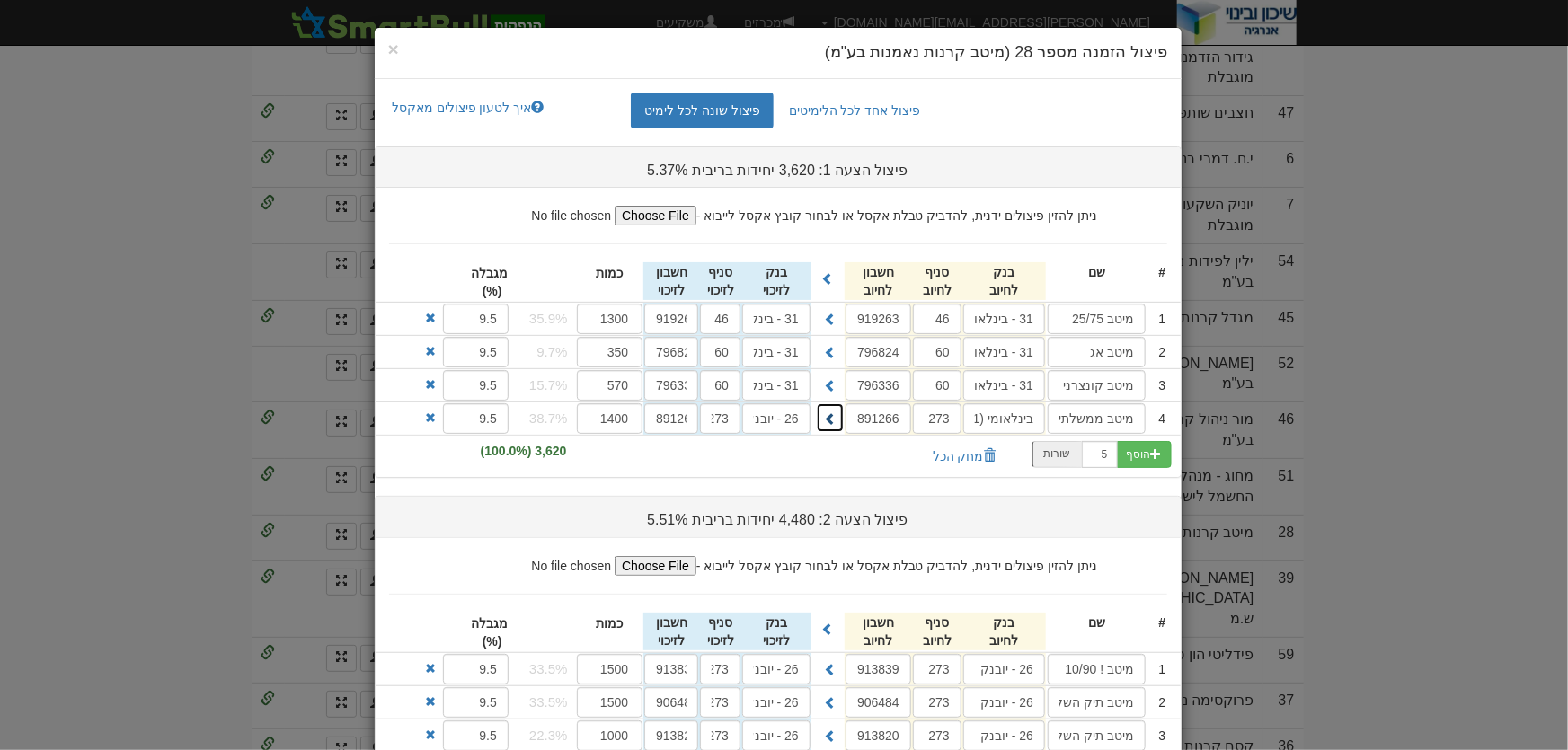
click at [837, 416] on span at bounding box center [830, 419] width 13 height 13
type input "בינלאומי (31)"
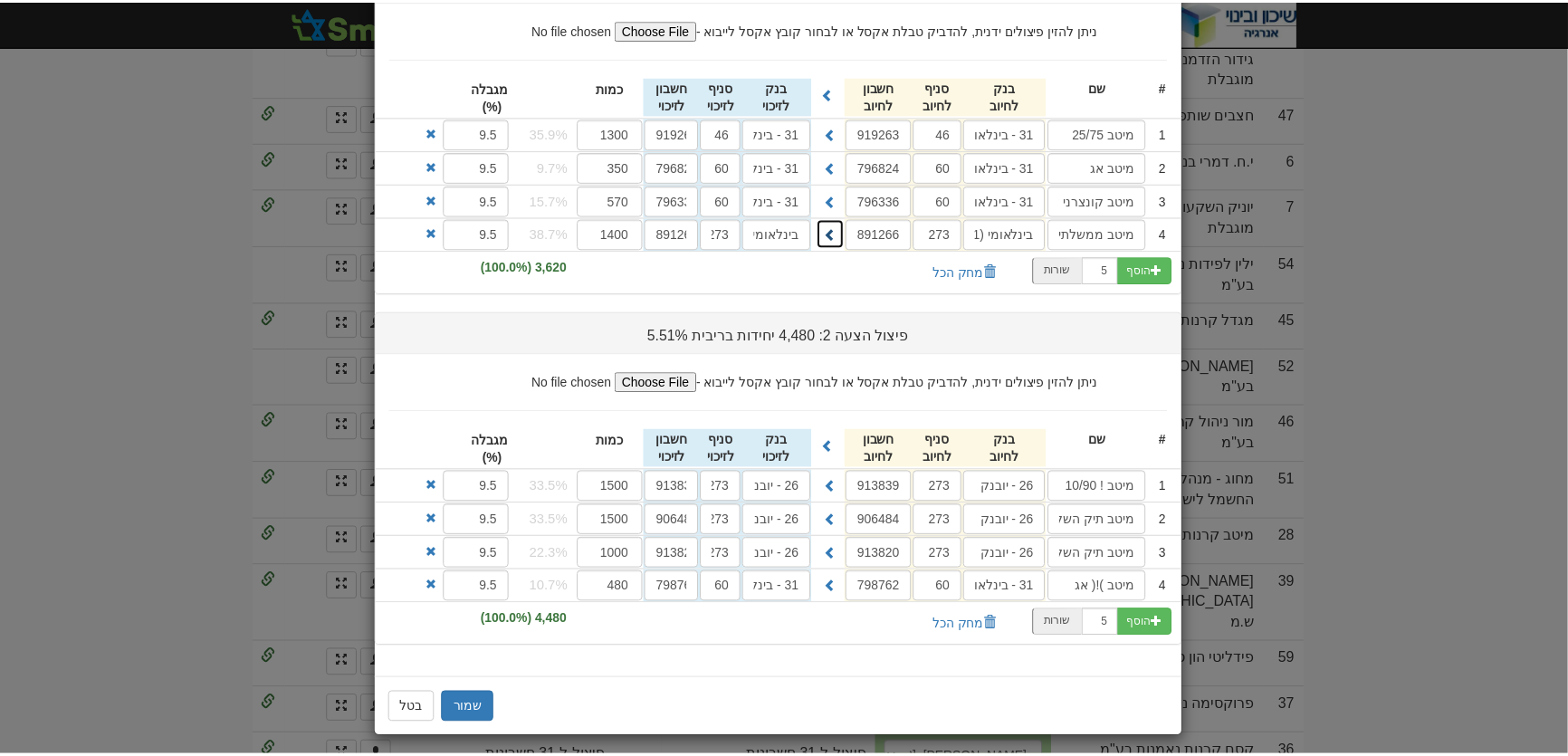
scroll to position [193, 0]
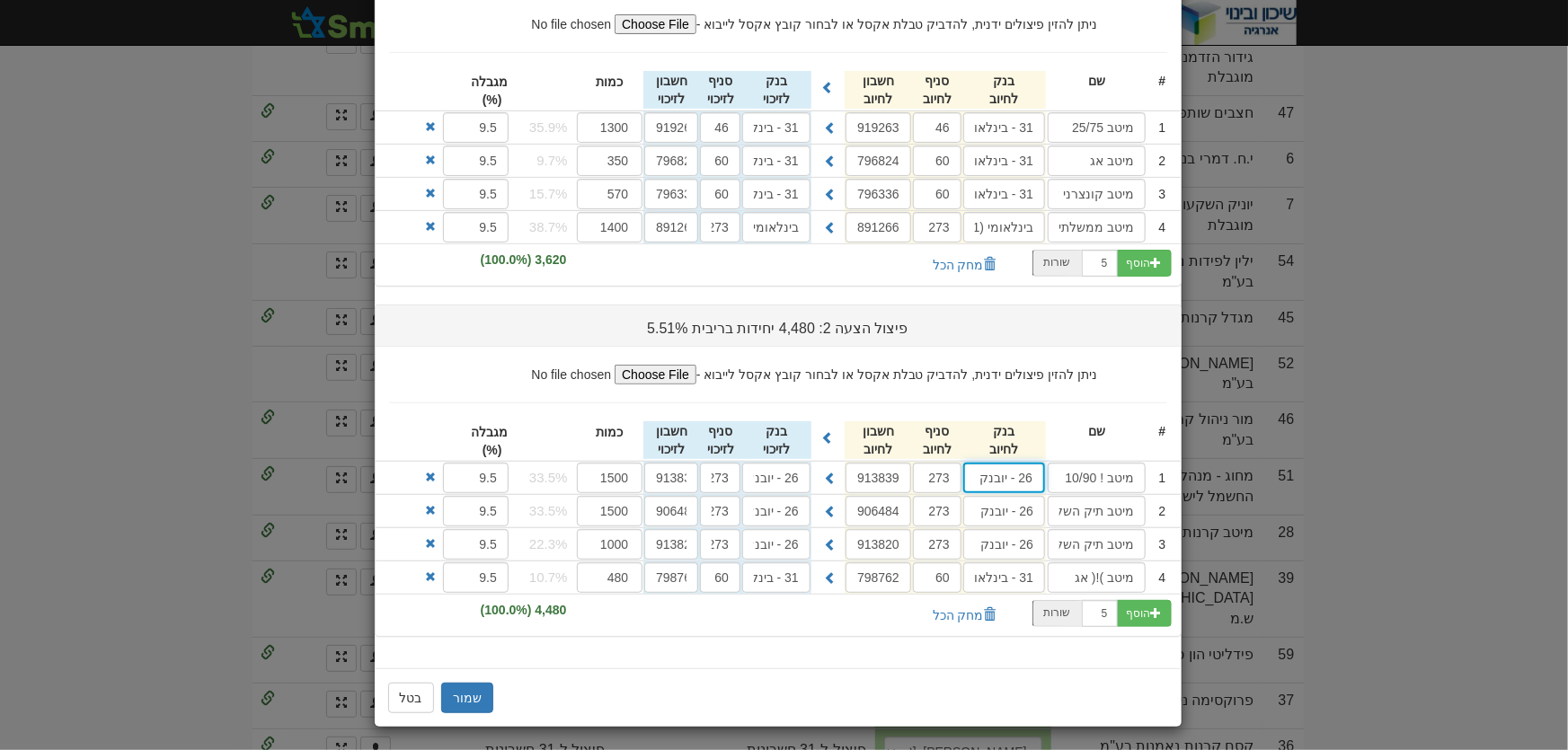
click at [1012, 478] on input "26 - יובנק" at bounding box center [1004, 478] width 82 height 31
click at [1013, 478] on input "26 - יובנק" at bounding box center [1004, 478] width 82 height 31
drag, startPoint x: 1070, startPoint y: 508, endPoint x: 823, endPoint y: 488, distance: 247.8
click at [1066, 508] on div "בינלאומי ( 31 )" at bounding box center [1039, 512] width 151 height 23
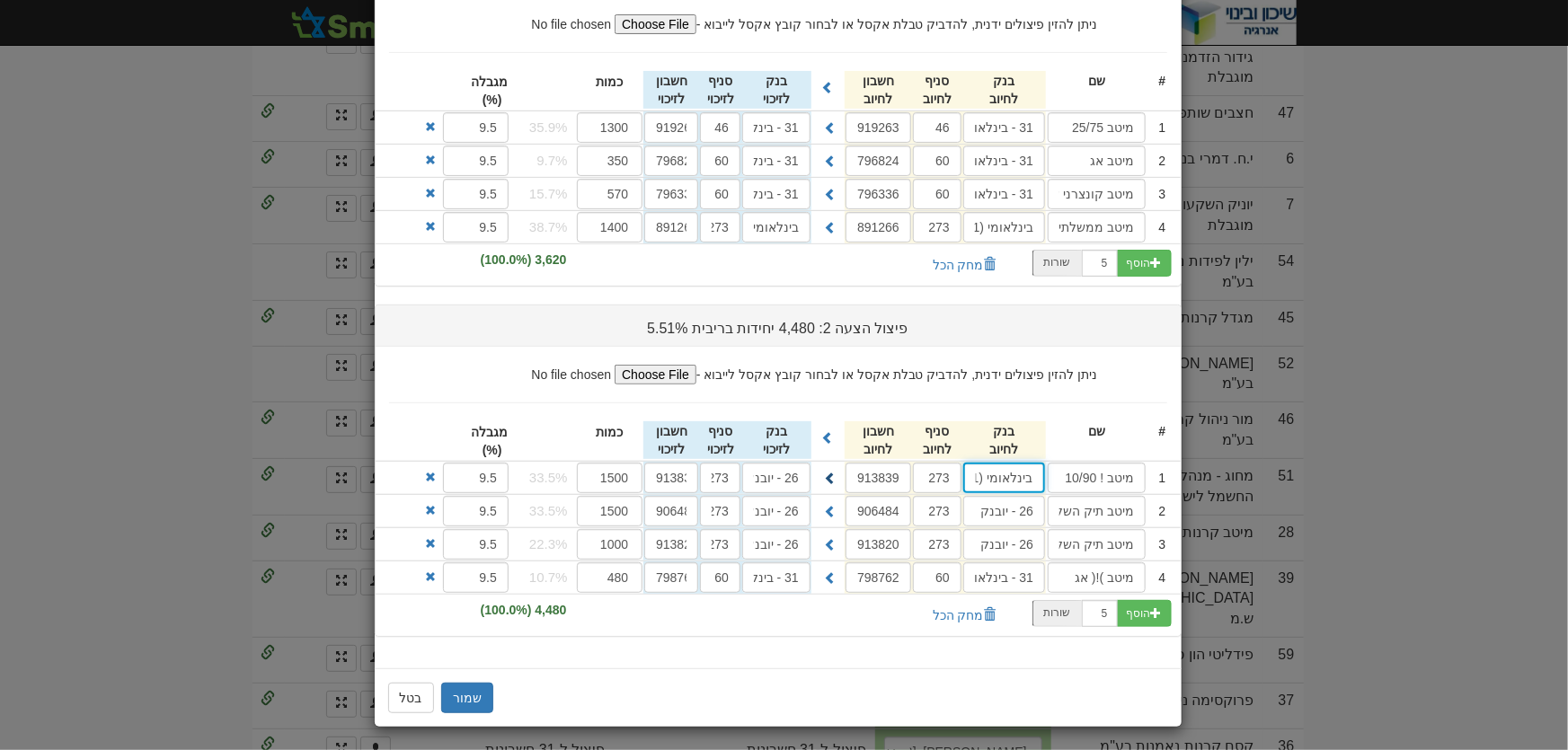
type input "בינלאומי (31)"
click at [837, 472] on span at bounding box center [830, 478] width 13 height 13
type input "בינלאומי (31)"
click at [1006, 501] on input "26 - יובנק" at bounding box center [1004, 511] width 82 height 31
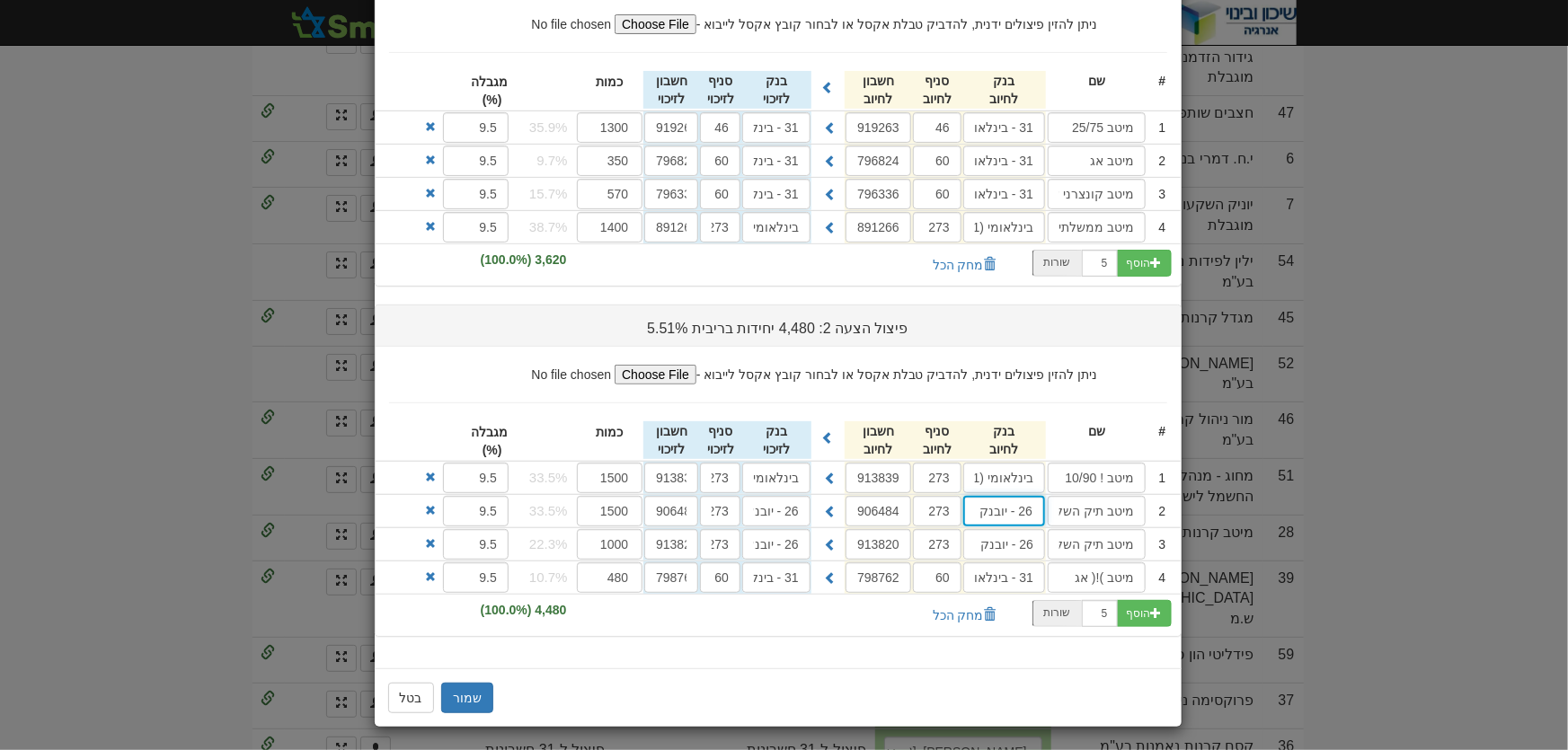
click at [1006, 501] on input "26 - יובנק" at bounding box center [1004, 511] width 82 height 31
click at [1067, 541] on div "בינלאומי ( 31 )" at bounding box center [1039, 546] width 151 height 23
type input "בינלאומי (31)"
click at [837, 499] on button at bounding box center [830, 510] width 29 height 31
type input "בינלאומי (31)"
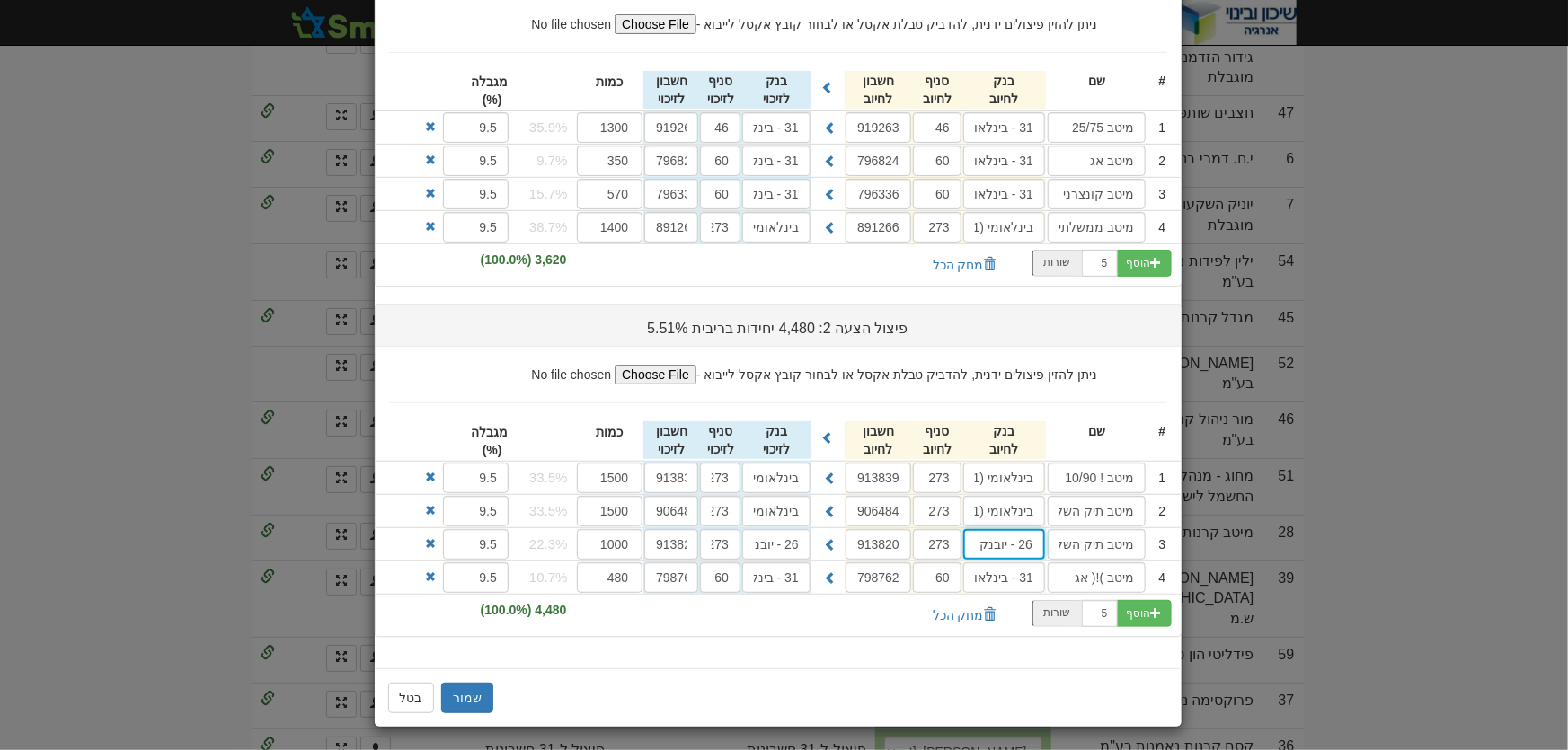
click at [1012, 540] on input "26 - יובנק" at bounding box center [1004, 544] width 82 height 31
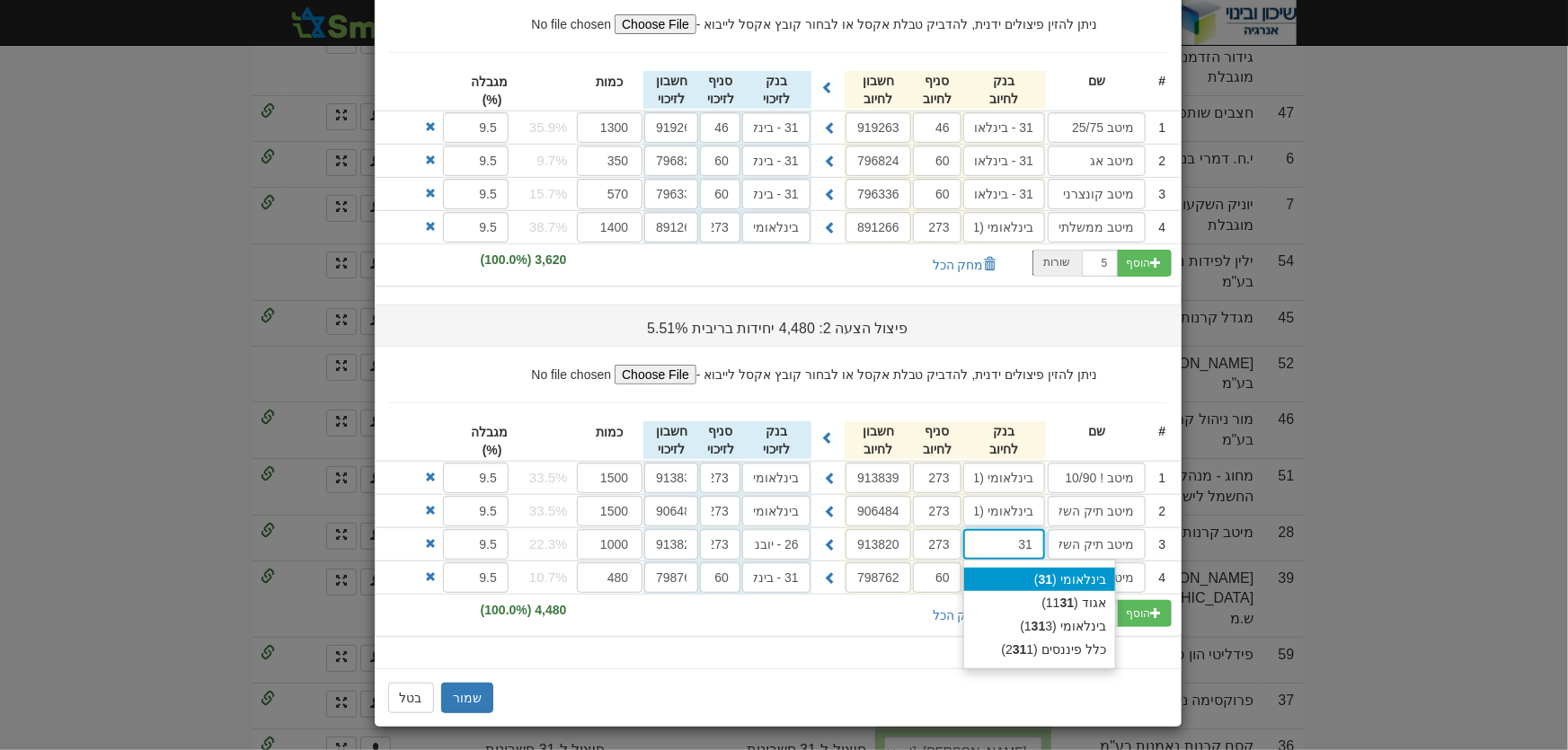
click at [1046, 571] on div "בינלאומי ( 31 )" at bounding box center [1039, 579] width 151 height 23
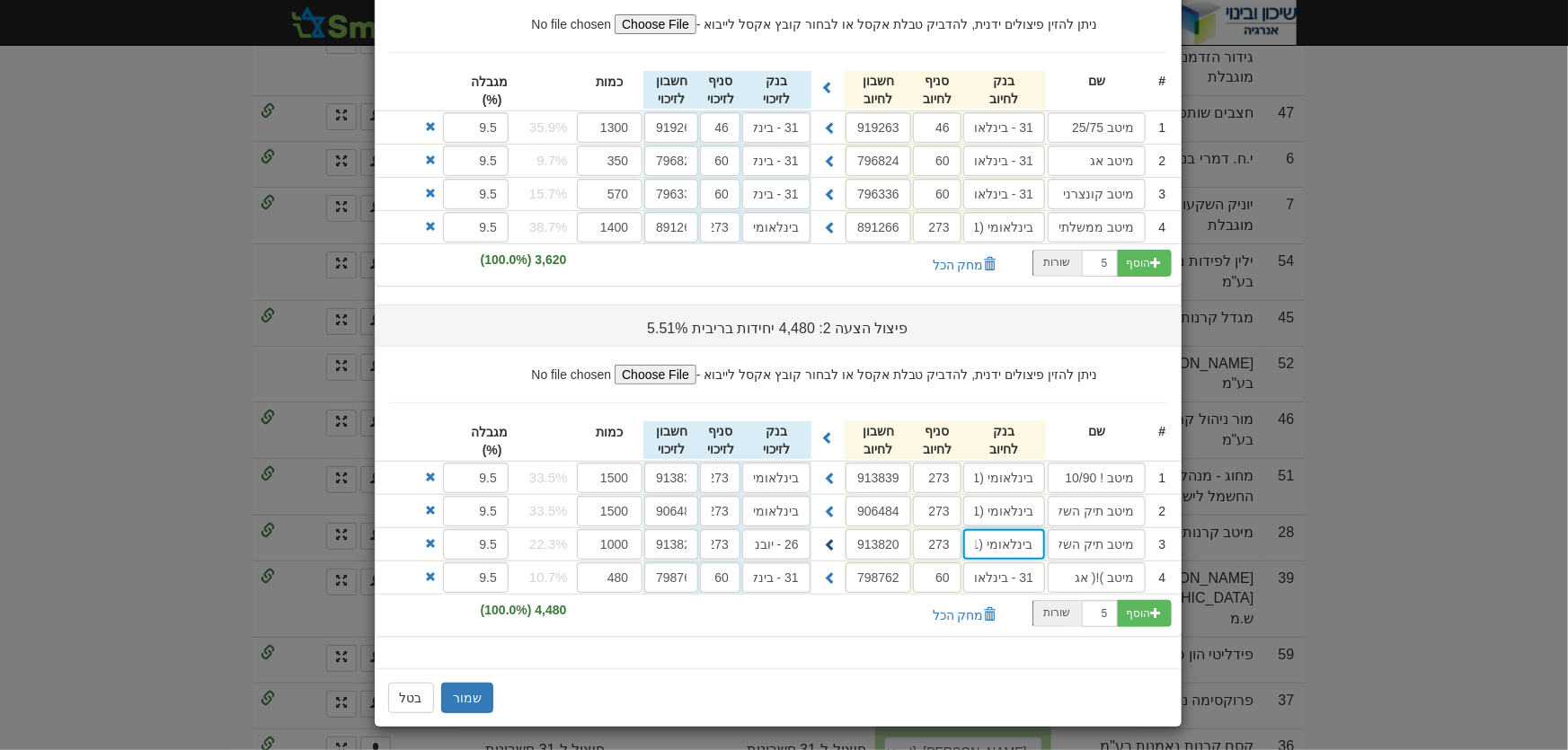
type input "בינלאומי (31)"
click at [837, 547] on span at bounding box center [830, 545] width 13 height 13
type input "בינלאומי (31)"
click at [476, 685] on button "שמור" at bounding box center [468, 698] width 52 height 31
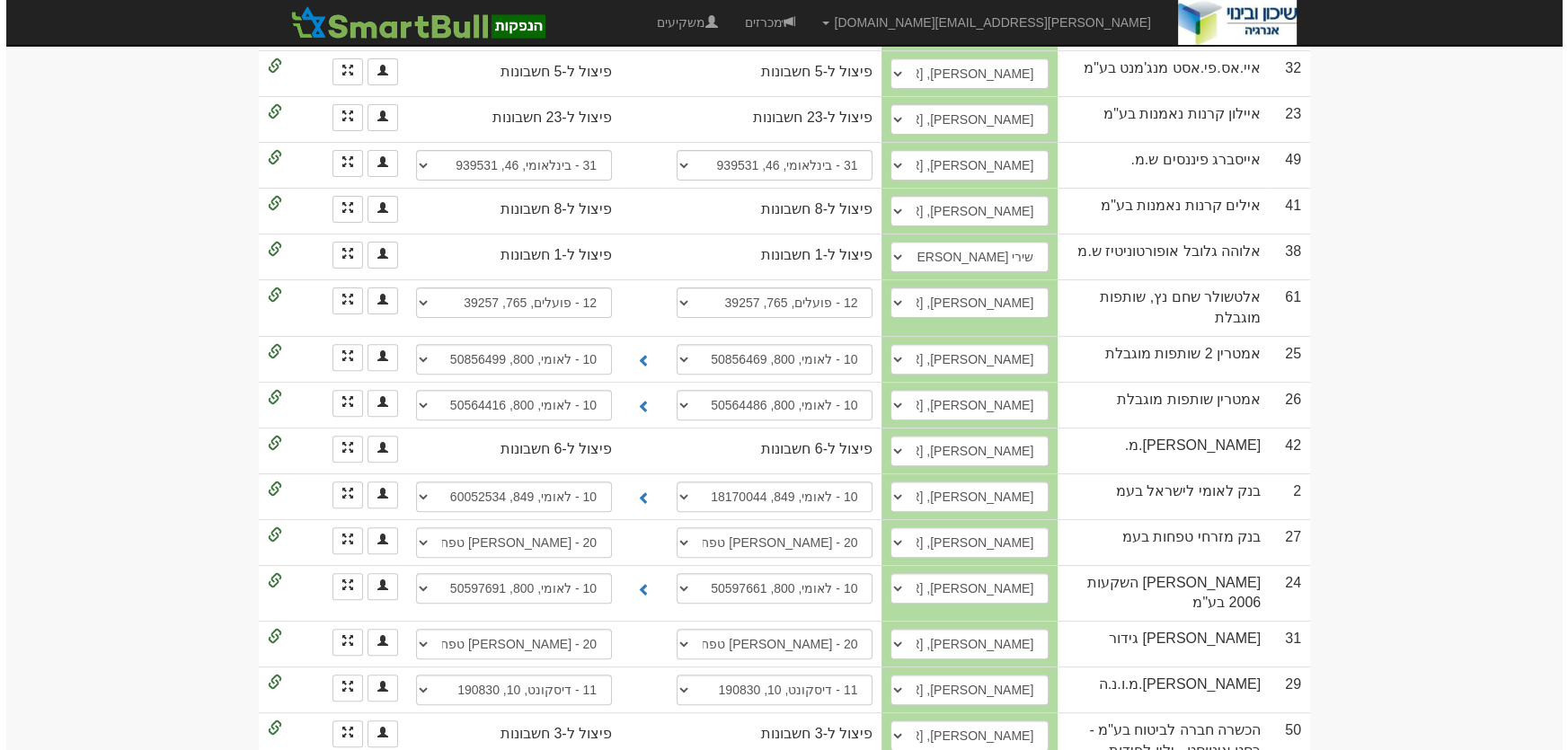
scroll to position [583, 0]
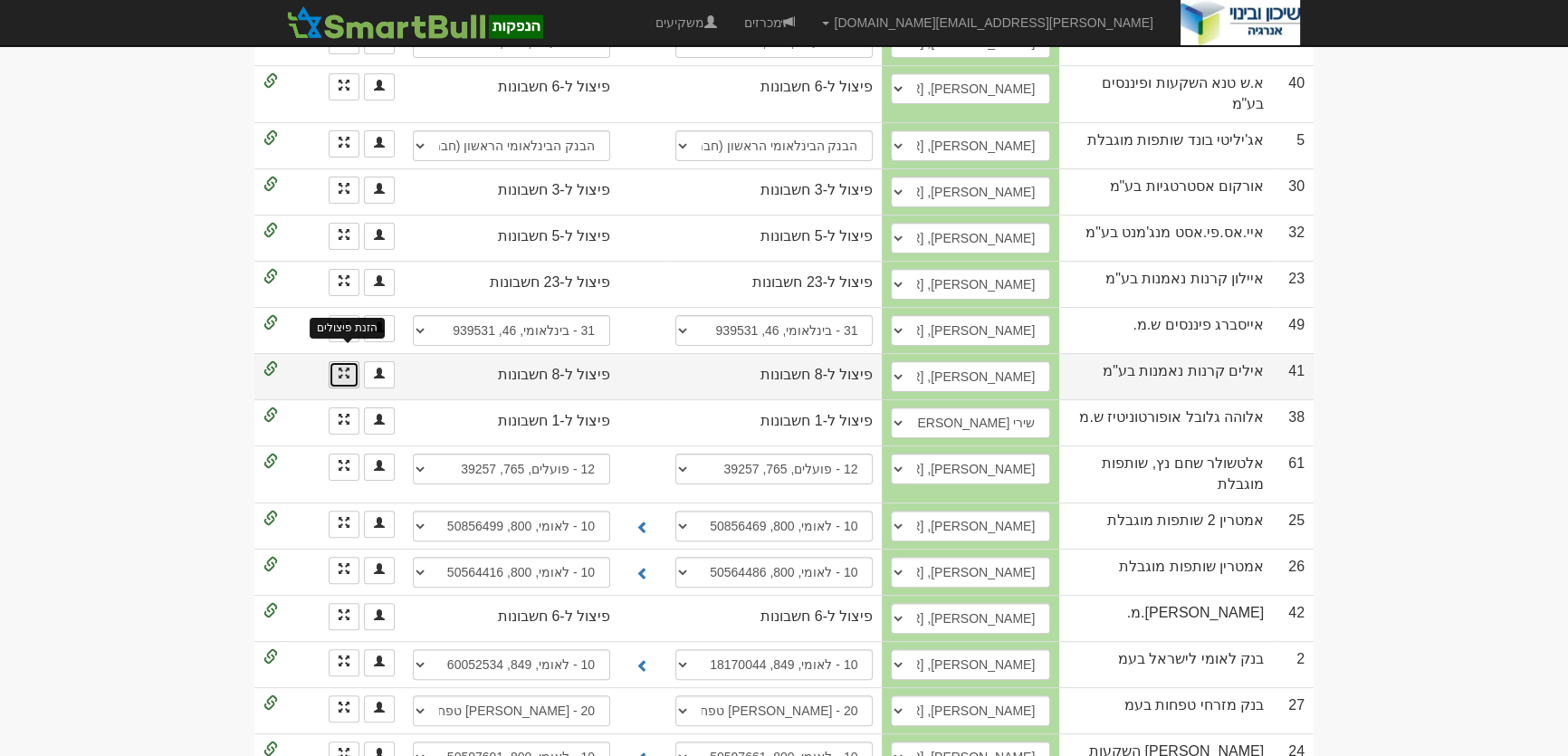
click at [346, 367] on span at bounding box center [344, 373] width 11 height 11
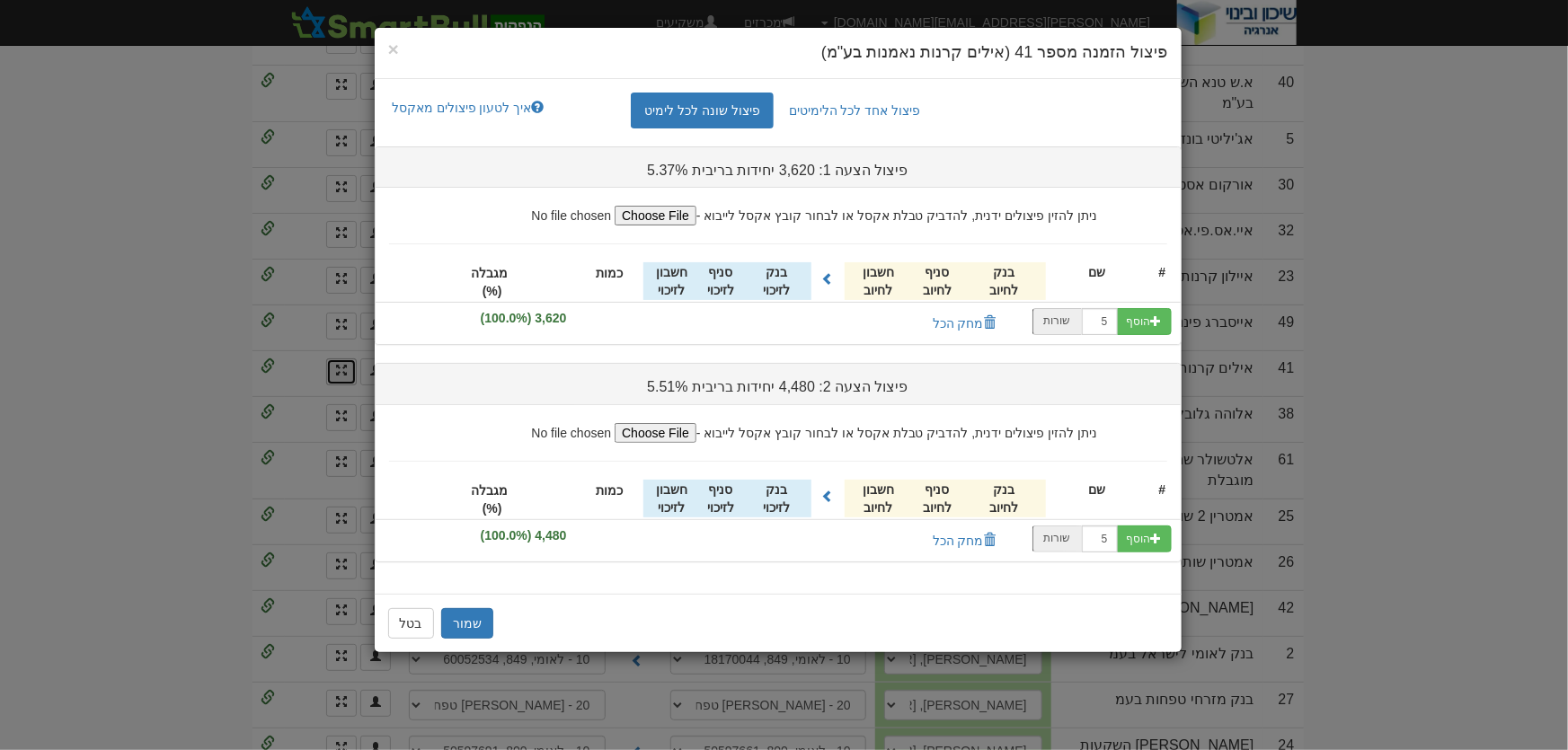
scroll to position [0, 0]
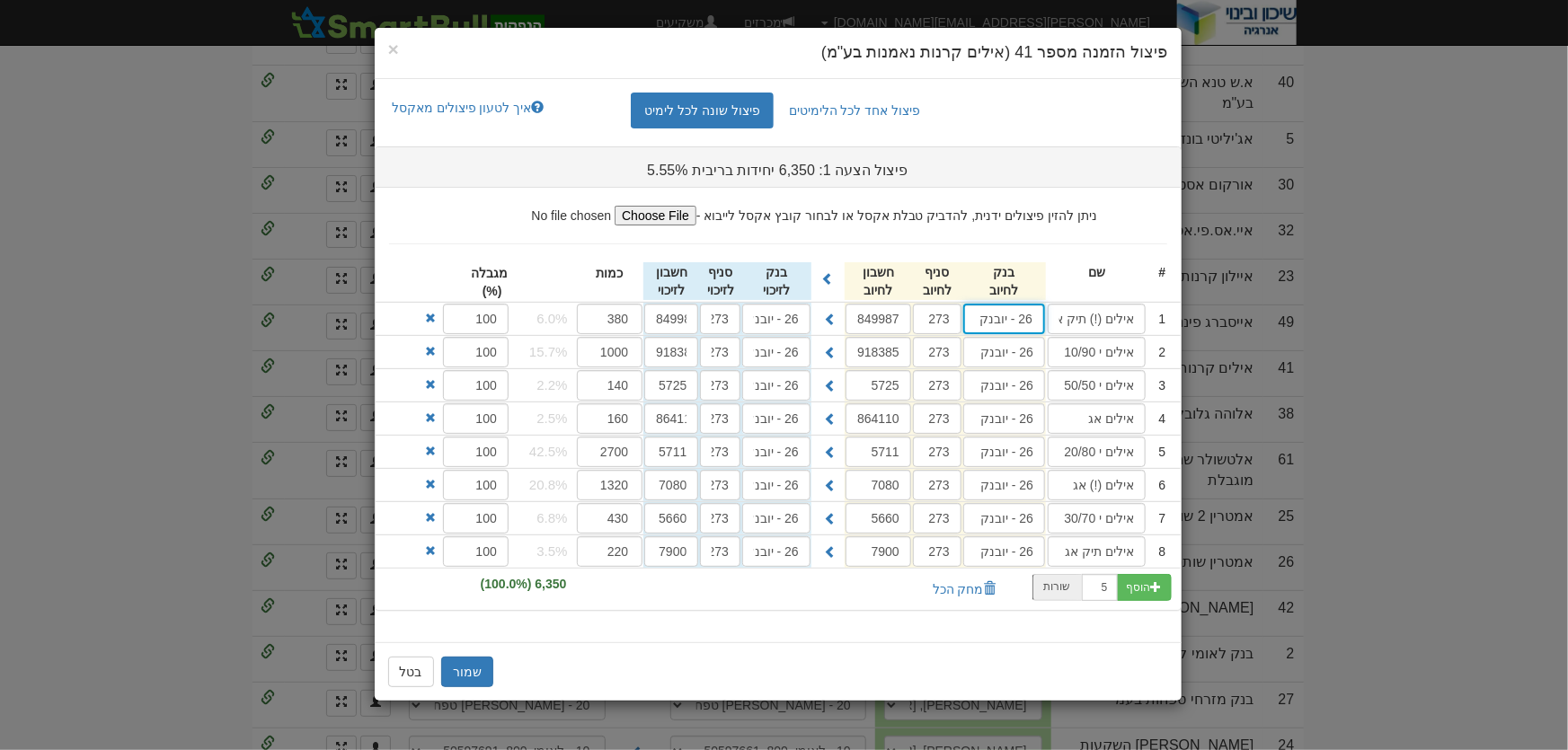
click at [1016, 316] on input "26 - יובנק" at bounding box center [1004, 319] width 82 height 31
click at [1059, 354] on div "בינלאומי ( 31 )" at bounding box center [1039, 353] width 151 height 23
type input "בינלאומי (31)"
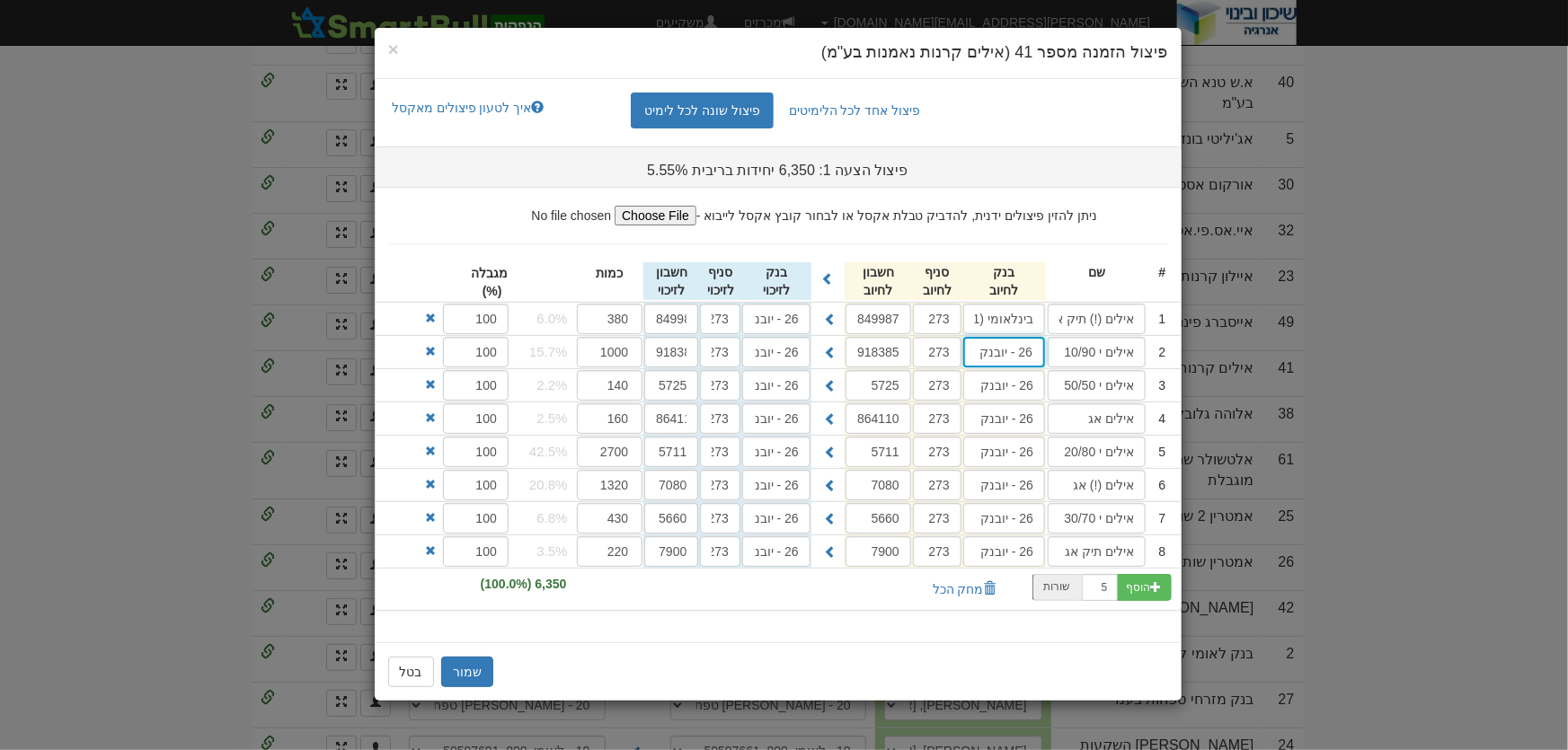
click at [1004, 357] on input "26 - יובנק" at bounding box center [1004, 351] width 82 height 31
drag, startPoint x: 1061, startPoint y: 380, endPoint x: 1032, endPoint y: 382, distance: 29.1
click at [1061, 382] on div "בינלאומי ( 31 )" at bounding box center [1039, 387] width 151 height 23
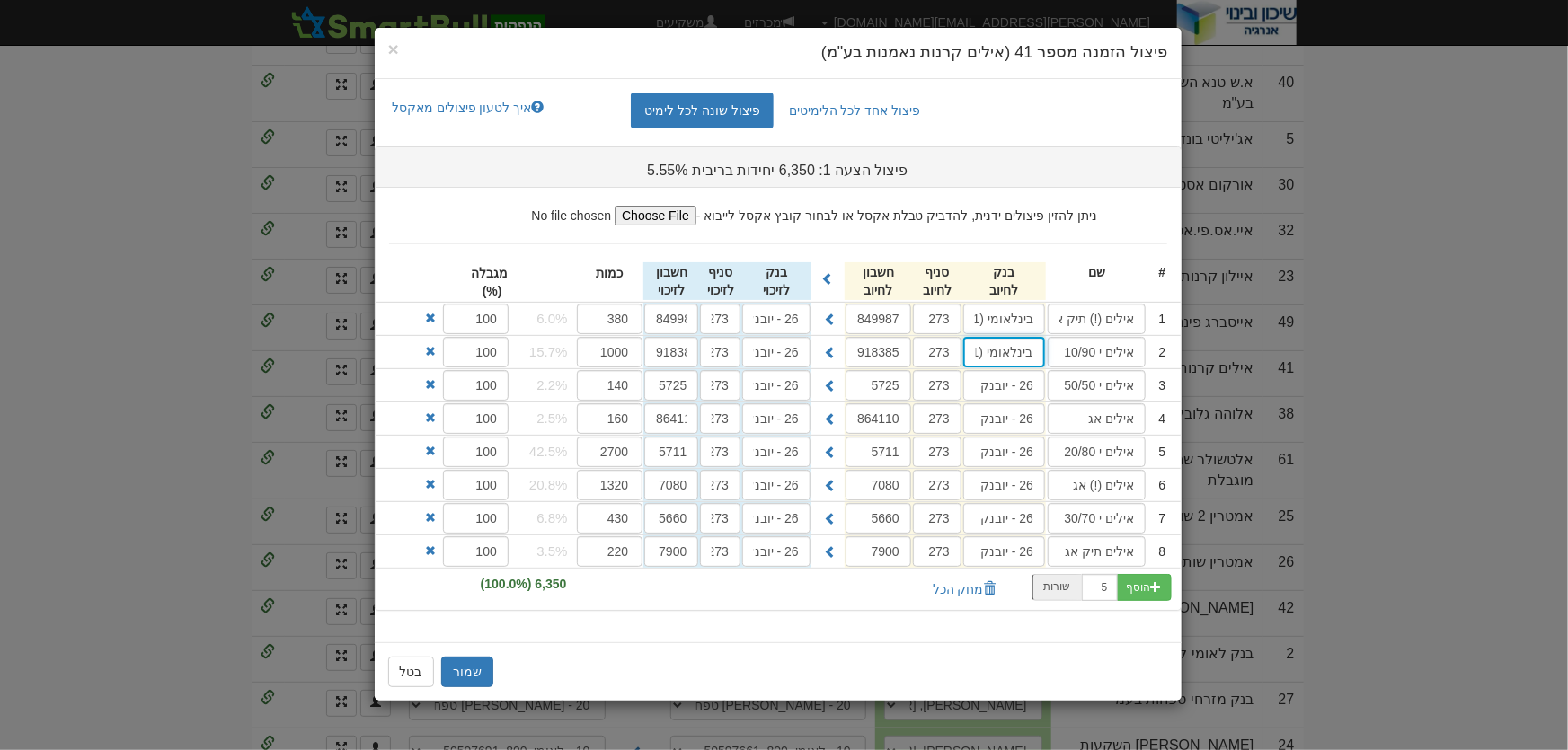
type input "בינלאומי (31)"
click at [1023, 382] on input "26 - יובנק" at bounding box center [1004, 385] width 82 height 31
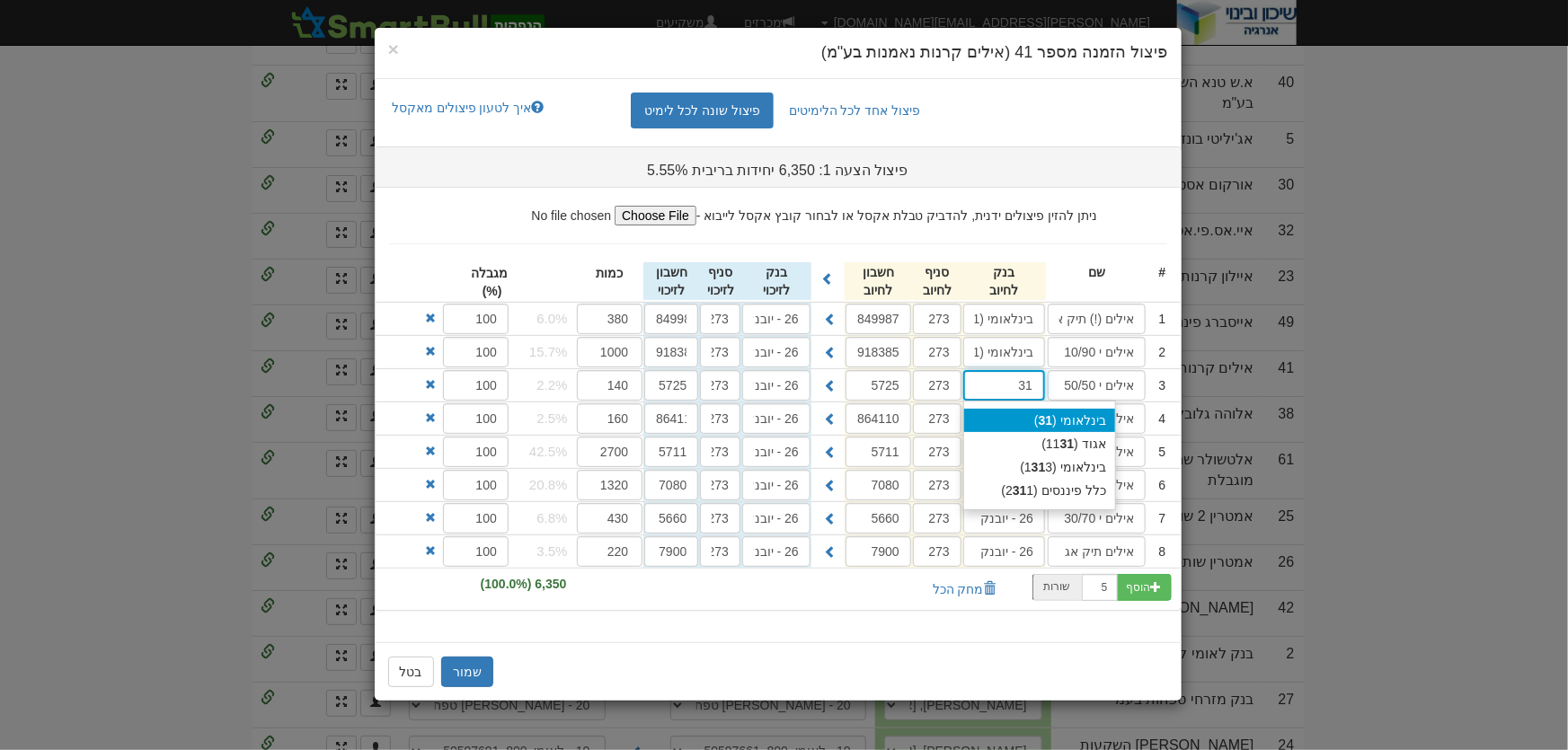
click at [1080, 419] on div "בינלאומי ( 31 )" at bounding box center [1039, 420] width 151 height 23
type input "בינלאומי (31)"
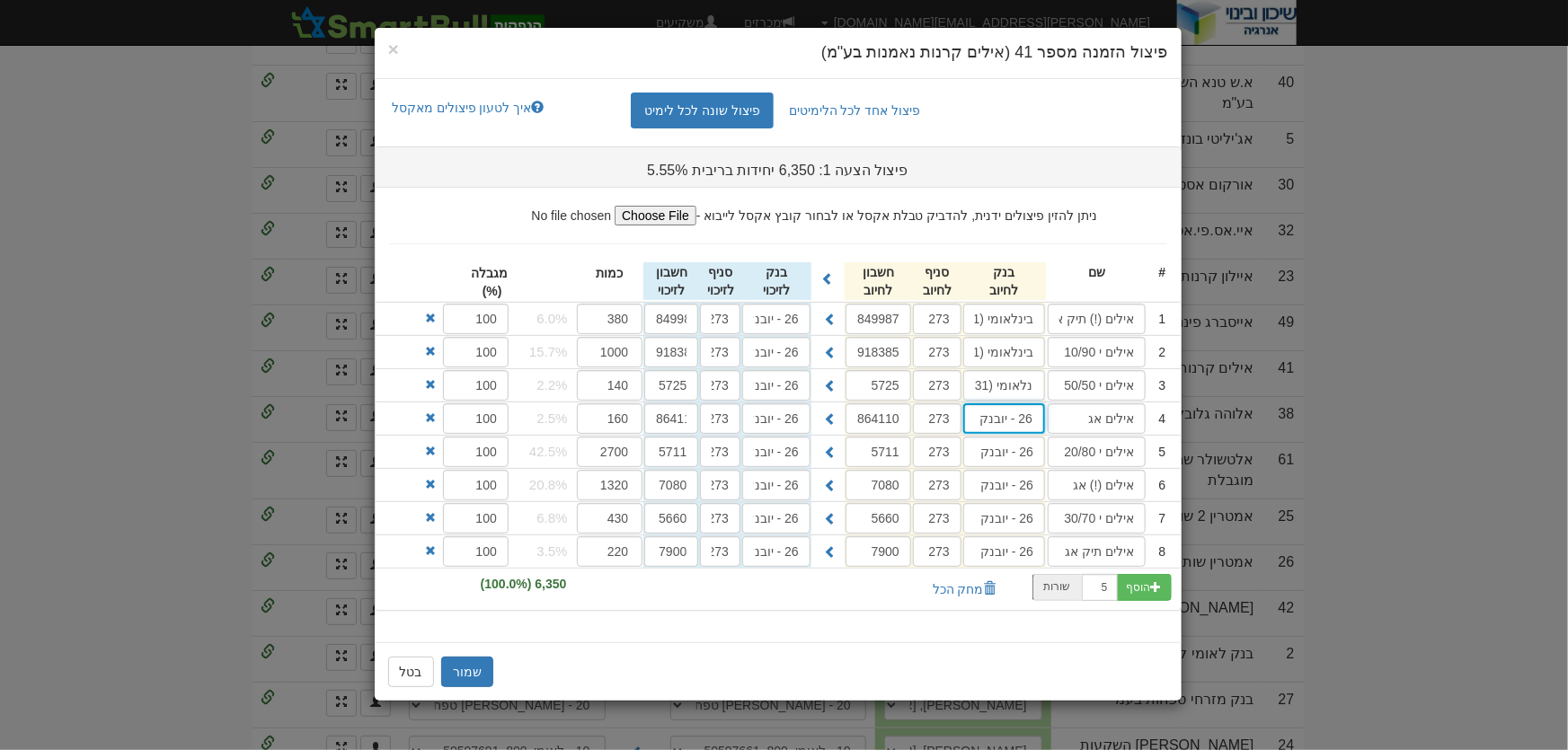
click at [1041, 424] on input "26 - יובנק" at bounding box center [1004, 418] width 82 height 31
click at [1033, 415] on input "26 - יובנק" at bounding box center [1004, 418] width 82 height 31
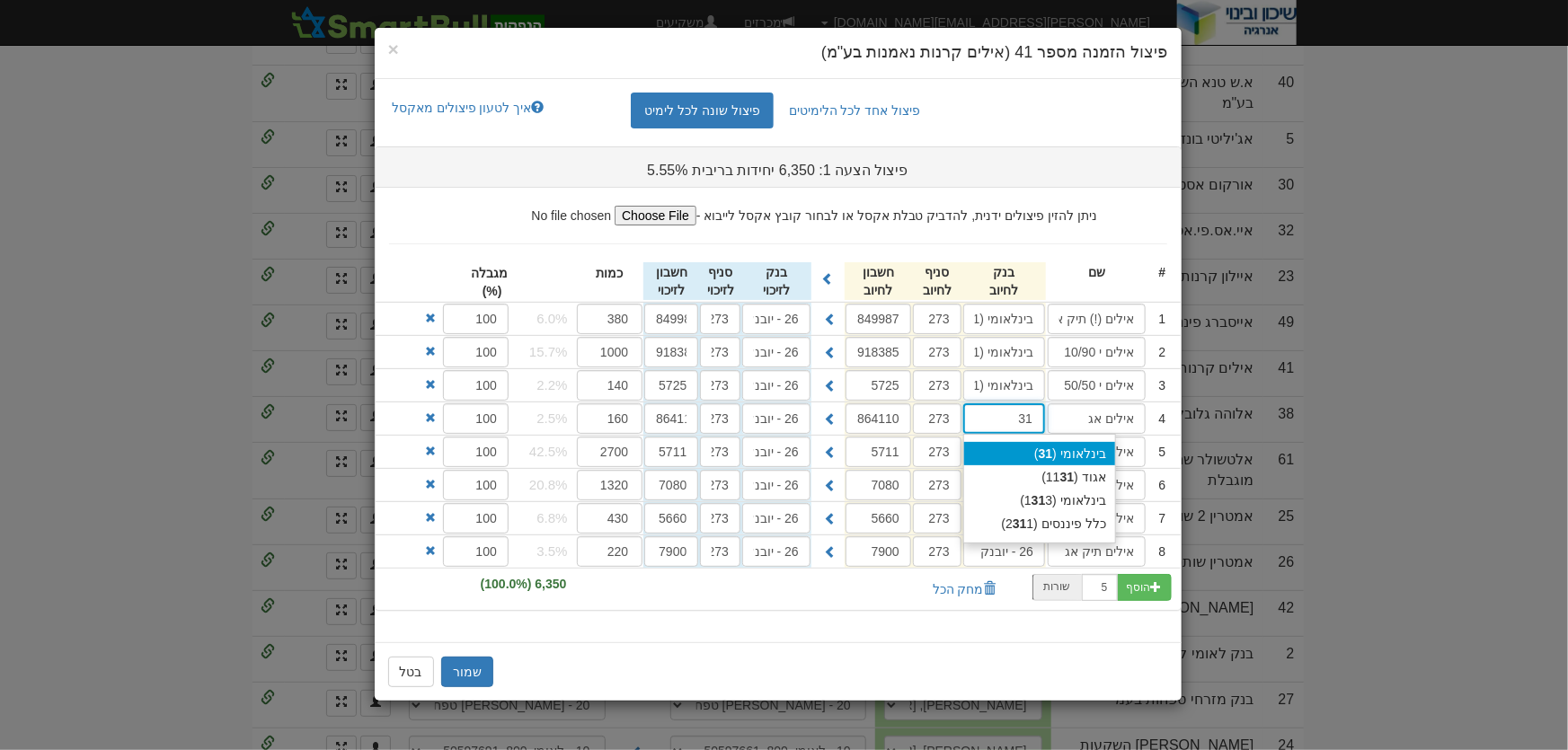
click at [1061, 450] on div "בינלאומי ( 31 )" at bounding box center [1039, 454] width 151 height 23
type input "בינלאומי (31)"
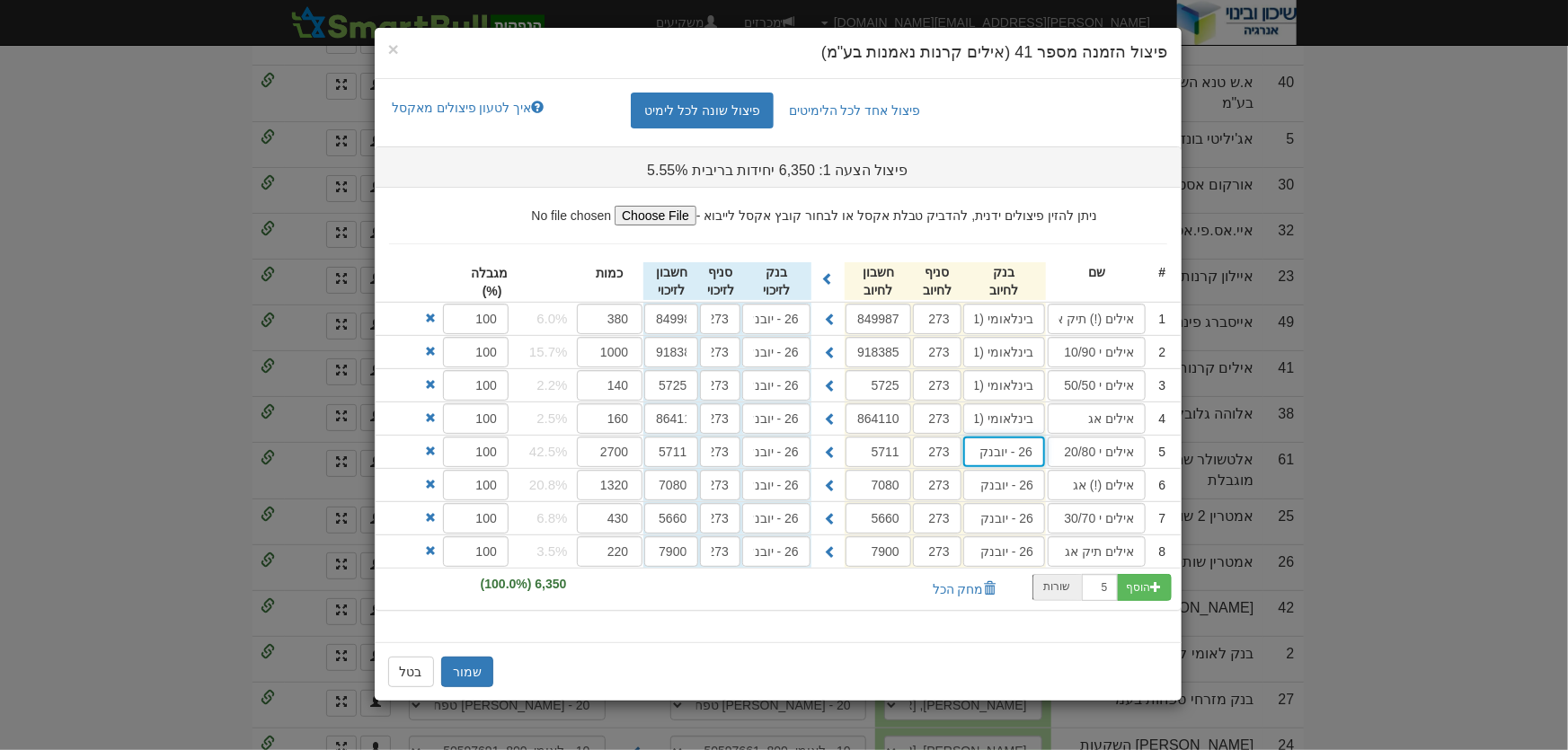
click at [1030, 445] on input "26 - יובנק" at bounding box center [1004, 452] width 82 height 31
click at [1076, 483] on div "בינלאומי ( 31 )" at bounding box center [1039, 486] width 151 height 23
type input "בינלאומי (31)"
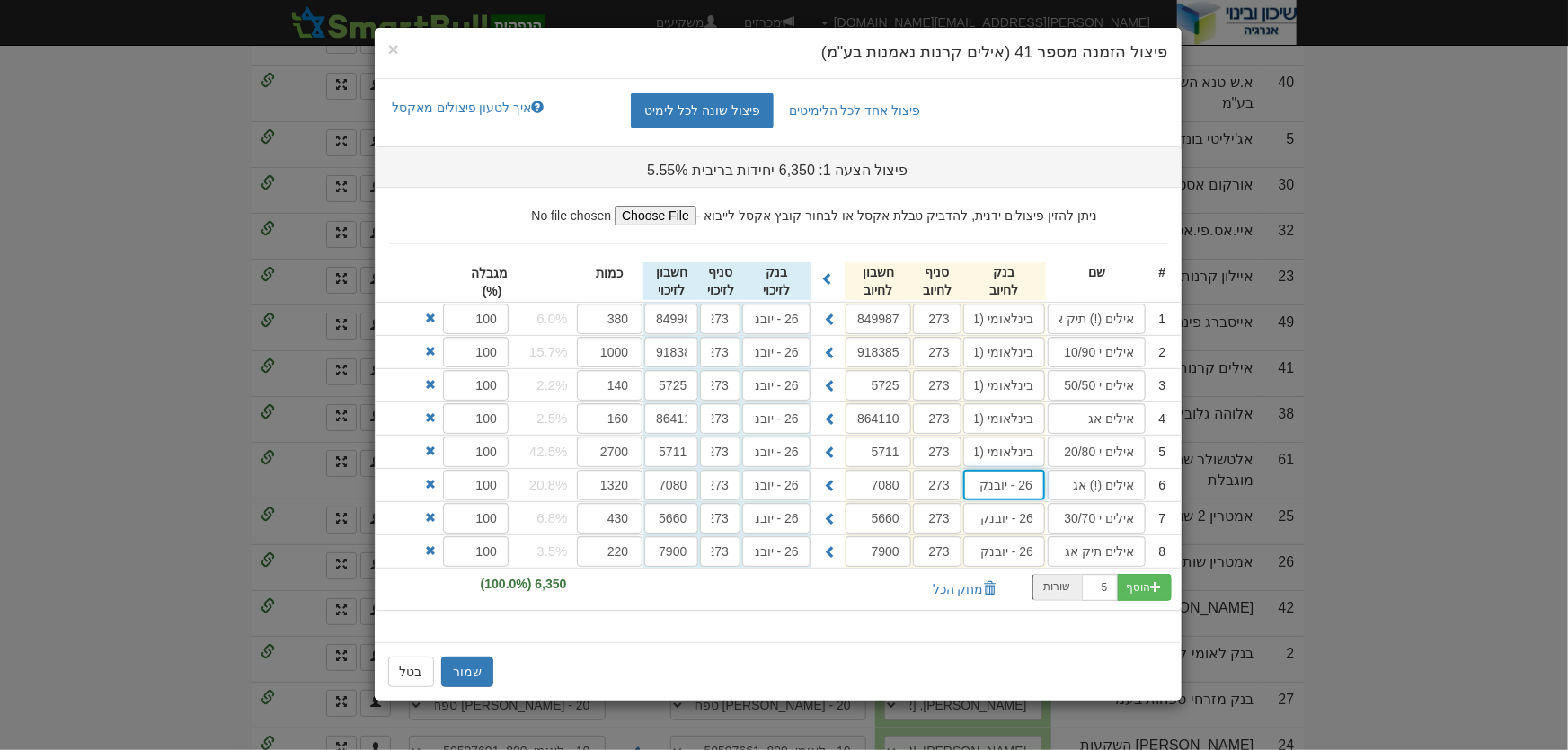
click at [1027, 481] on input "26 - יובנק" at bounding box center [1004, 485] width 82 height 31
drag, startPoint x: 1079, startPoint y: 510, endPoint x: 1025, endPoint y: 515, distance: 54.2
click at [1080, 512] on div "בינלאומי ( 31 )" at bounding box center [1039, 520] width 151 height 23
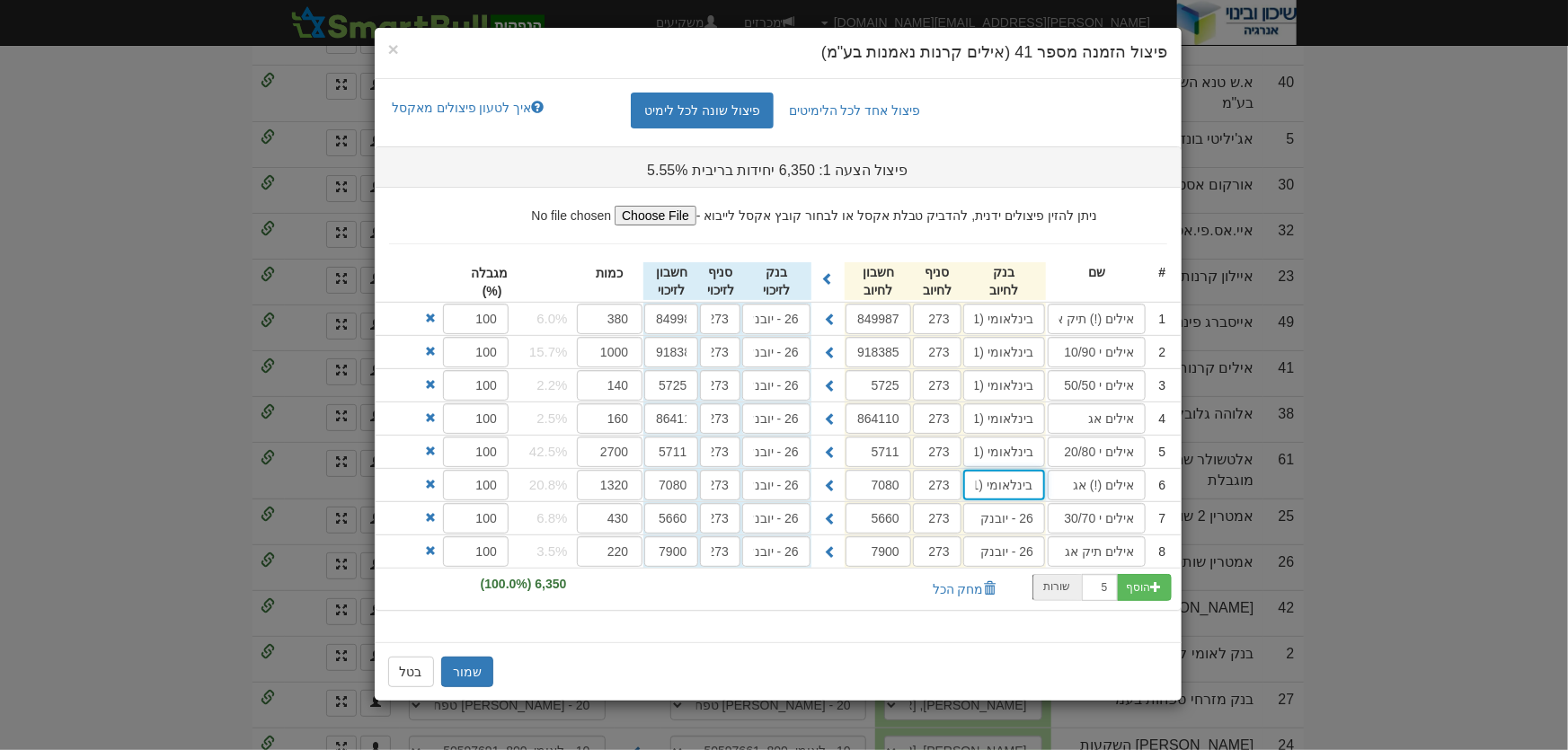
type input "בינלאומי (31)"
click at [1018, 514] on input "26 - יובנק" at bounding box center [1004, 518] width 82 height 31
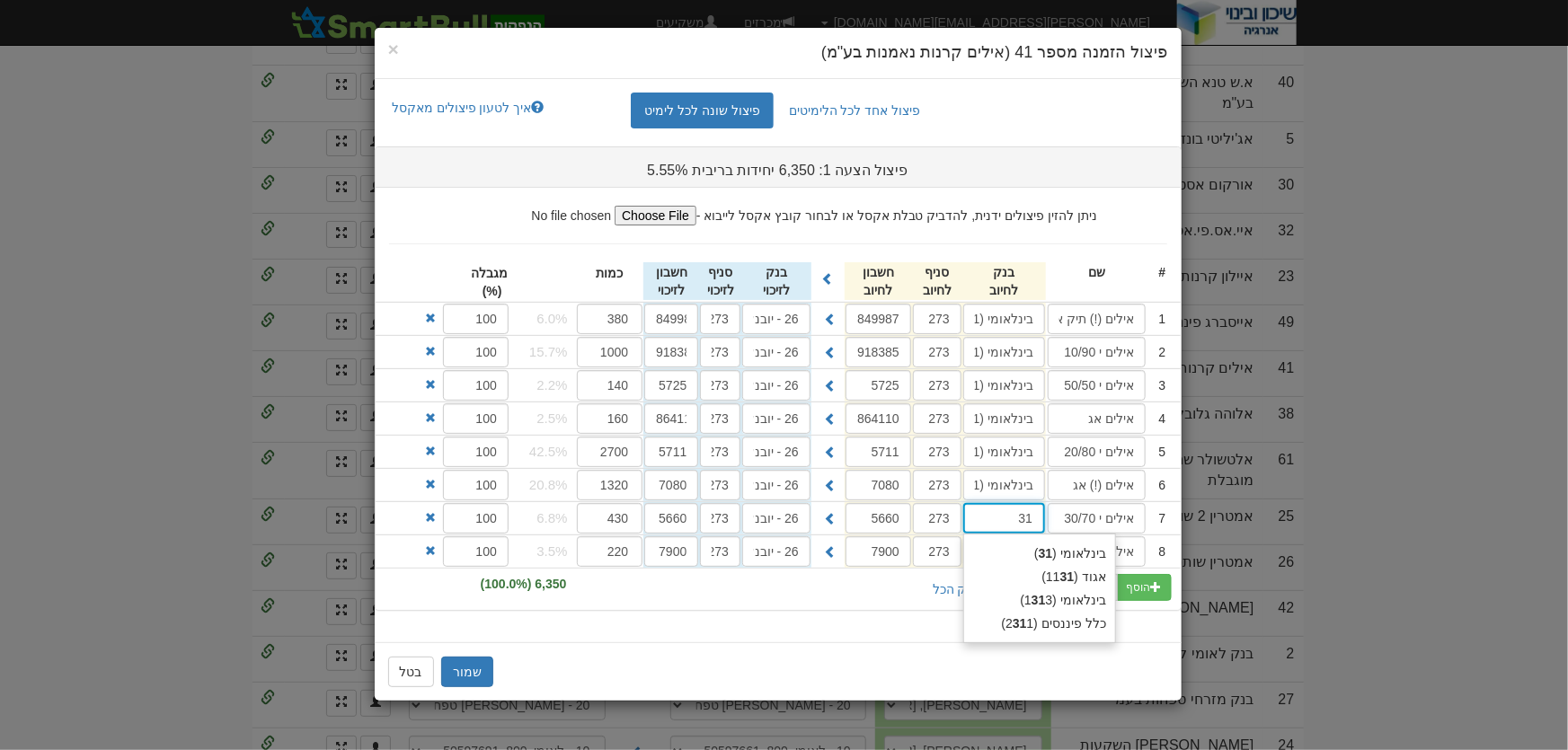
click at [1072, 539] on div "בינלאומי ( 31 ) אגוד (11 31 ) בינלאומי (1 31 3) כלל פיננסים (2 31 1)" at bounding box center [1039, 588] width 152 height 110
click at [1072, 545] on div "בינלאומי ( 31 )" at bounding box center [1039, 553] width 151 height 23
type input "בינלאומי (31)"
click at [1034, 549] on input "26 - יובנק" at bounding box center [1004, 551] width 82 height 31
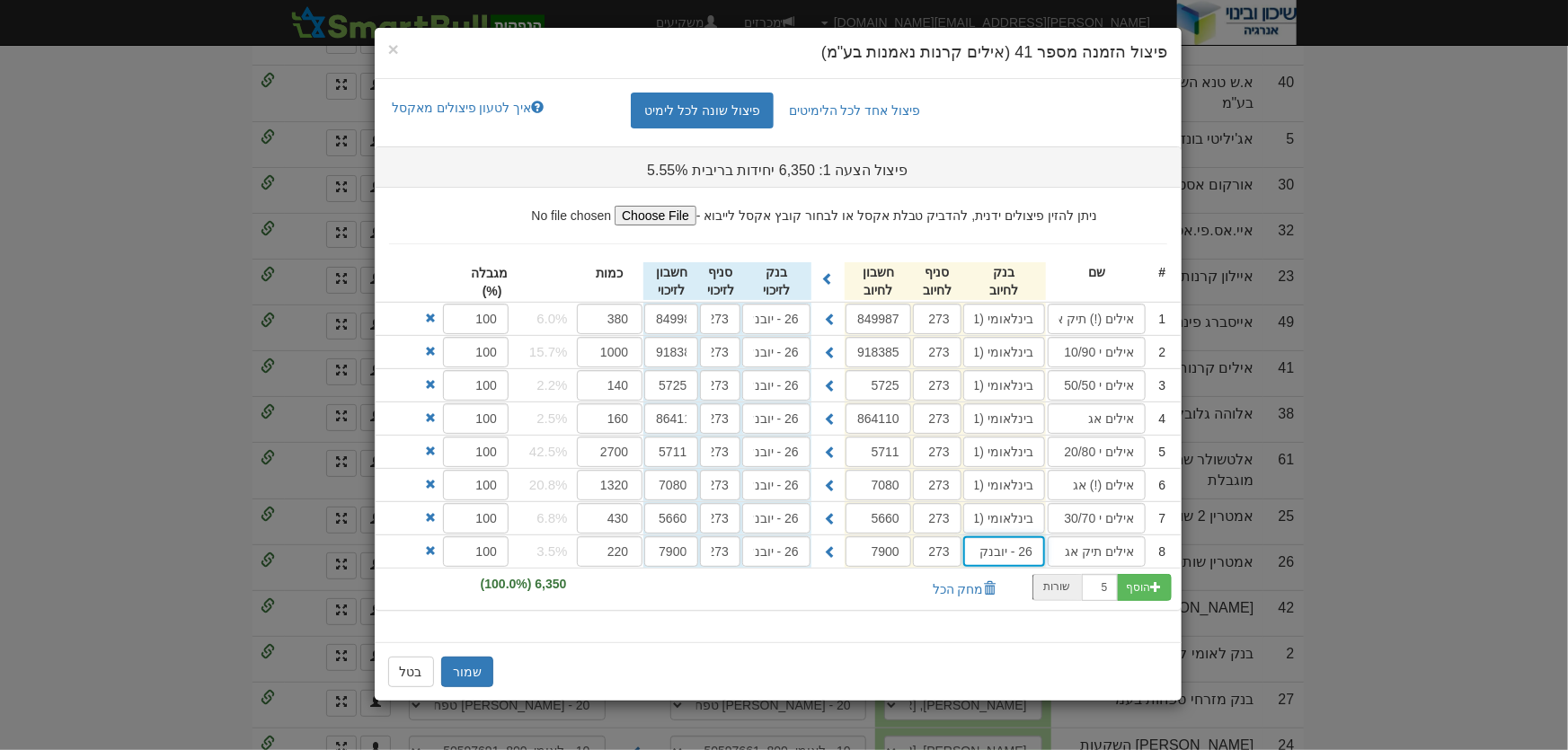
click at [1034, 549] on input "26 - יובנק" at bounding box center [1004, 551] width 82 height 31
click at [1084, 577] on div "בינלאומי ( 31 )" at bounding box center [1039, 586] width 151 height 23
type input "בינלאומי (31)"
drag, startPoint x: 823, startPoint y: 278, endPoint x: 791, endPoint y: 322, distance: 54.4
click at [822, 279] on span at bounding box center [828, 279] width 13 height 13
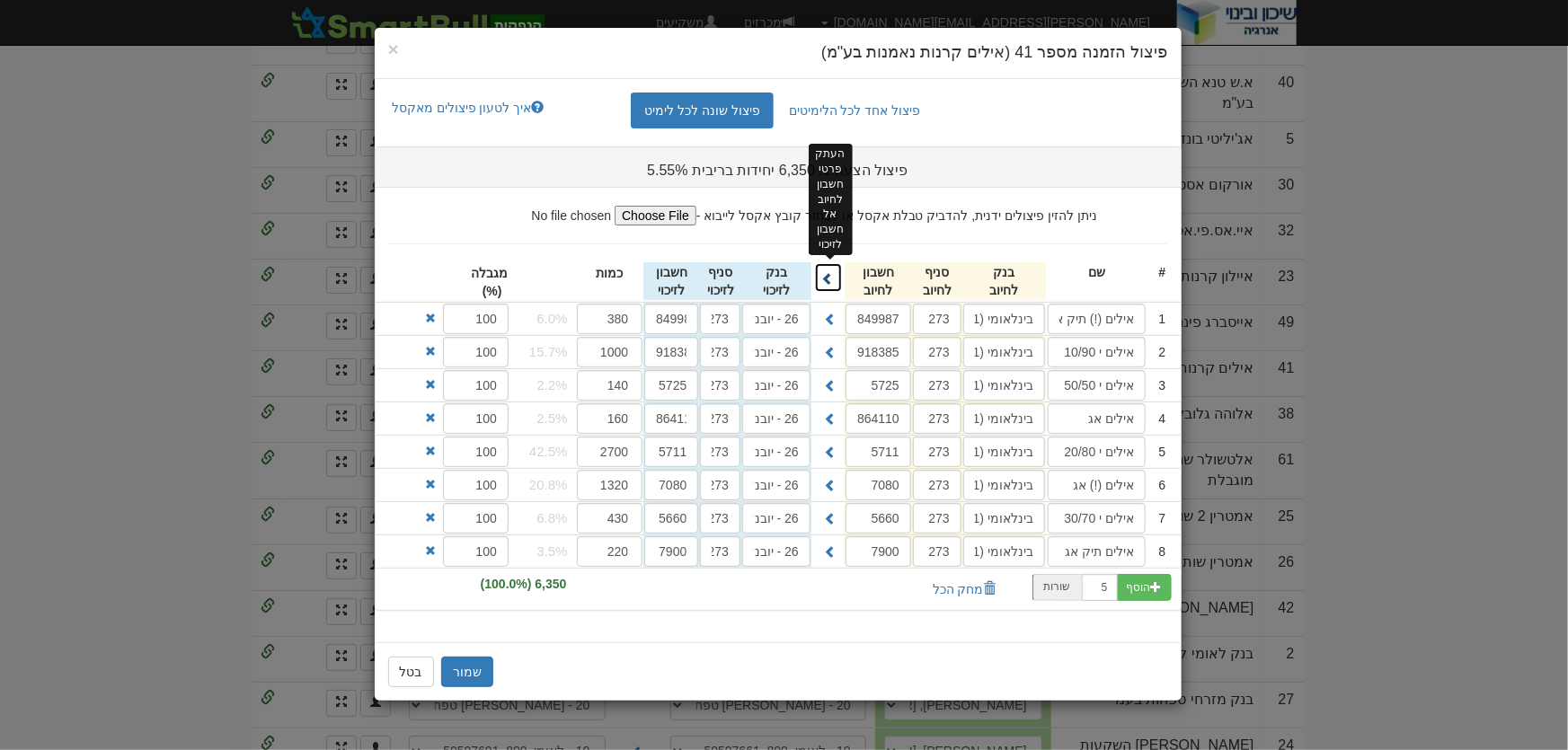
type input "בינלאומי (31)"
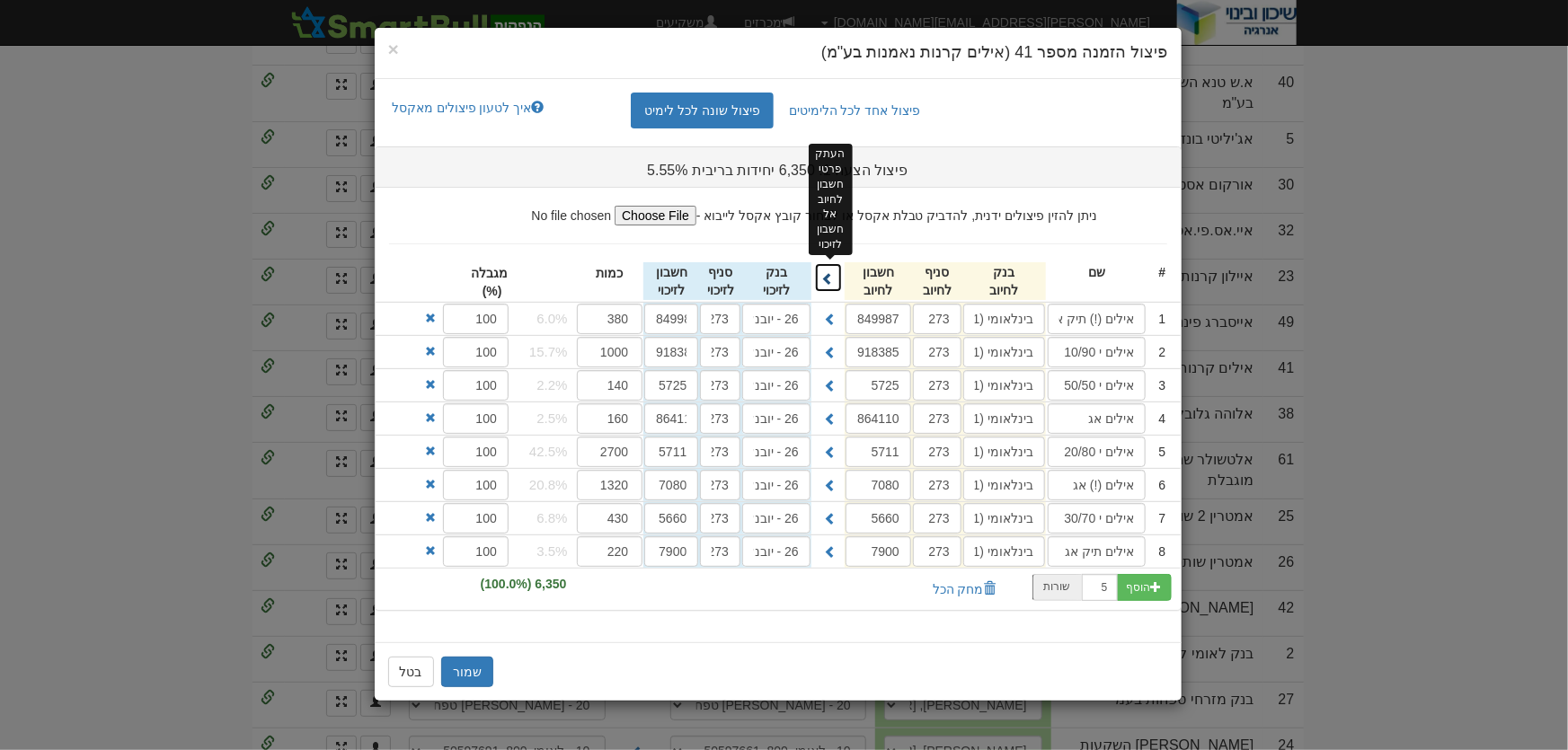
type input "בינלאומי (31)"
click at [457, 664] on button "שמור" at bounding box center [468, 672] width 52 height 31
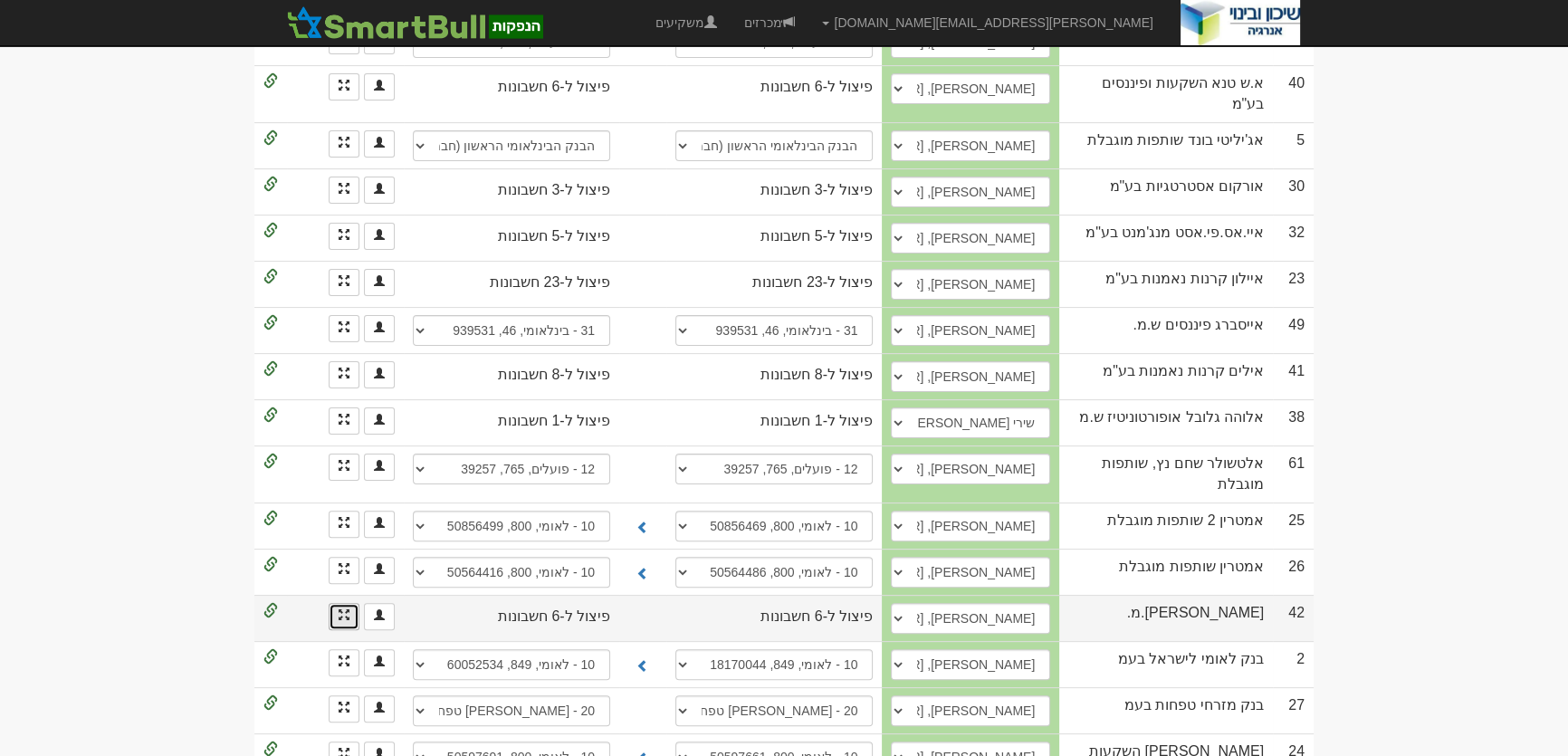
click at [335, 603] on link at bounding box center [344, 616] width 31 height 27
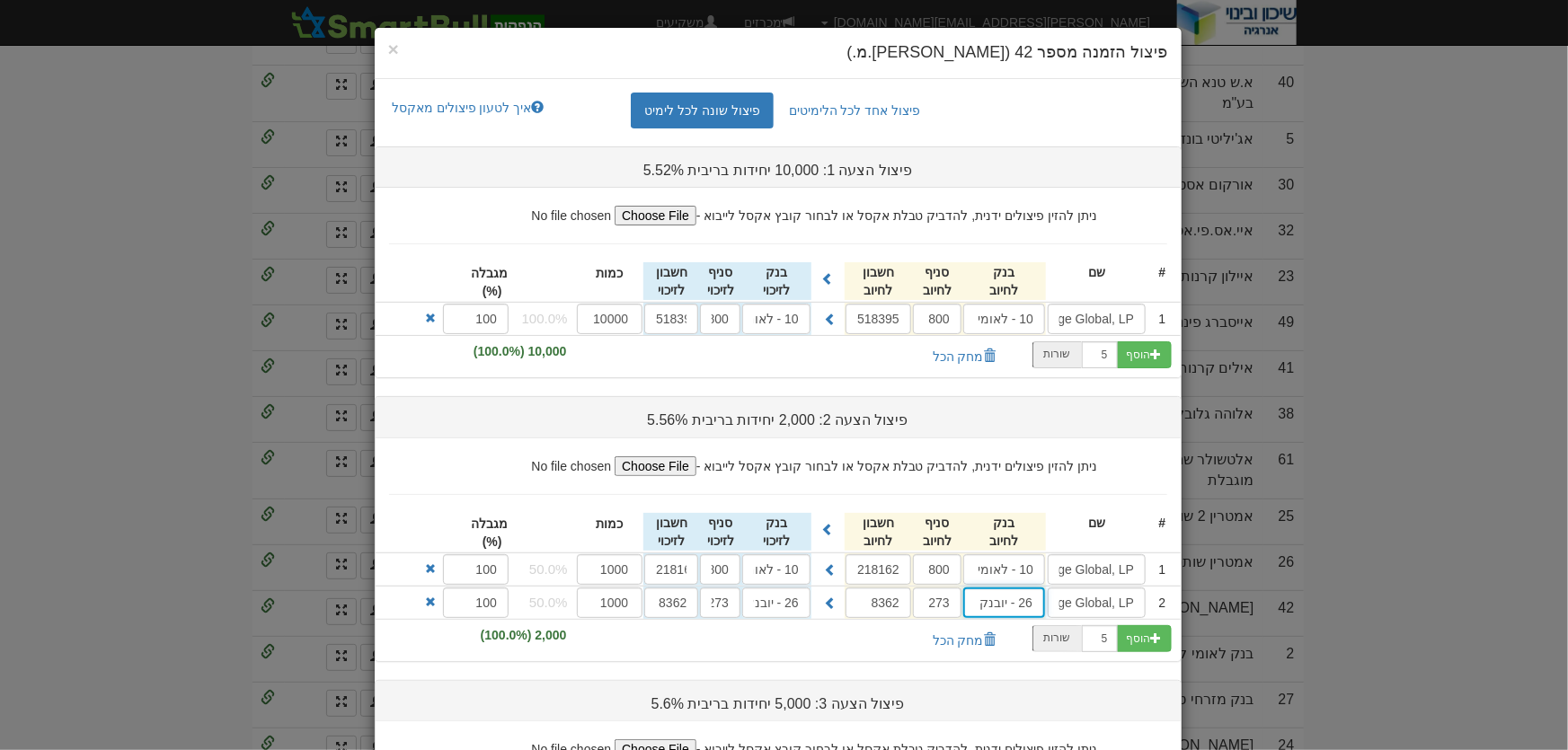
click at [1018, 603] on input "26 - יובנק" at bounding box center [1004, 602] width 82 height 31
click at [1052, 631] on strong "31" at bounding box center [1045, 638] width 14 height 14
type input "בינלאומי (31)"
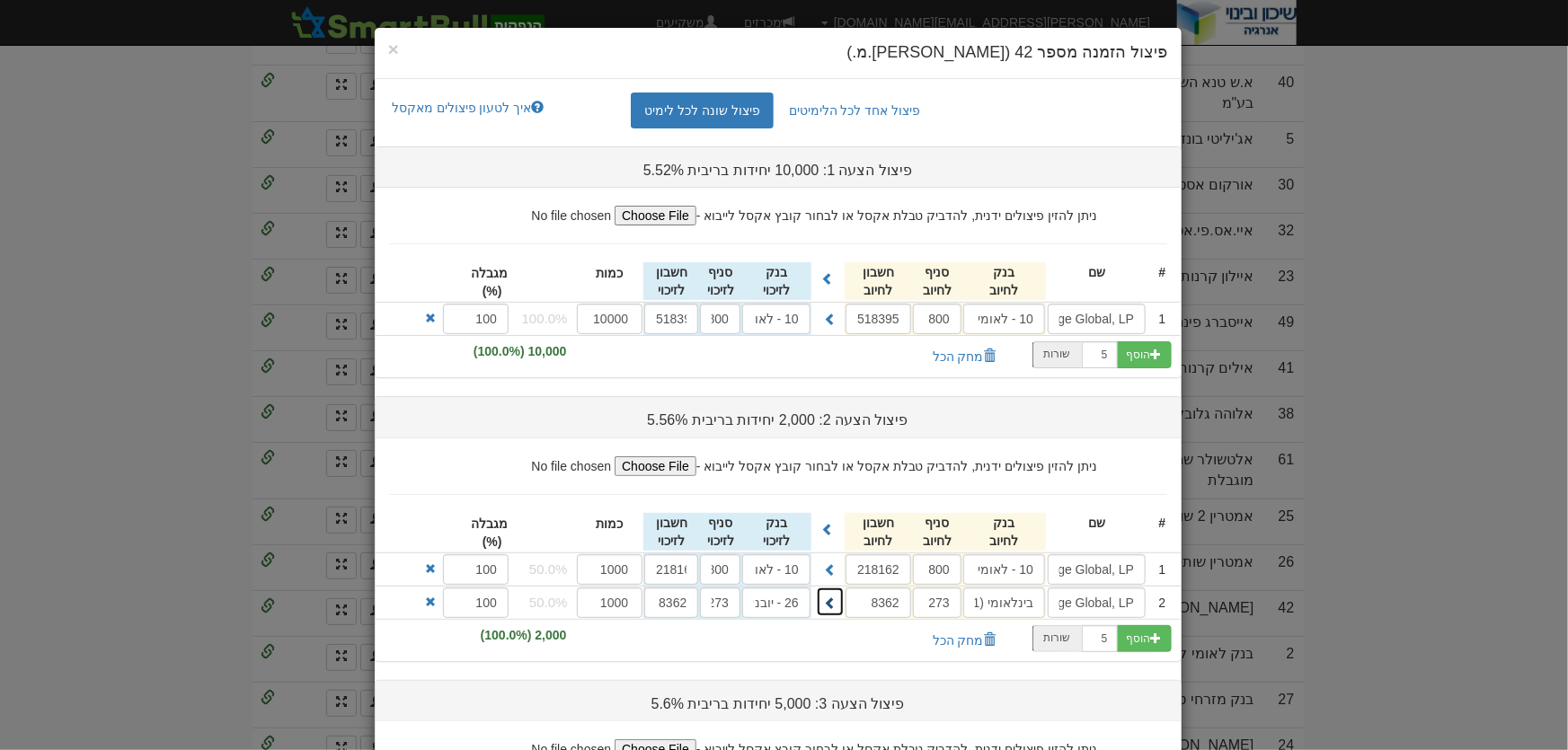
click at [830, 599] on span at bounding box center [830, 603] width 13 height 13
type input "בינלאומי (31)"
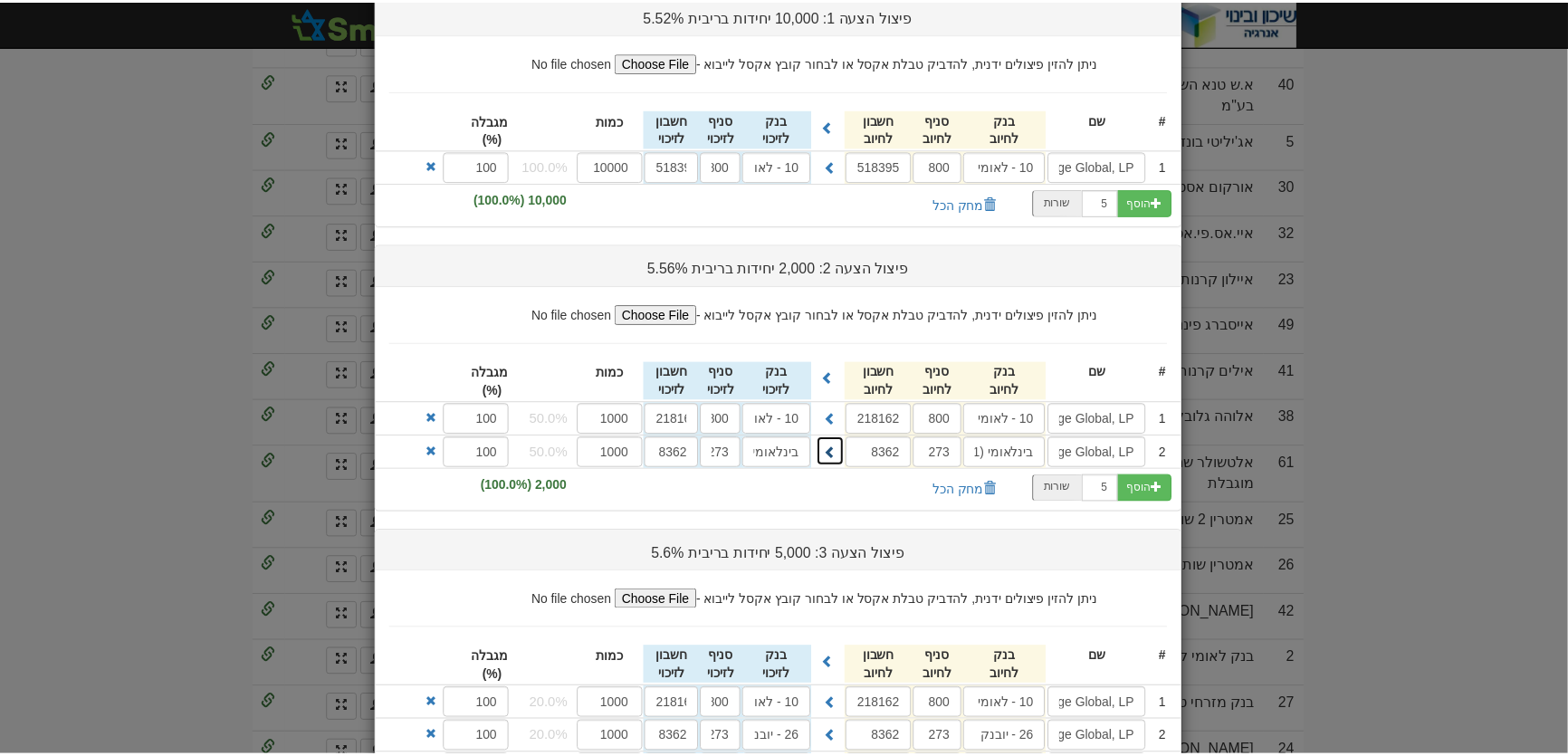
scroll to position [344, 0]
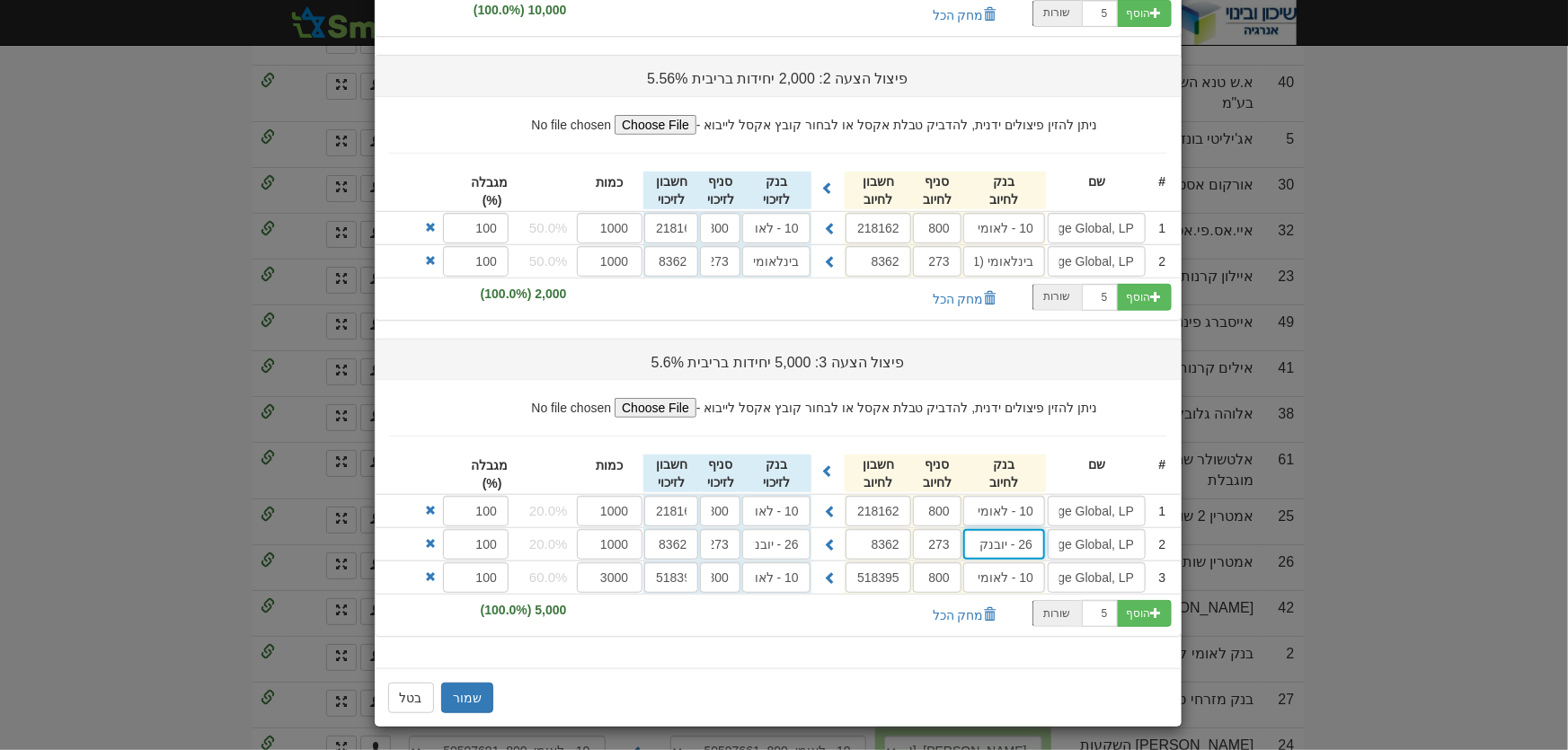
click at [1038, 537] on input "26 - יובנק" at bounding box center [1004, 544] width 82 height 31
click at [1074, 571] on div "בינלאומי ( 31 )" at bounding box center [1039, 579] width 151 height 23
type input "בינלאומי (31)"
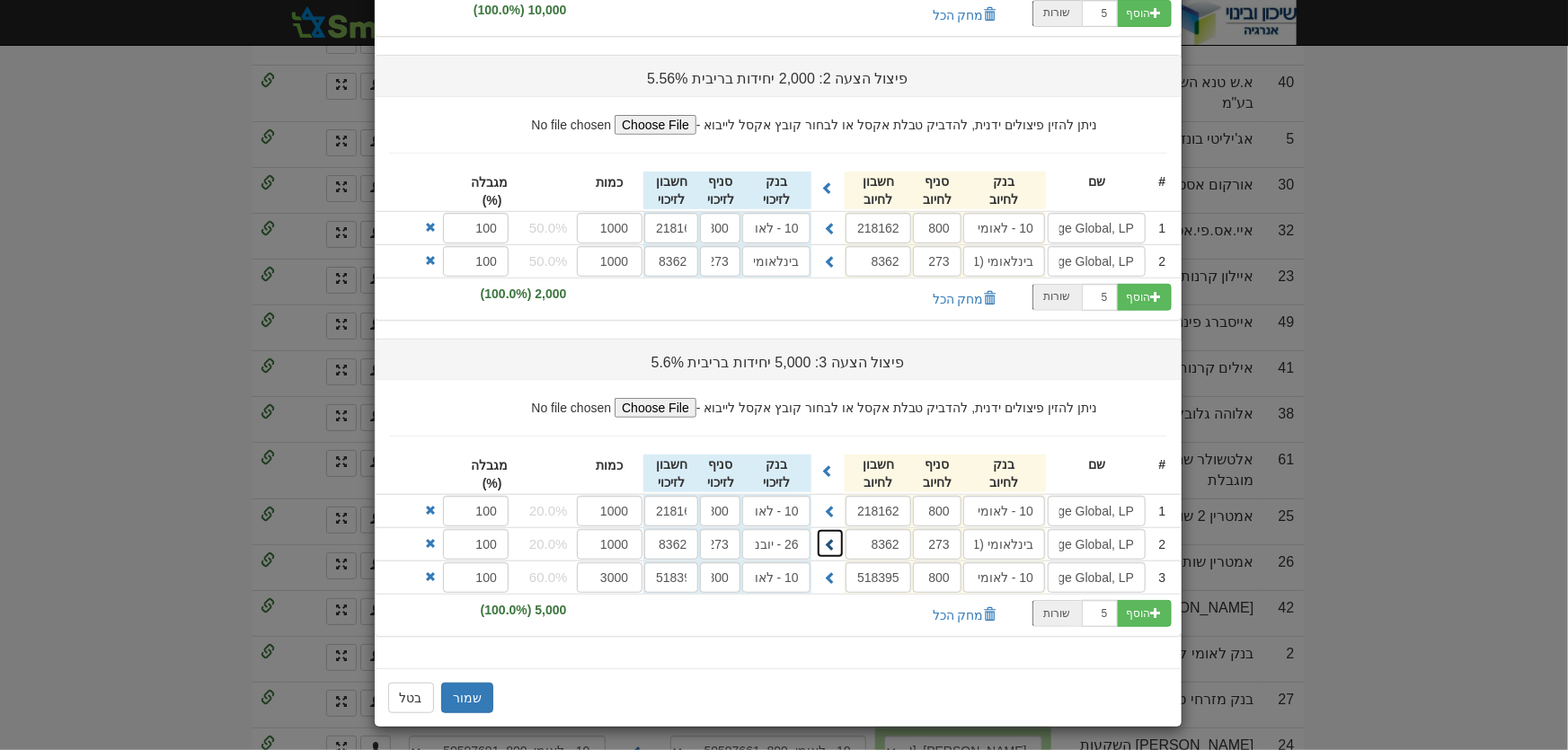
click at [837, 538] on span at bounding box center [830, 545] width 13 height 13
type input "בינלאומי (31)"
click at [475, 688] on button "שמור" at bounding box center [468, 698] width 52 height 31
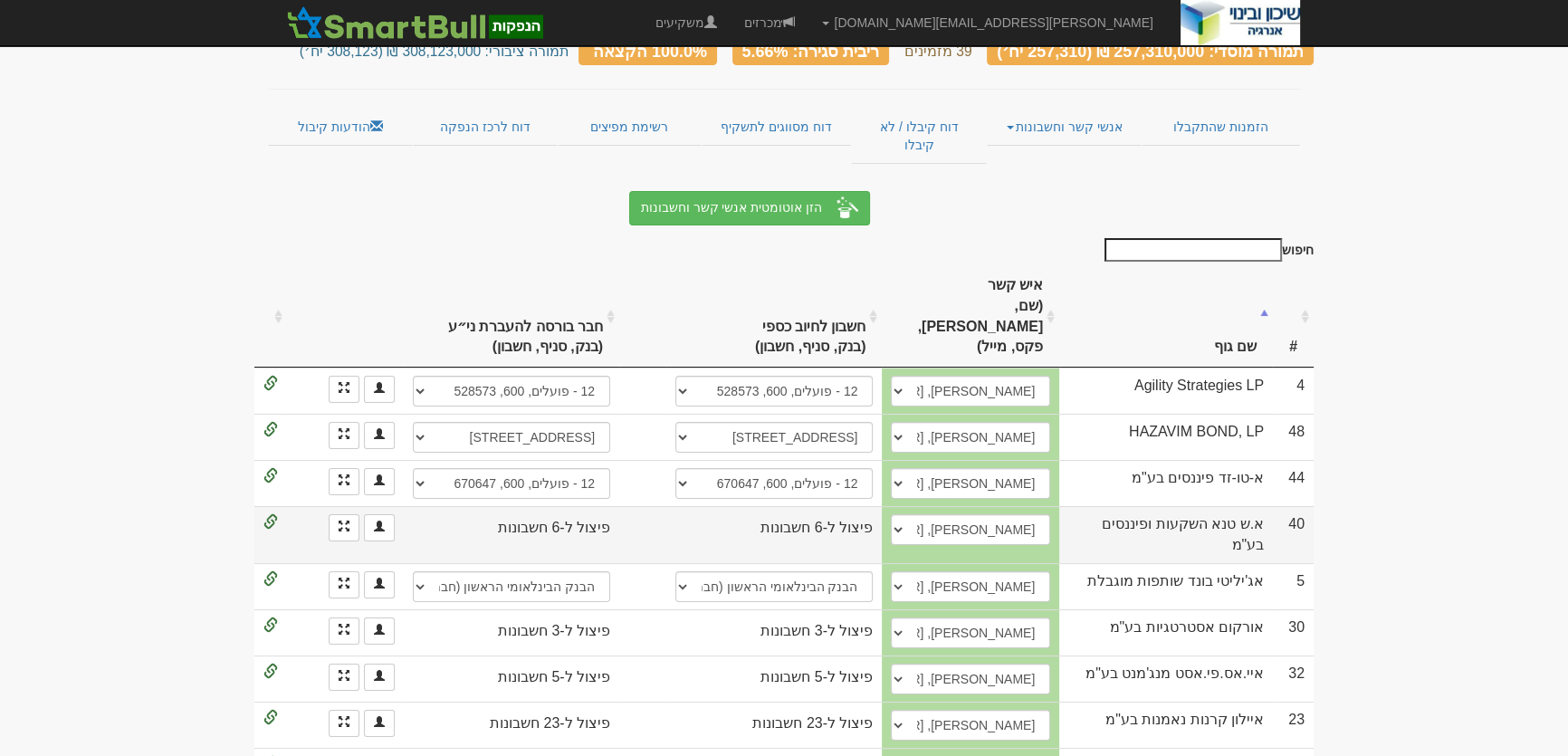
scroll to position [0, 0]
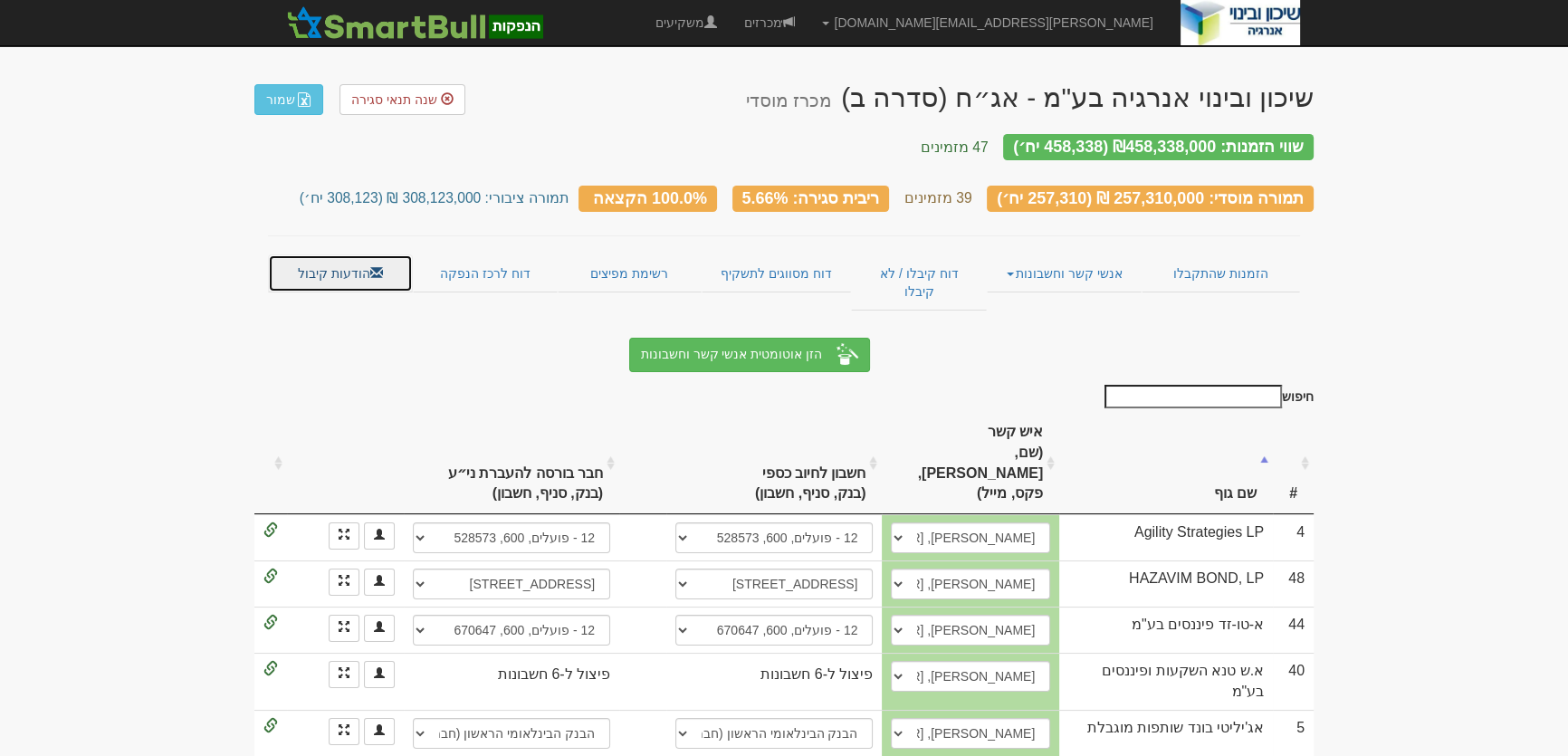
click at [303, 255] on link "הודעות קיבול" at bounding box center [340, 274] width 145 height 38
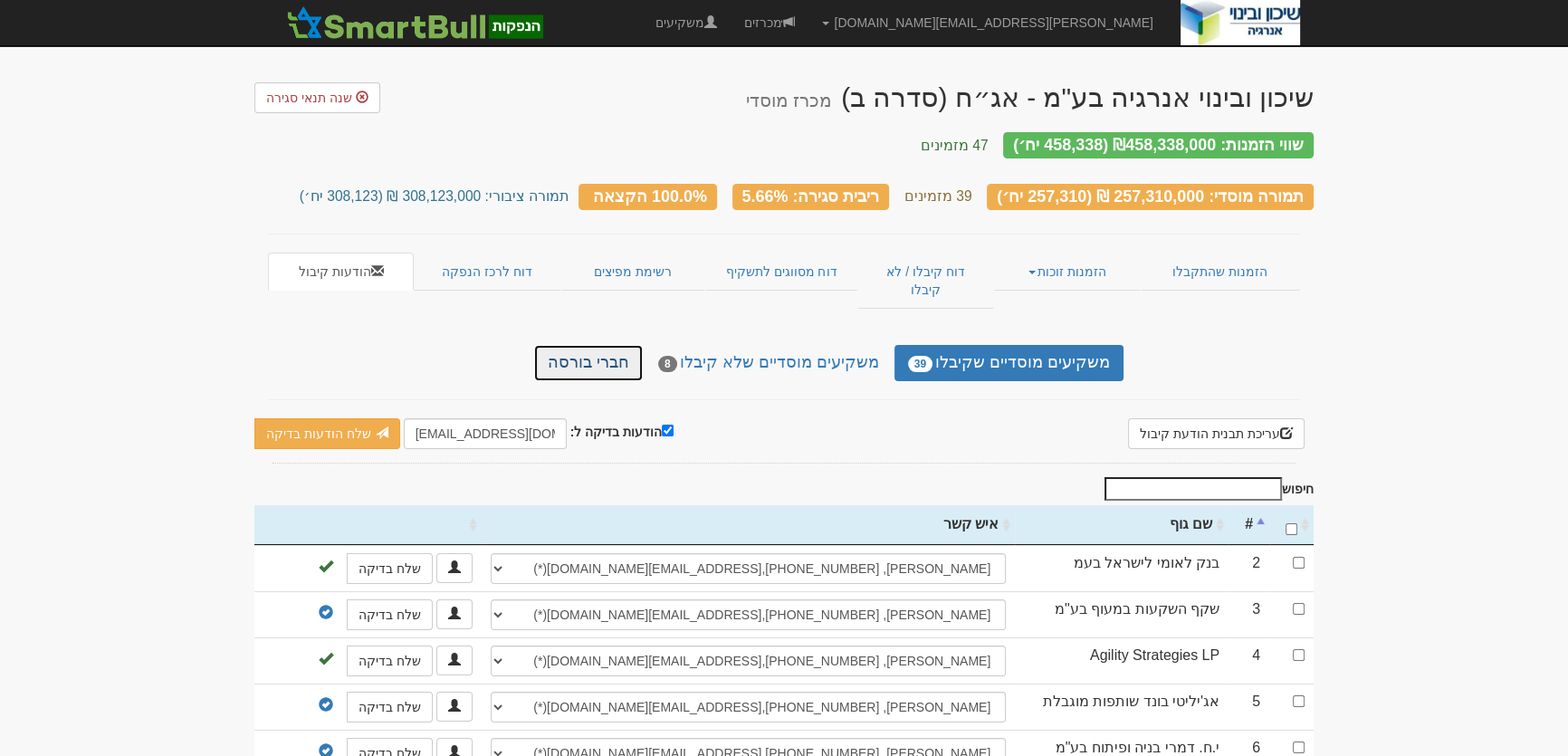
click at [636, 345] on link "חברי בורסה" at bounding box center [588, 363] width 109 height 37
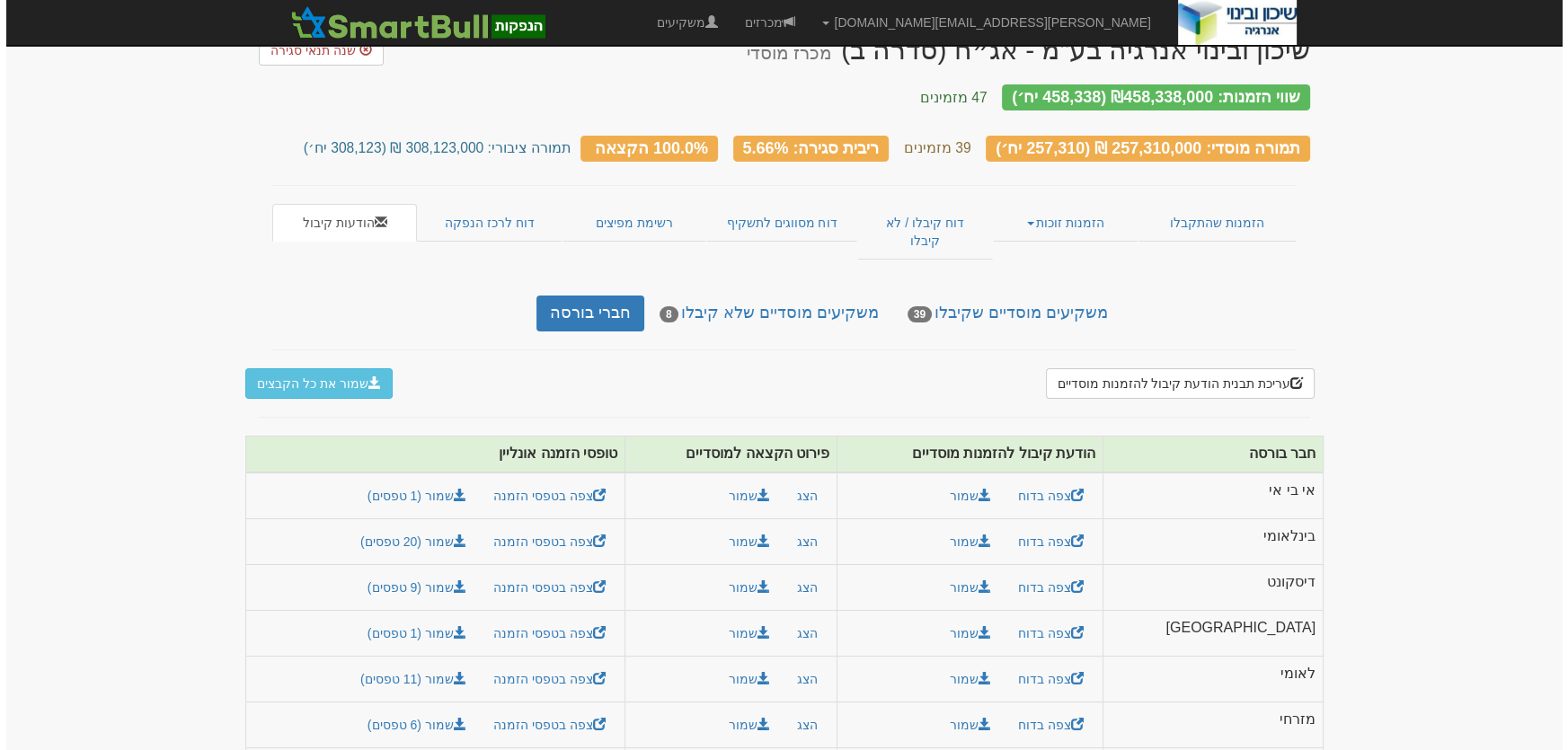
scroll to position [72, 0]
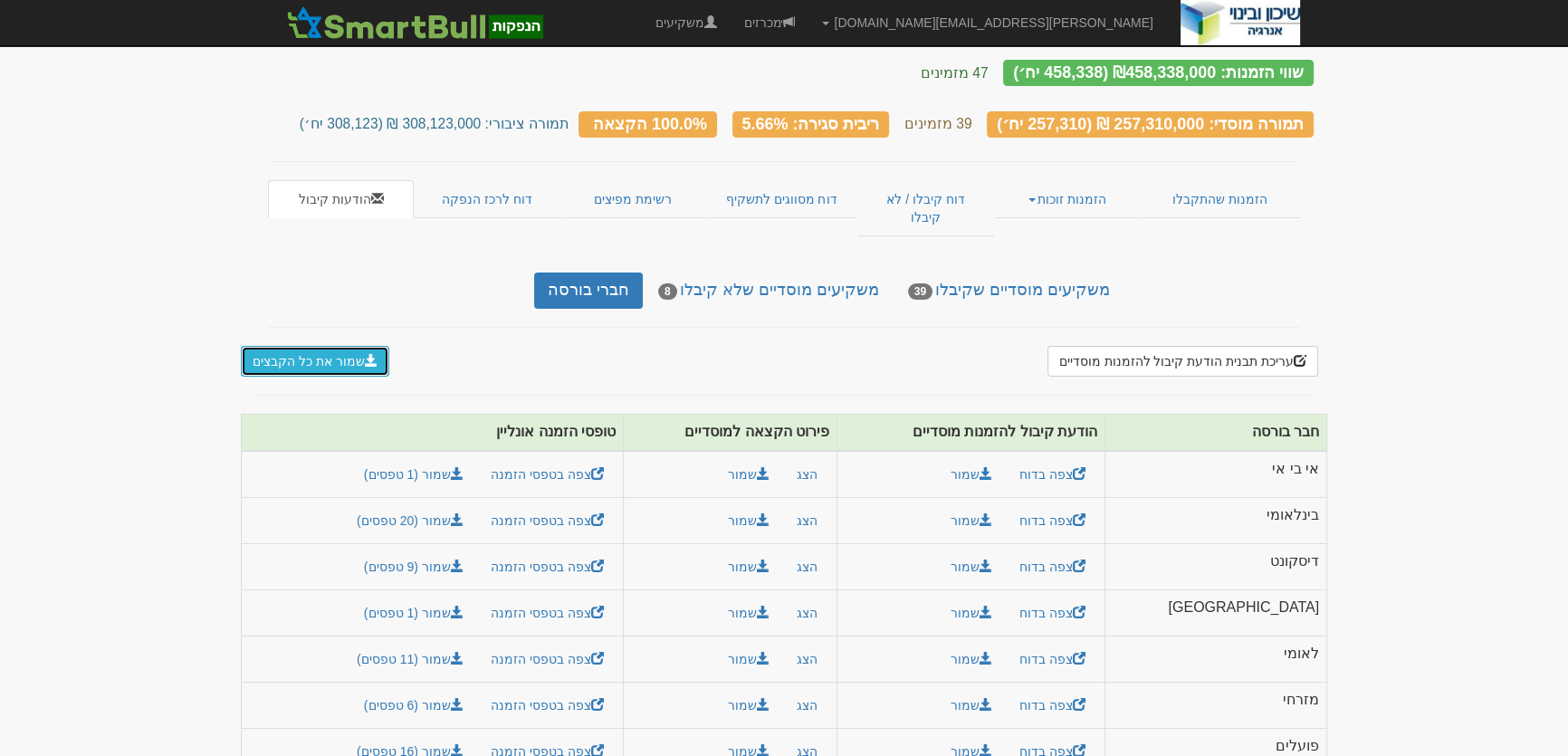
click at [309, 346] on button "שמור את כל הקבצים" at bounding box center [315, 361] width 149 height 31
